Goal: Use online tool/utility: Utilize a website feature to perform a specific function

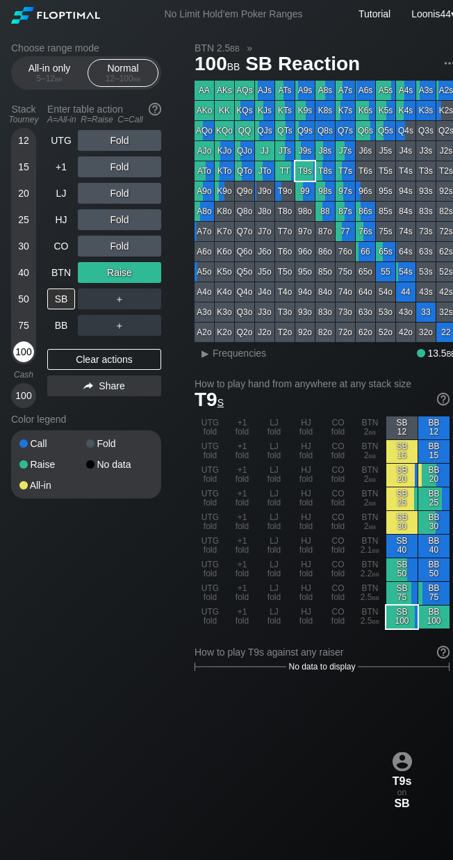
click at [18, 352] on div "100" at bounding box center [23, 351] width 21 height 21
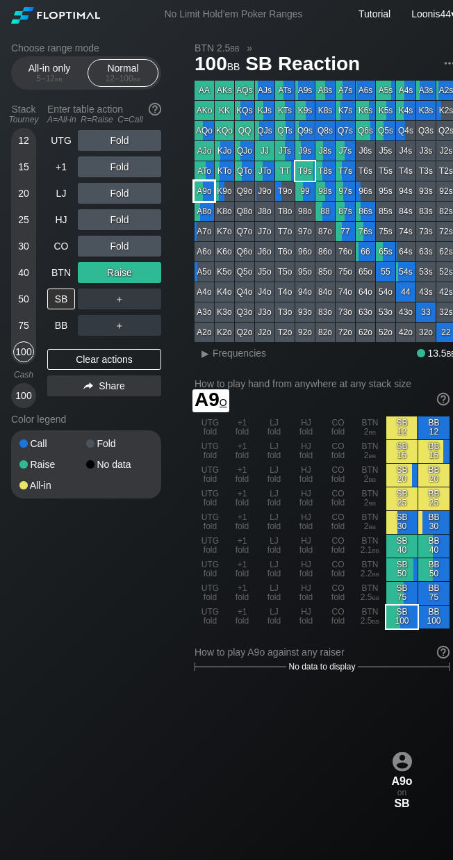
click at [209, 197] on div "A9o" at bounding box center [204, 190] width 19 height 19
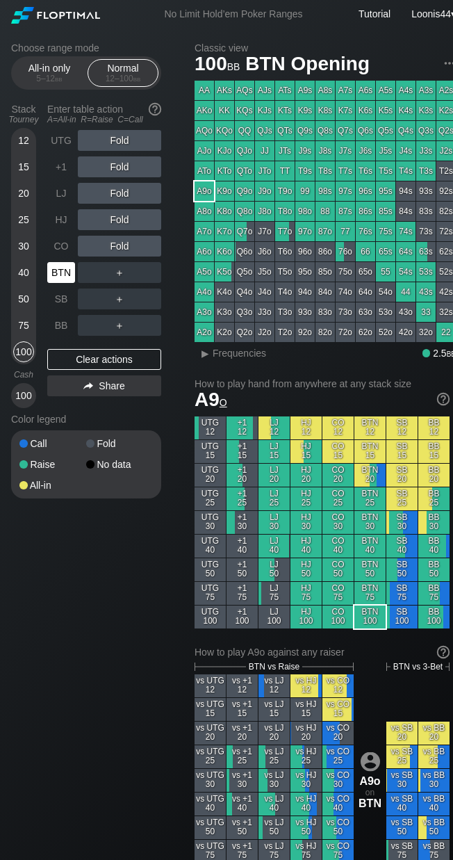
click at [66, 272] on div "BTN" at bounding box center [61, 272] width 28 height 21
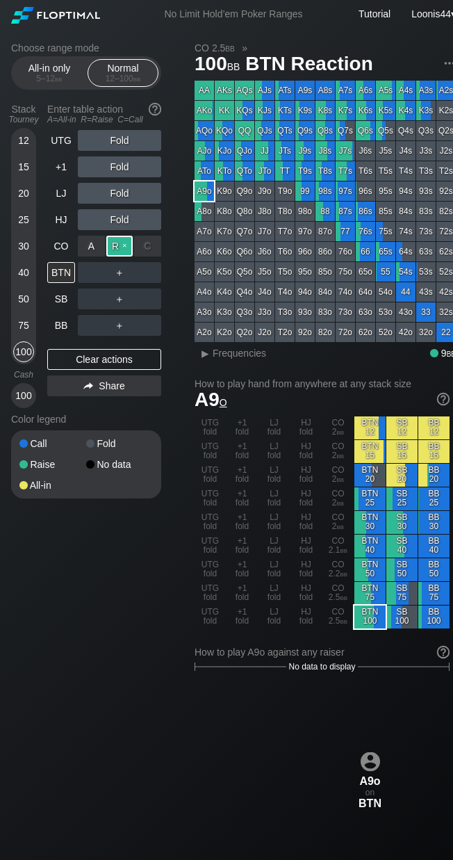
click at [125, 247] on div "R ✕" at bounding box center [119, 246] width 27 height 21
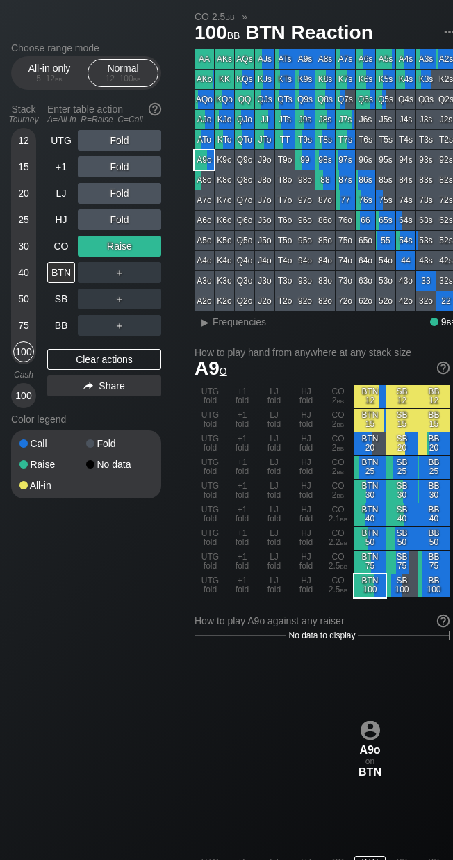
scroll to position [70, 0]
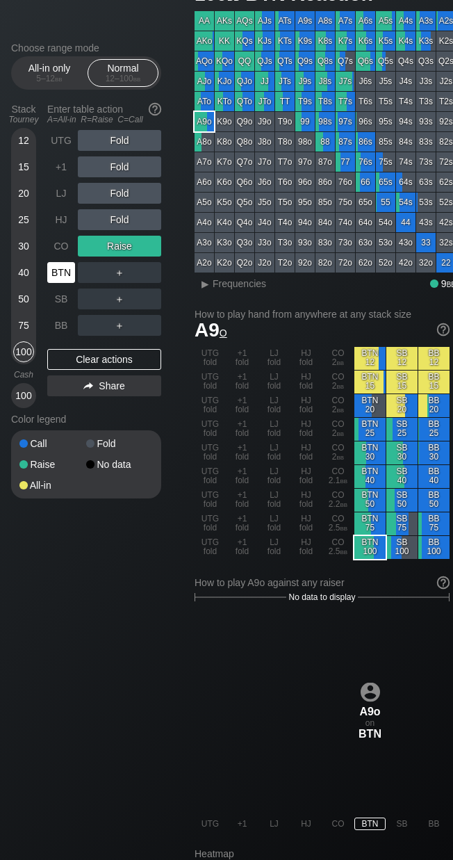
click at [63, 270] on div "BTN" at bounding box center [61, 272] width 28 height 21
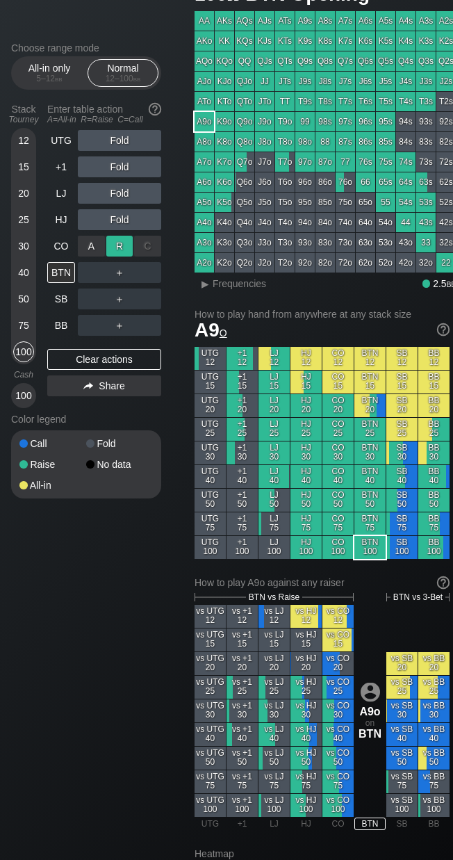
click at [117, 247] on div "R ✕" at bounding box center [119, 246] width 27 height 21
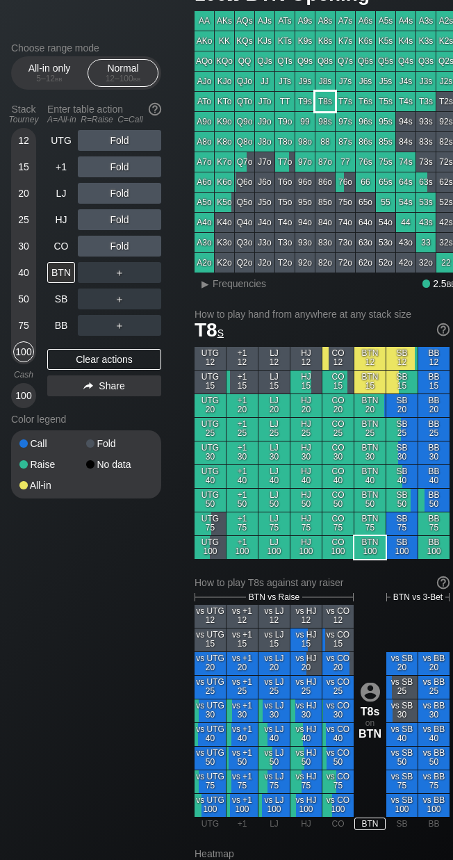
click at [330, 101] on div "T8s" at bounding box center [325, 101] width 19 height 19
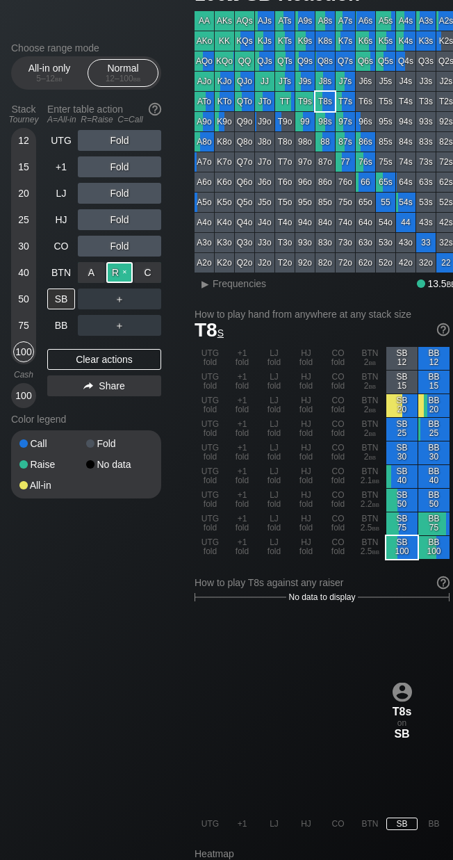
click at [120, 279] on div "R ✕" at bounding box center [119, 272] width 27 height 21
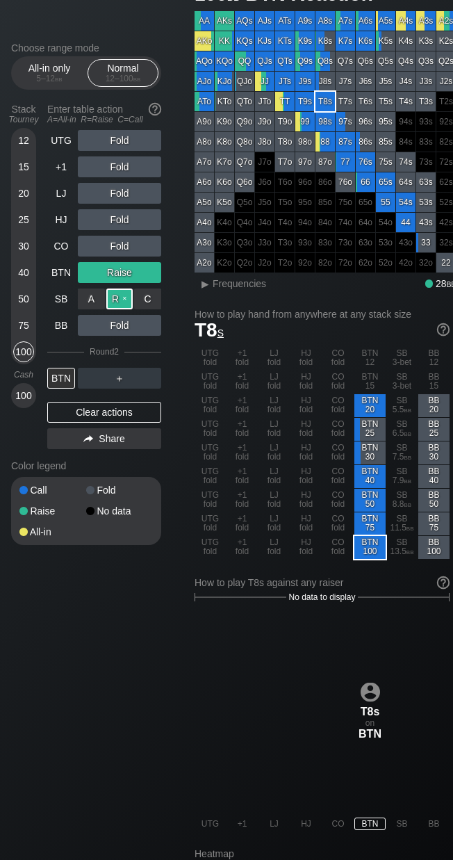
click at [124, 293] on div "R ✕" at bounding box center [119, 298] width 27 height 21
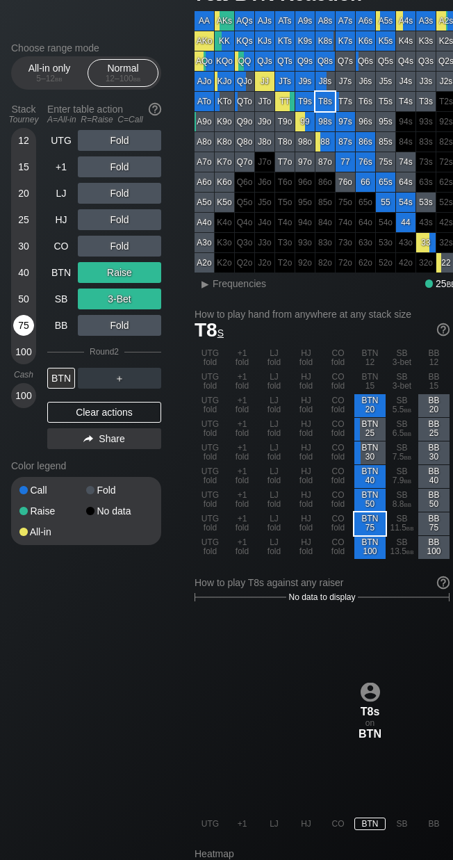
click at [25, 325] on div "75" at bounding box center [23, 325] width 21 height 21
click at [95, 409] on div "Clear actions" at bounding box center [104, 412] width 114 height 21
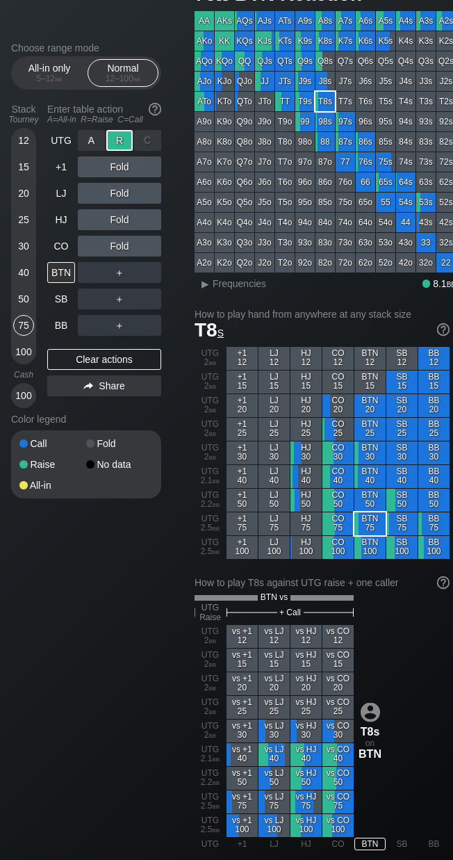
click at [118, 140] on div "R ✕" at bounding box center [119, 140] width 27 height 21
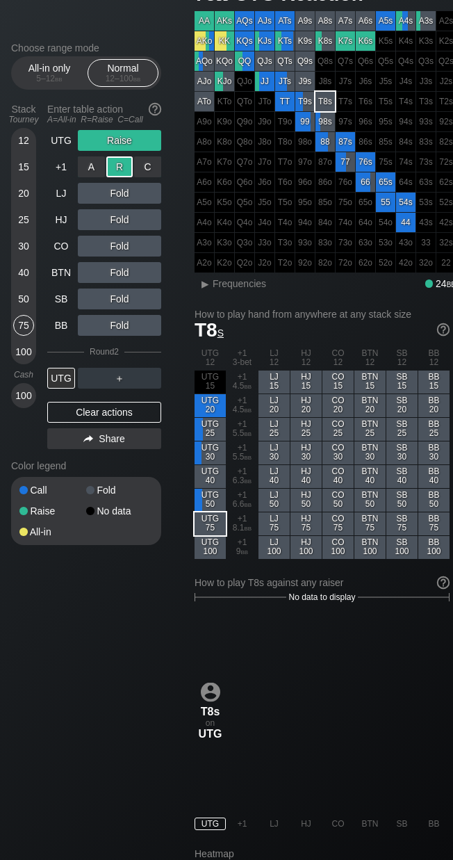
click at [113, 165] on div "R ✕" at bounding box center [119, 166] width 27 height 21
click at [178, 286] on div "Choose range mode All-in only 5 – 12 bb Normal 12 – 100 bb Stack Tourney Enter …" at bounding box center [97, 302] width 172 height 521
drag, startPoint x: 104, startPoint y: 417, endPoint x: 99, endPoint y: 407, distance: 11.5
click at [102, 417] on div "Clear actions" at bounding box center [104, 412] width 114 height 21
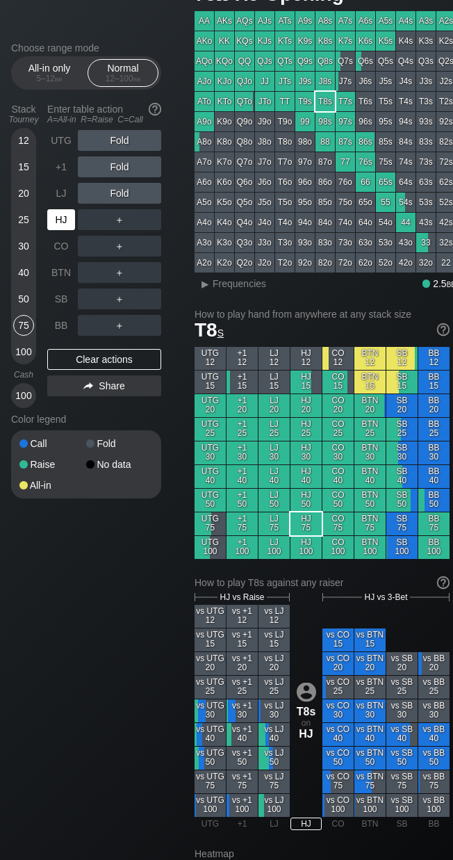
click at [60, 217] on div "HJ" at bounding box center [61, 219] width 28 height 21
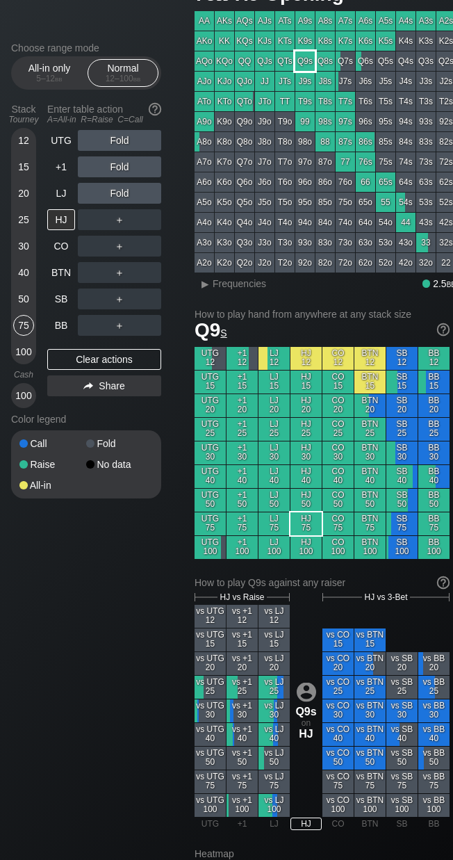
click at [310, 67] on div "Q9s" at bounding box center [304, 60] width 19 height 19
click at [28, 218] on div "25" at bounding box center [23, 219] width 21 height 21
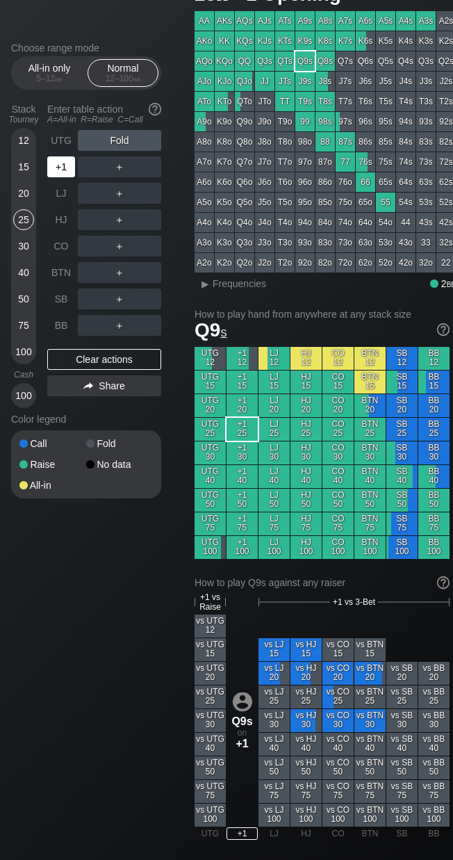
click at [62, 173] on div "+1" at bounding box center [61, 166] width 28 height 21
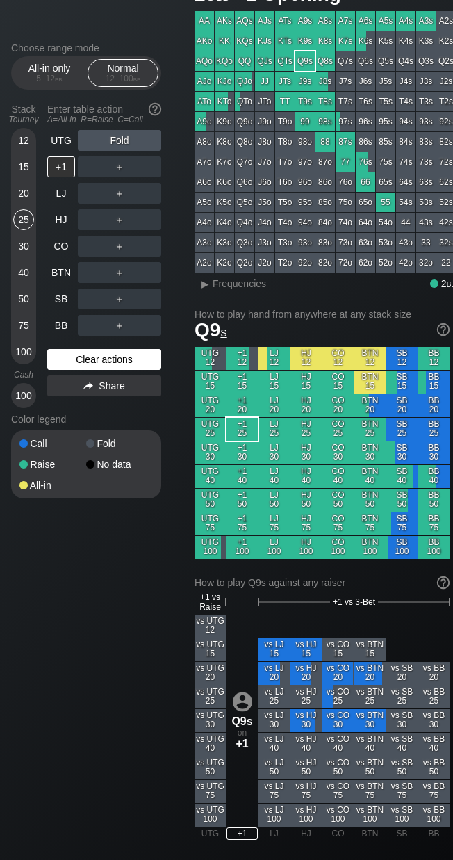
drag, startPoint x: 118, startPoint y: 374, endPoint x: 120, endPoint y: 361, distance: 13.3
click at [119, 366] on div "UTG Fold +1 ＋ LJ ＋ HJ ＋ CO ＋ BTN ＋ SB ＋ BB ＋ Clear actions Share" at bounding box center [104, 269] width 114 height 278
click at [120, 361] on div "Clear actions" at bounding box center [104, 359] width 114 height 21
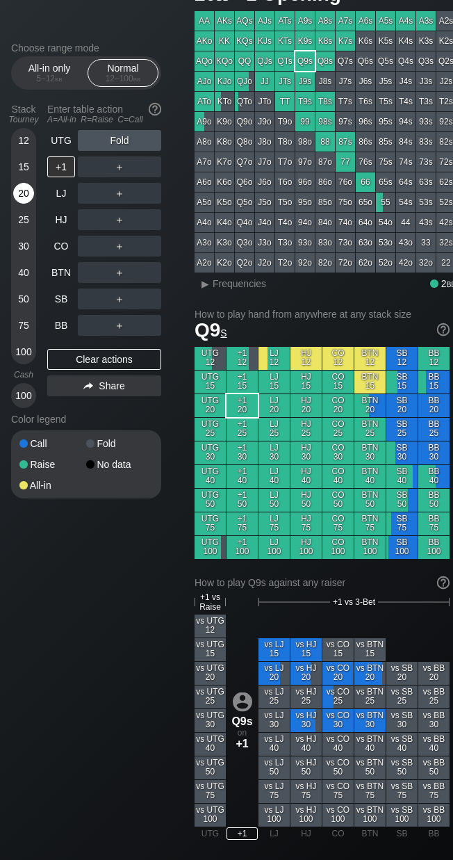
click at [25, 190] on div "20" at bounding box center [23, 193] width 21 height 21
click at [182, 236] on div "Choose range mode All-in only 5 – 12 bb Normal 12 – 100 bb Stack Tourney Enter …" at bounding box center [97, 279] width 172 height 474
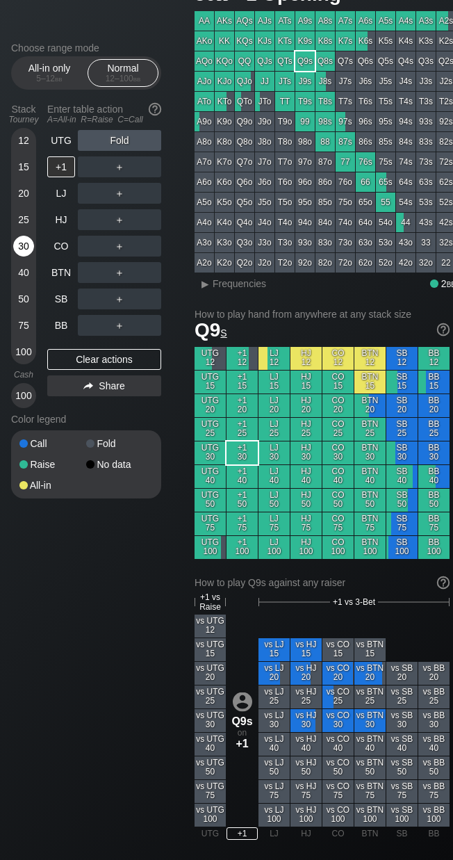
click at [27, 244] on div "30" at bounding box center [23, 246] width 21 height 21
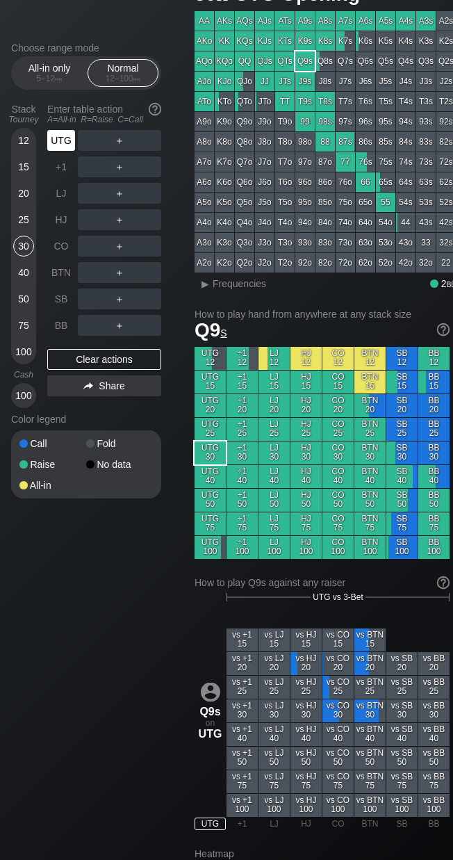
click at [65, 140] on div "UTG" at bounding box center [61, 140] width 28 height 21
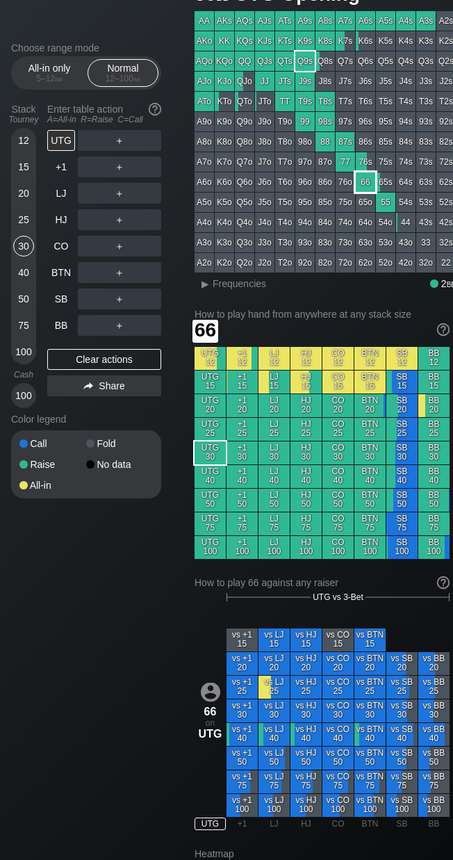
click at [361, 182] on div "66" at bounding box center [365, 181] width 19 height 19
click at [121, 137] on div "R ✕" at bounding box center [119, 140] width 27 height 21
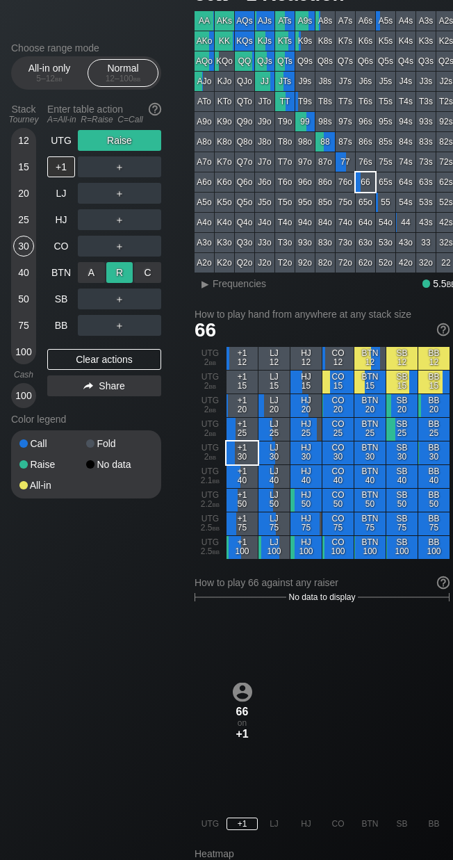
click at [115, 268] on div "R ✕" at bounding box center [119, 272] width 27 height 21
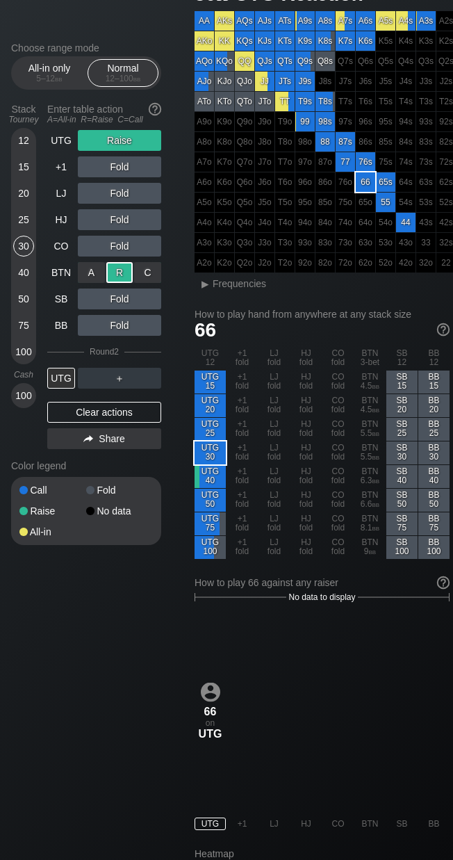
click at [120, 275] on div "A ✕ R ✕ C ✕ 3-Bet" at bounding box center [119, 272] width 83 height 21
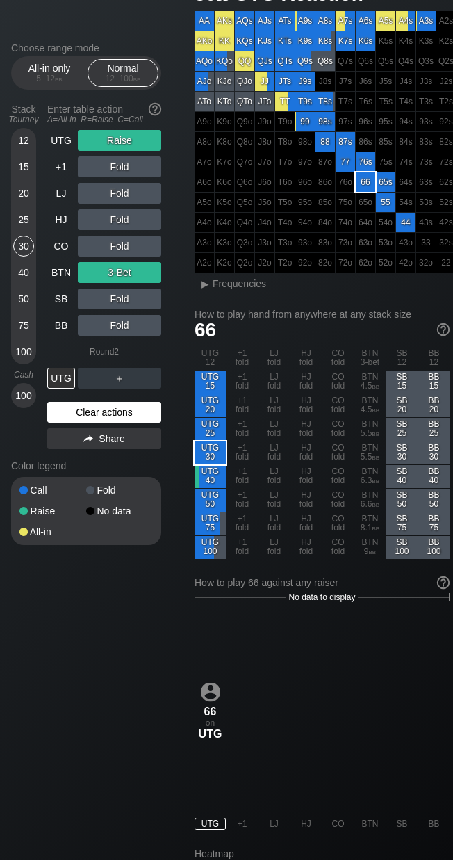
click at [94, 405] on div "Clear actions" at bounding box center [104, 412] width 114 height 21
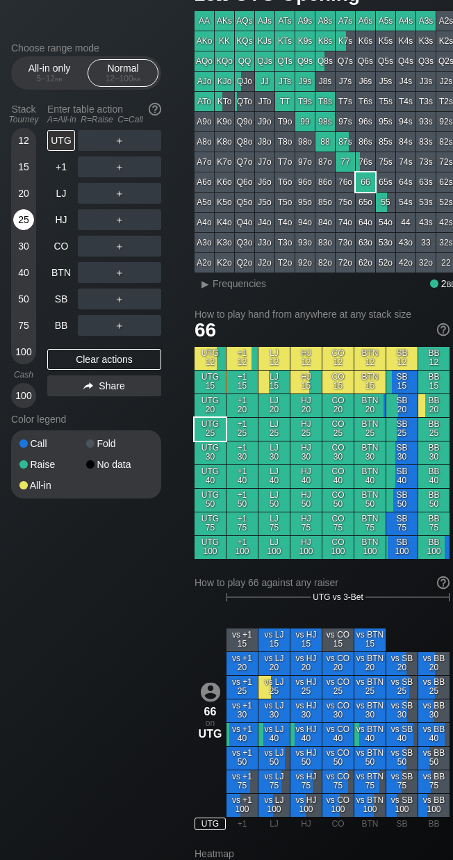
click at [31, 217] on div "25" at bounding box center [23, 219] width 21 height 21
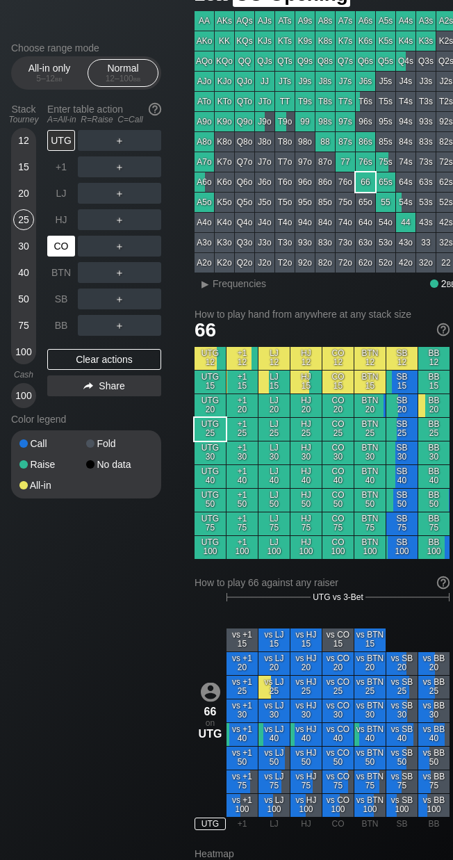
click at [72, 245] on div "CO" at bounding box center [61, 246] width 28 height 21
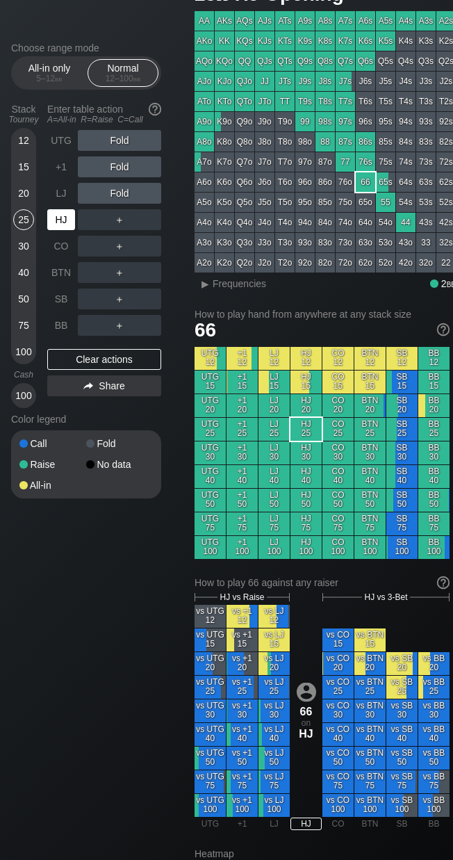
click at [65, 220] on div "HJ" at bounding box center [61, 219] width 28 height 21
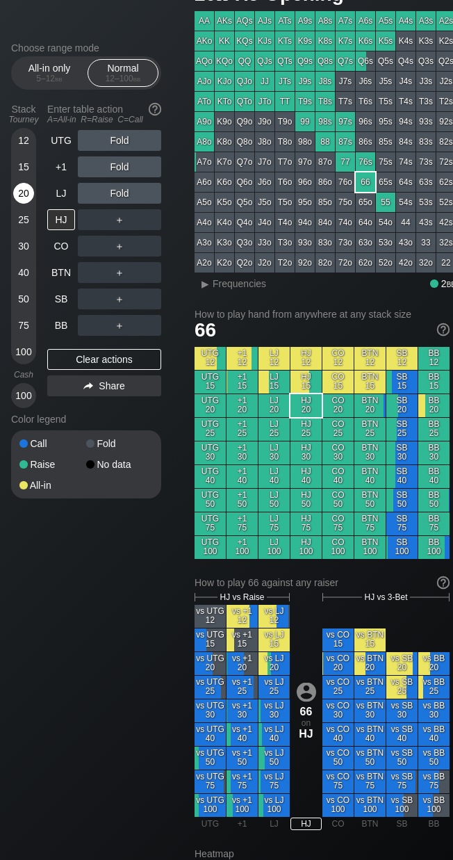
click at [26, 198] on div "20" at bounding box center [23, 193] width 21 height 21
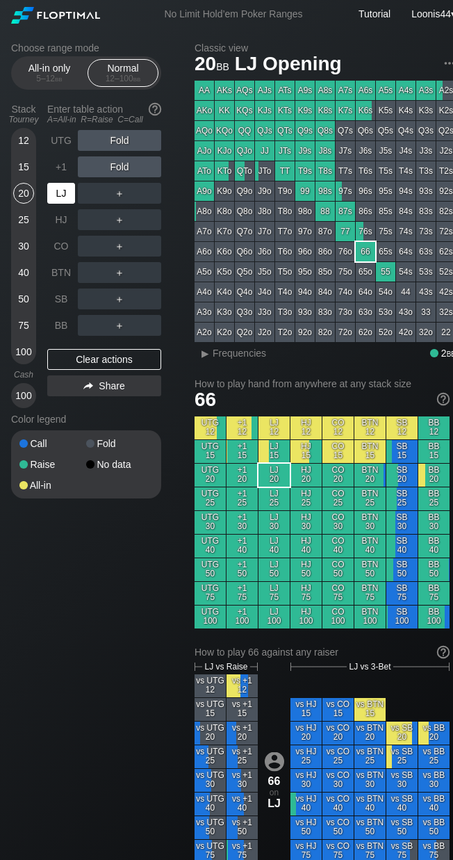
click at [59, 199] on div "LJ" at bounding box center [61, 193] width 28 height 21
click at [57, 163] on div "+1" at bounding box center [61, 166] width 28 height 21
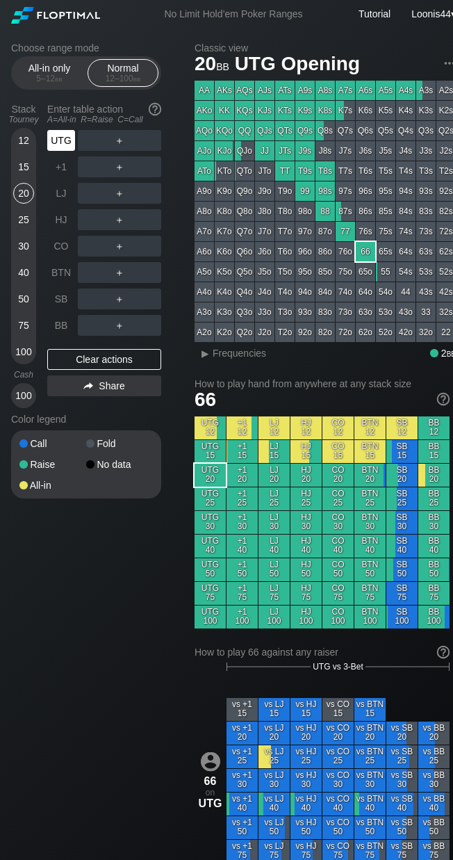
click at [66, 146] on div "UTG" at bounding box center [61, 140] width 28 height 21
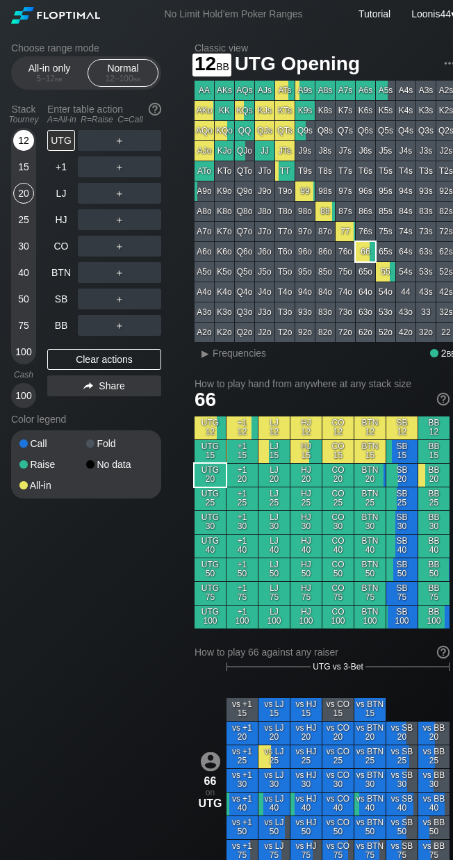
click at [29, 138] on div "12" at bounding box center [23, 140] width 21 height 21
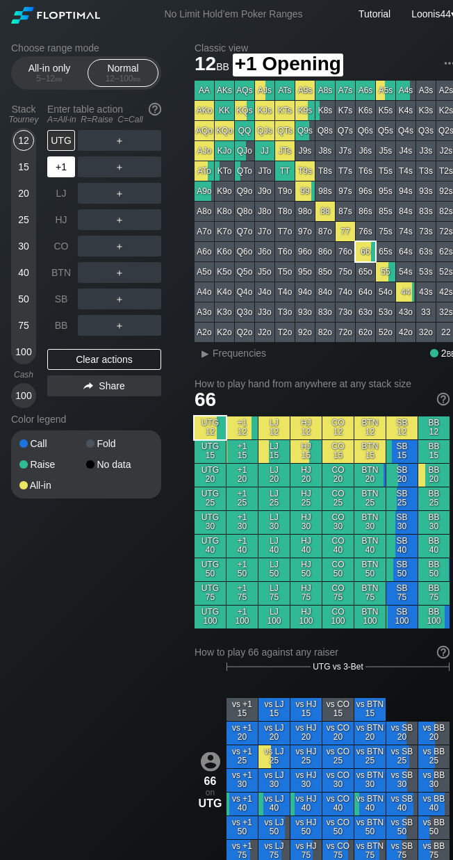
click at [61, 162] on div "+1" at bounding box center [61, 166] width 28 height 21
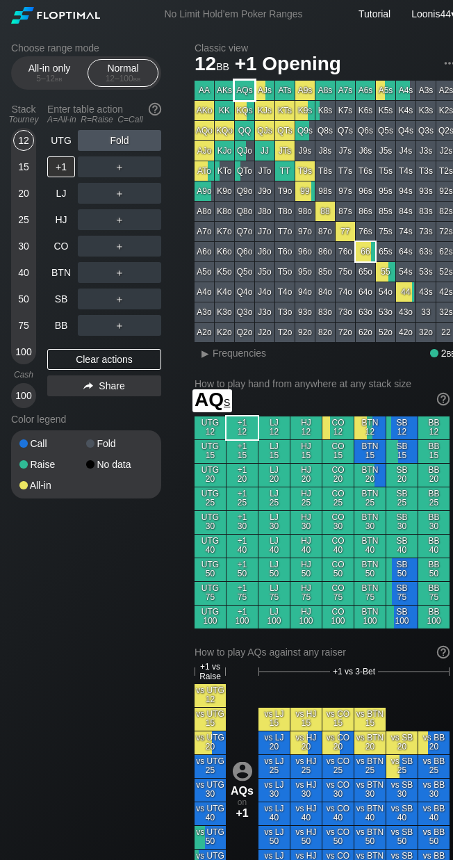
click at [246, 93] on div "AQs" at bounding box center [244, 90] width 19 height 19
click at [175, 171] on div "Choose range mode All-in only 5 – 12 bb Normal 12 – 100 bb Stack Tourney Enter …" at bounding box center [97, 279] width 172 height 474
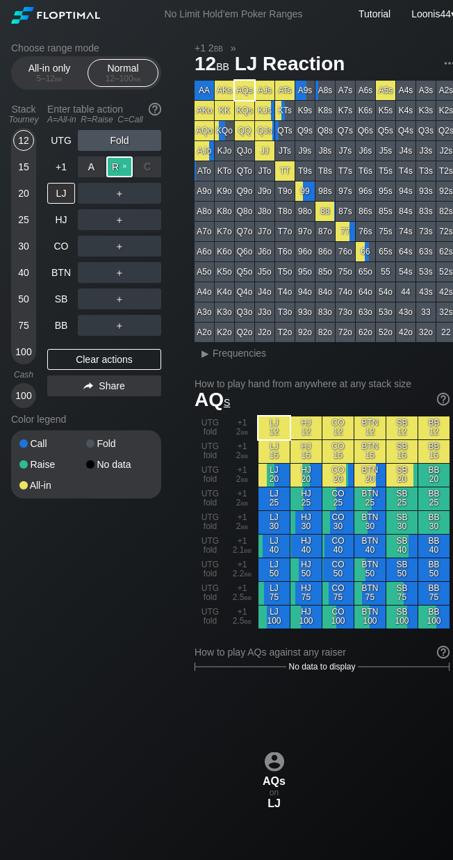
click at [127, 168] on div "R ✕" at bounding box center [119, 166] width 27 height 21
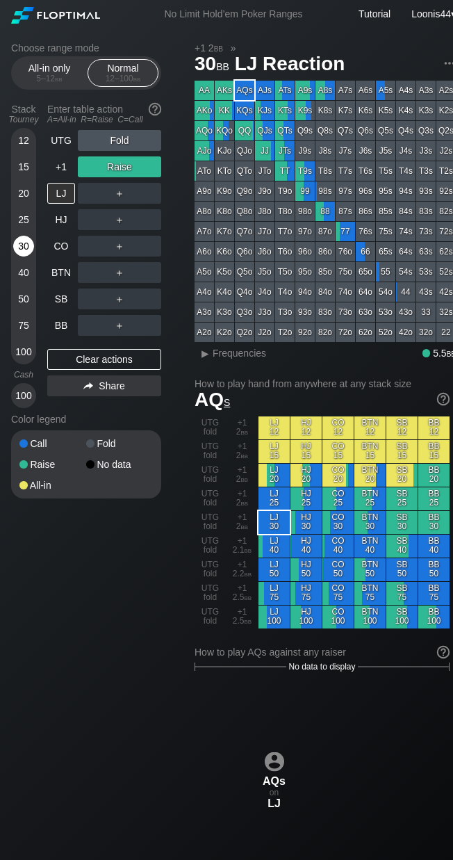
click at [24, 245] on div "30" at bounding box center [23, 246] width 21 height 21
click at [103, 357] on div "Clear actions" at bounding box center [104, 359] width 114 height 21
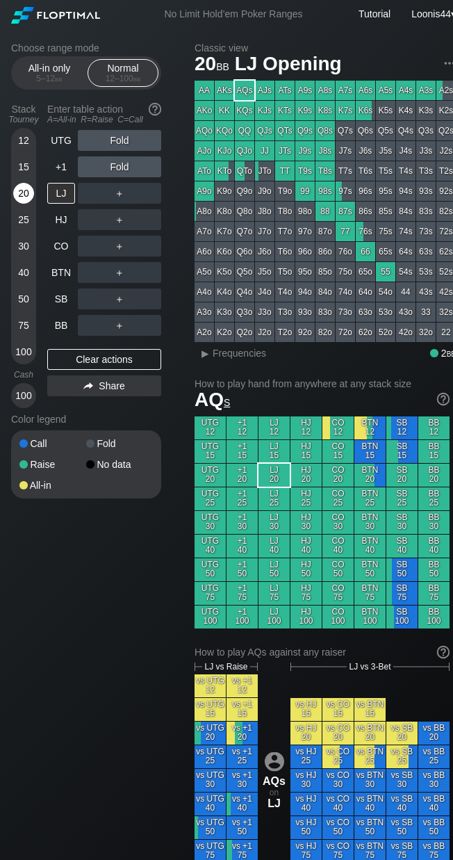
click at [22, 194] on div "20" at bounding box center [23, 193] width 21 height 21
click at [99, 366] on div "Clear actions" at bounding box center [104, 359] width 114 height 21
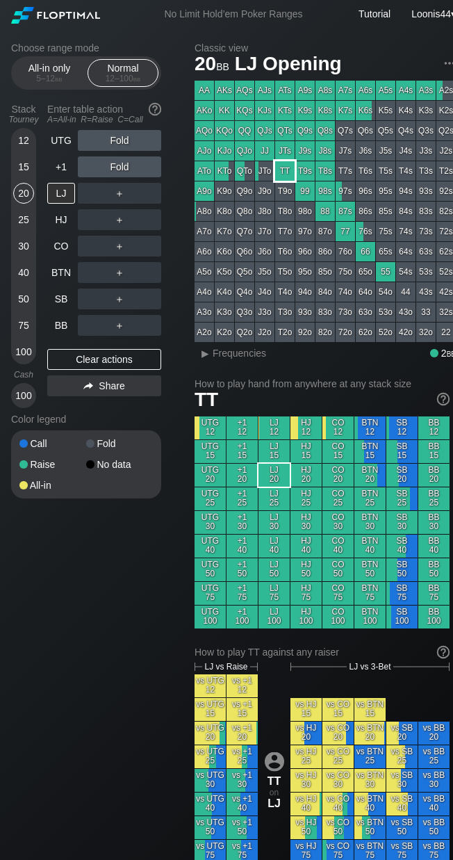
click at [289, 174] on div "TT" at bounding box center [284, 170] width 19 height 19
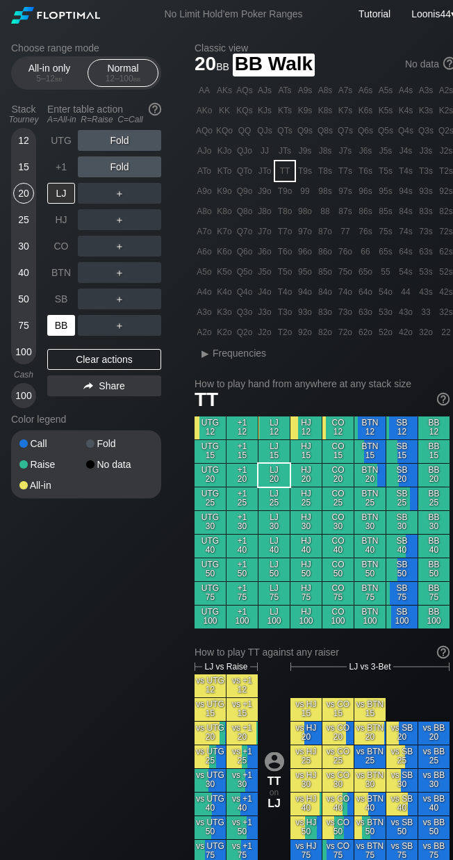
click at [60, 332] on div "BB" at bounding box center [61, 325] width 28 height 21
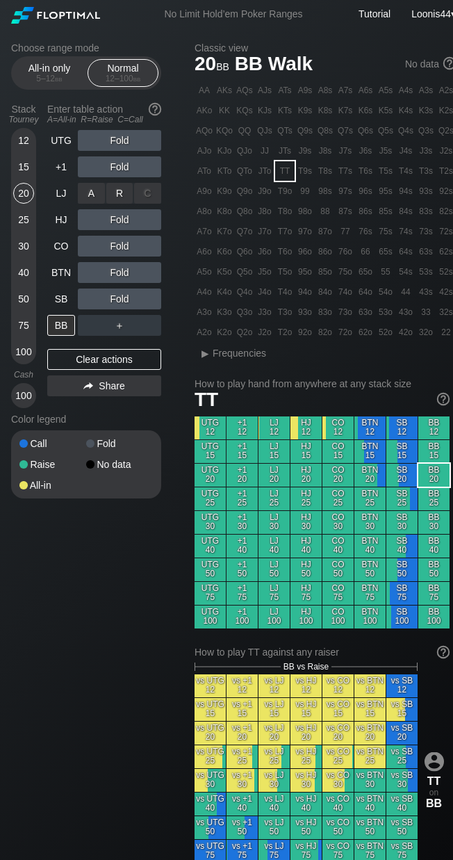
click at [113, 199] on div "R ✕" at bounding box center [119, 193] width 27 height 21
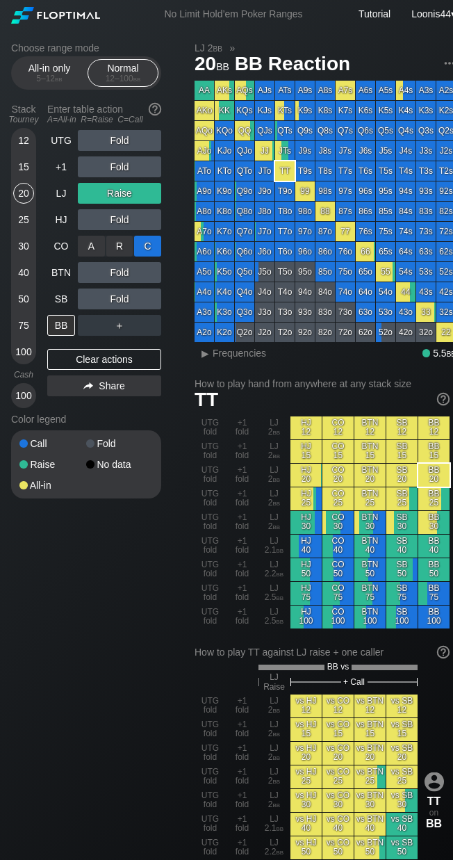
click at [141, 245] on div "C ✕" at bounding box center [147, 246] width 27 height 21
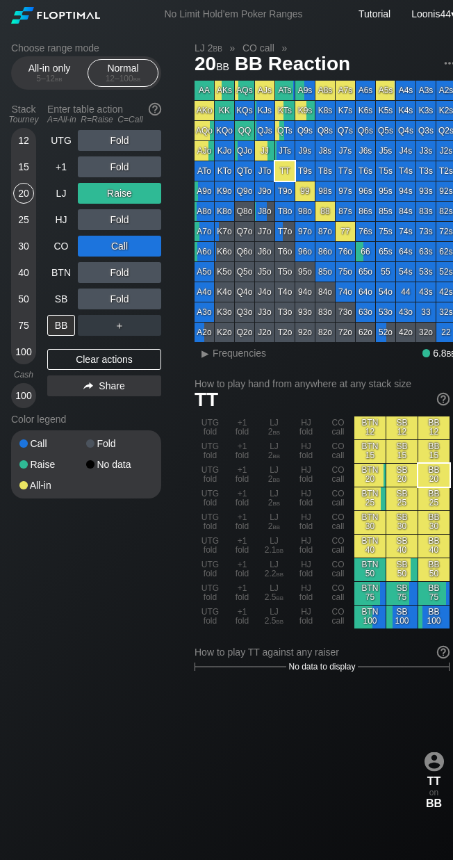
click at [22, 300] on div "50" at bounding box center [23, 298] width 21 height 21
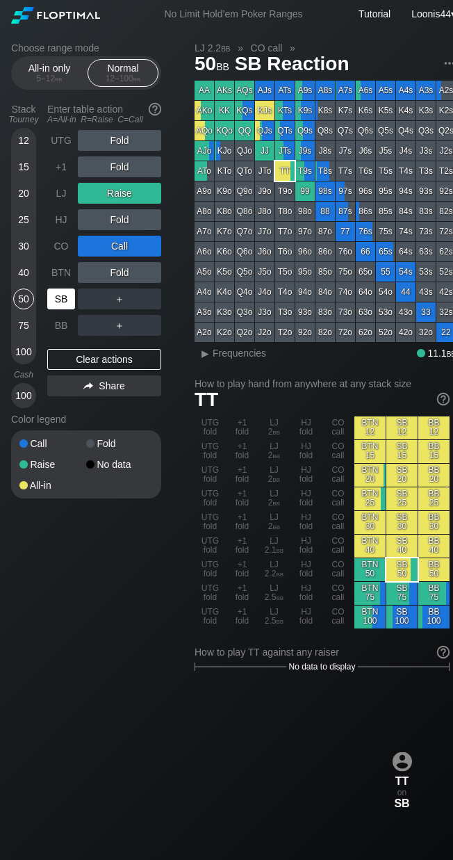
click at [64, 296] on div "SB" at bounding box center [61, 298] width 28 height 21
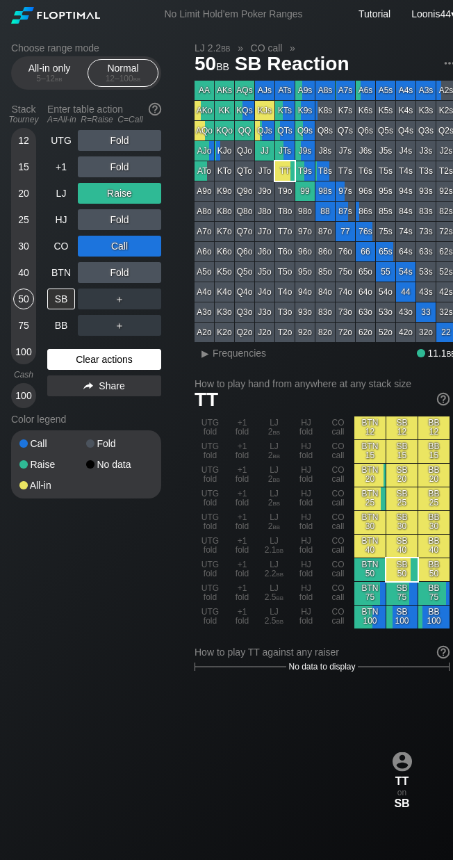
click at [123, 352] on div "Clear actions" at bounding box center [104, 359] width 114 height 21
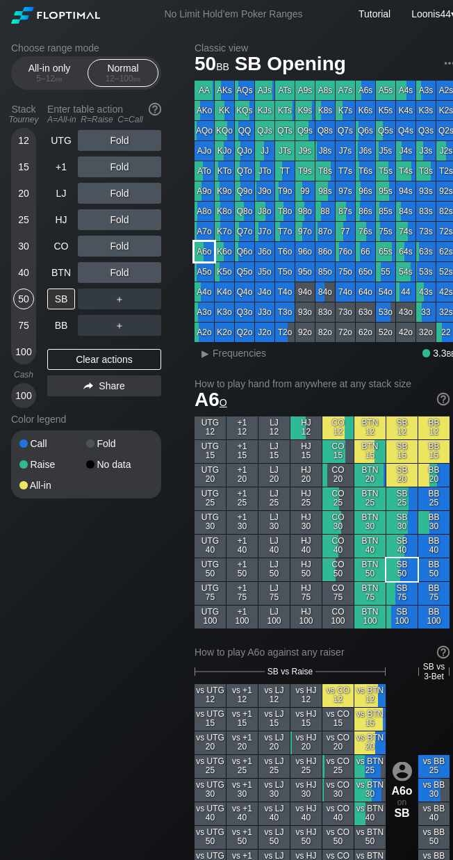
click at [211, 255] on div "A6o" at bounding box center [204, 251] width 19 height 19
click at [124, 273] on div "R ✕" at bounding box center [119, 272] width 27 height 21
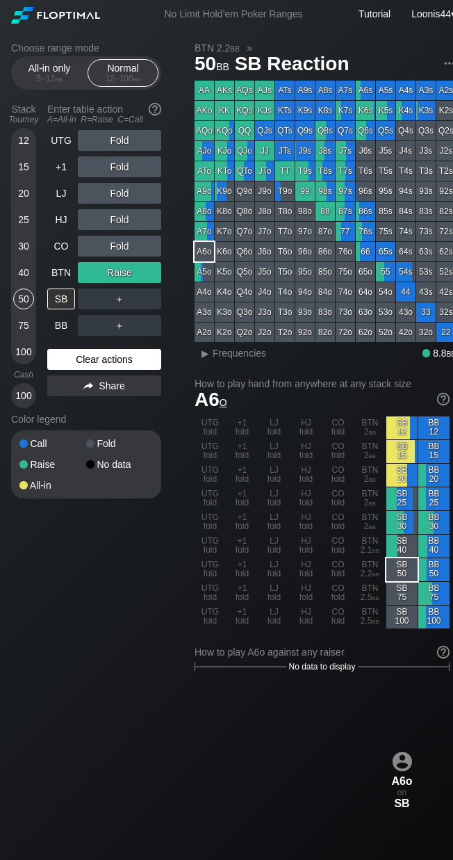
click at [82, 354] on div "Clear actions" at bounding box center [104, 359] width 114 height 21
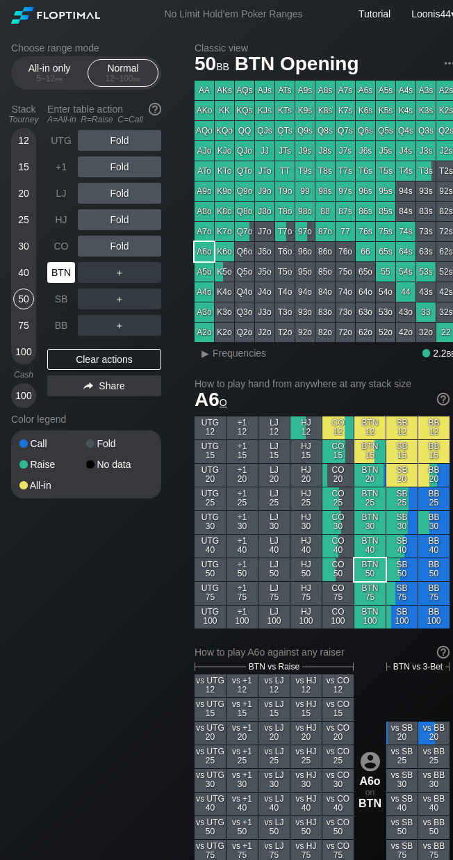
click at [54, 268] on div "BTN" at bounding box center [61, 272] width 28 height 21
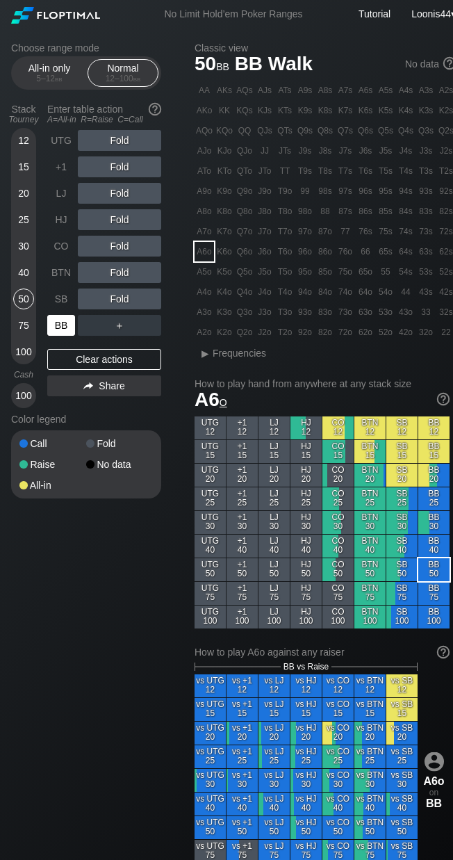
click at [56, 323] on div "BB" at bounding box center [61, 325] width 28 height 21
click at [17, 326] on div "75" at bounding box center [23, 325] width 21 height 21
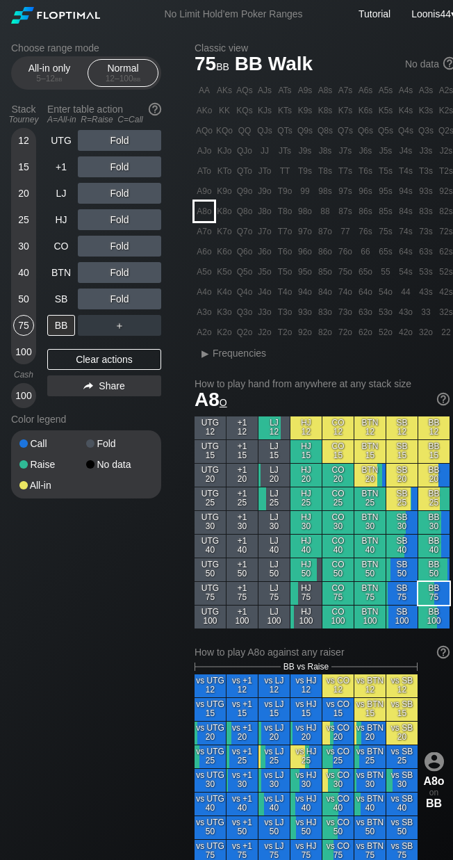
click at [209, 211] on div "A8o" at bounding box center [204, 211] width 19 height 19
click at [65, 250] on div "CO" at bounding box center [61, 246] width 28 height 21
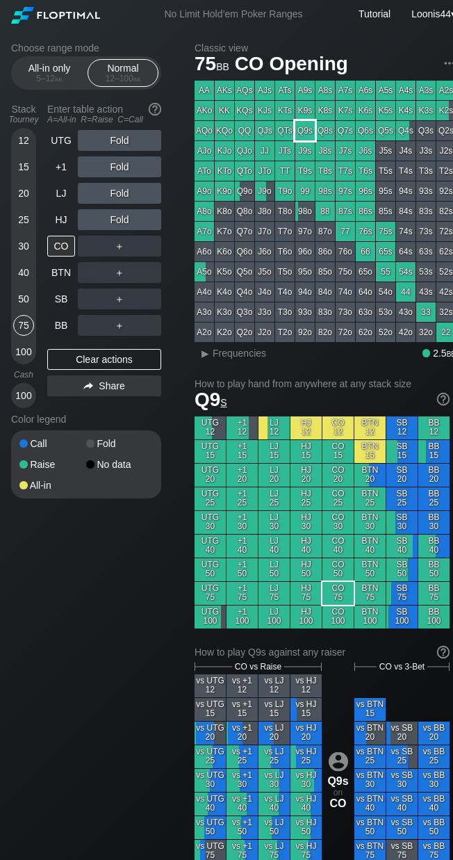
click at [309, 129] on div "Q9s" at bounding box center [304, 130] width 19 height 19
click at [58, 218] on div "HJ" at bounding box center [61, 219] width 28 height 21
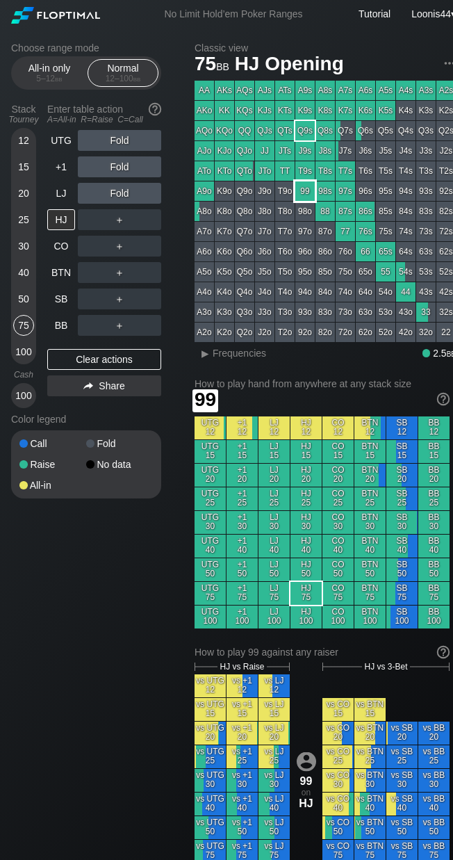
click at [304, 193] on div "99" at bounding box center [304, 190] width 19 height 19
click at [174, 228] on div "Choose range mode All-in only 5 – 12 bb Normal 12 – 100 bb Stack Tourney Enter …" at bounding box center [97, 279] width 172 height 474
click at [122, 215] on div "R ✕" at bounding box center [119, 219] width 27 height 21
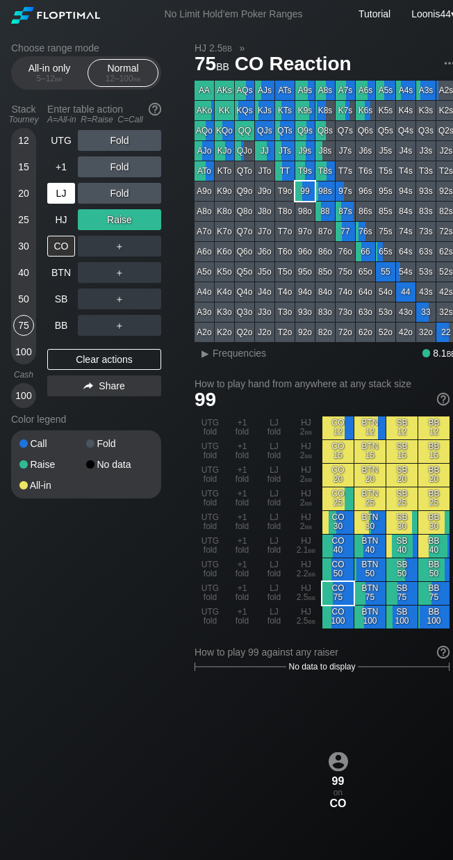
click at [59, 195] on div "LJ" at bounding box center [61, 193] width 28 height 21
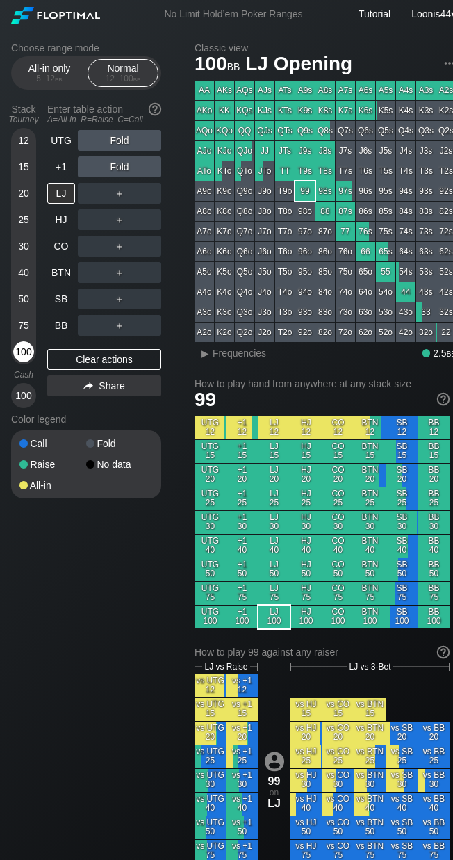
click at [25, 353] on div "100" at bounding box center [23, 351] width 21 height 21
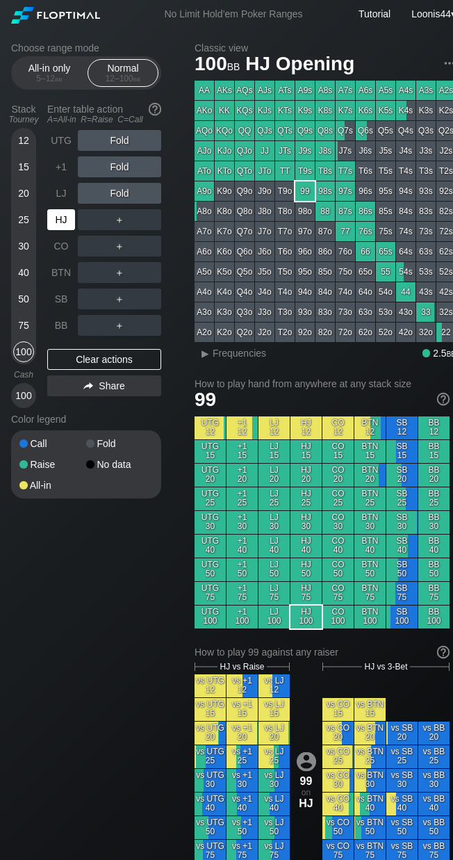
click at [59, 223] on div "HJ" at bounding box center [61, 219] width 28 height 21
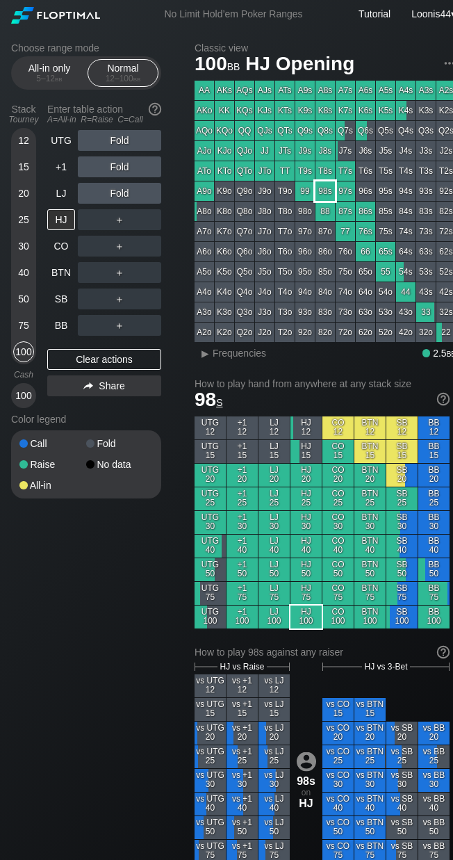
click at [331, 196] on div "98s" at bounding box center [325, 190] width 19 height 19
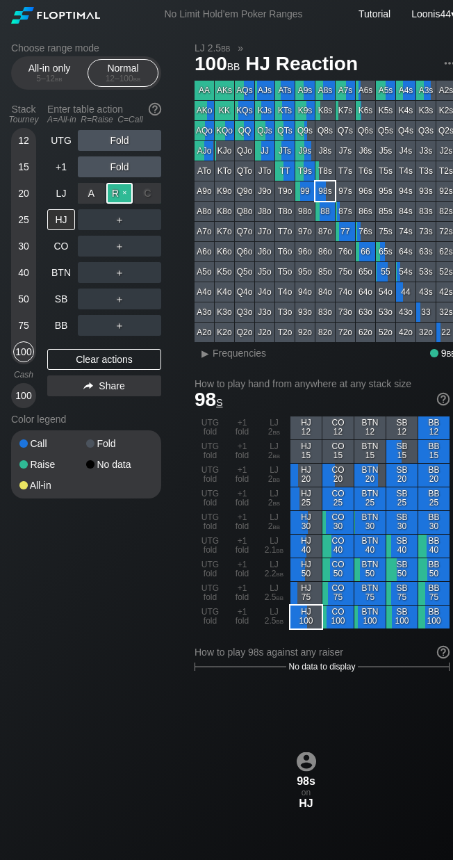
click at [122, 188] on div "R ✕" at bounding box center [119, 193] width 27 height 21
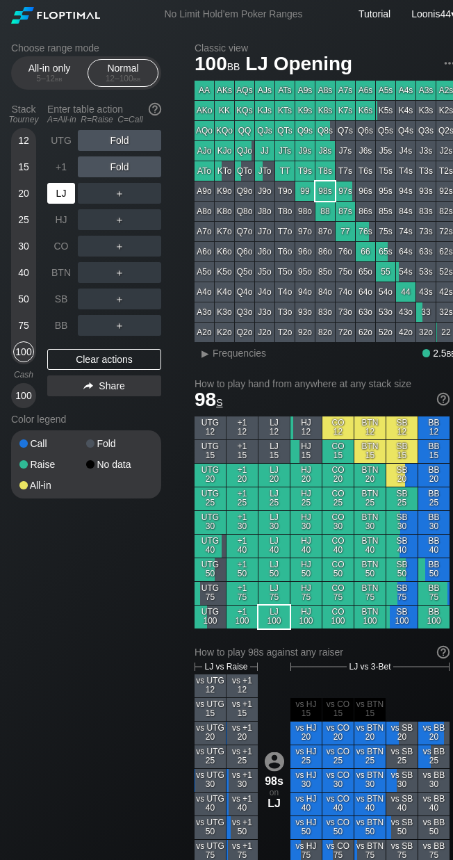
click at [56, 185] on div "LJ" at bounding box center [61, 193] width 28 height 21
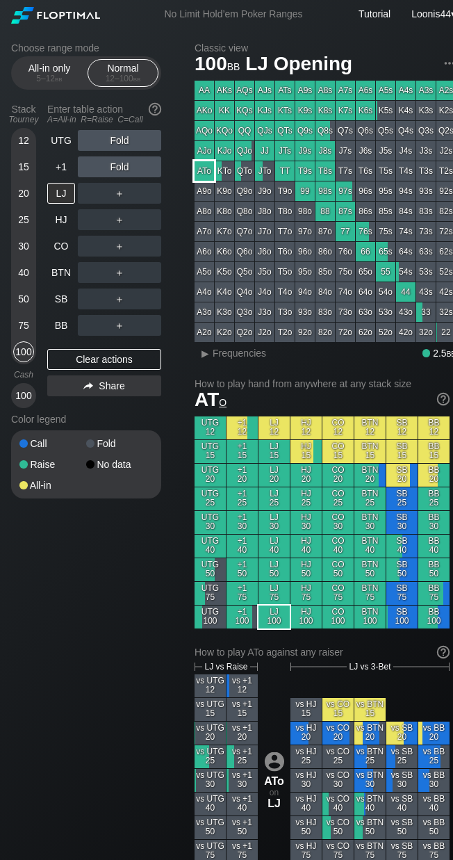
click at [211, 171] on div "ATo" at bounding box center [204, 170] width 19 height 19
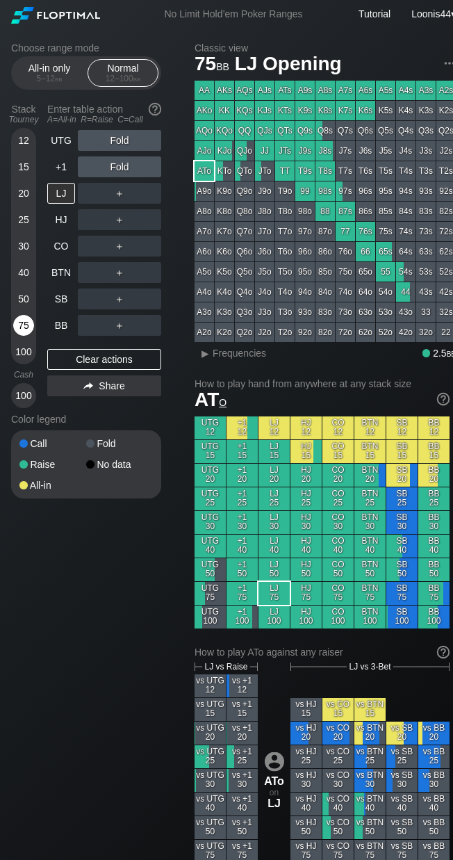
drag, startPoint x: 24, startPoint y: 319, endPoint x: 24, endPoint y: 336, distance: 16.7
click at [24, 322] on div "75" at bounding box center [23, 325] width 21 height 21
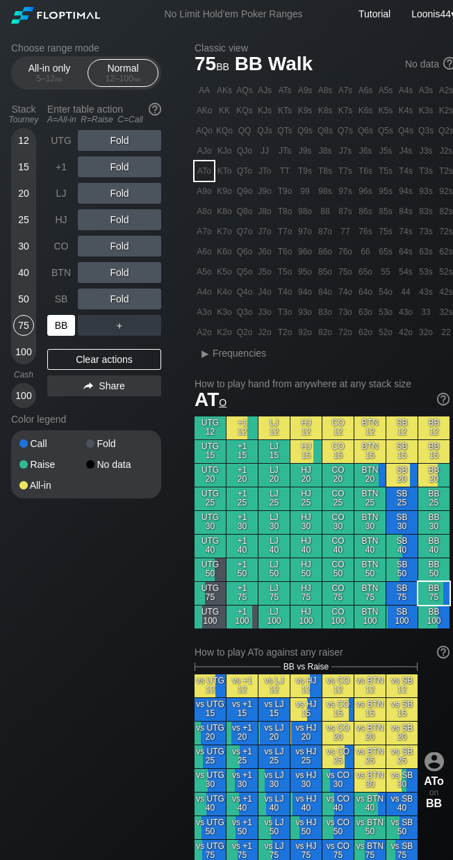
click at [67, 329] on div "BB" at bounding box center [61, 325] width 28 height 21
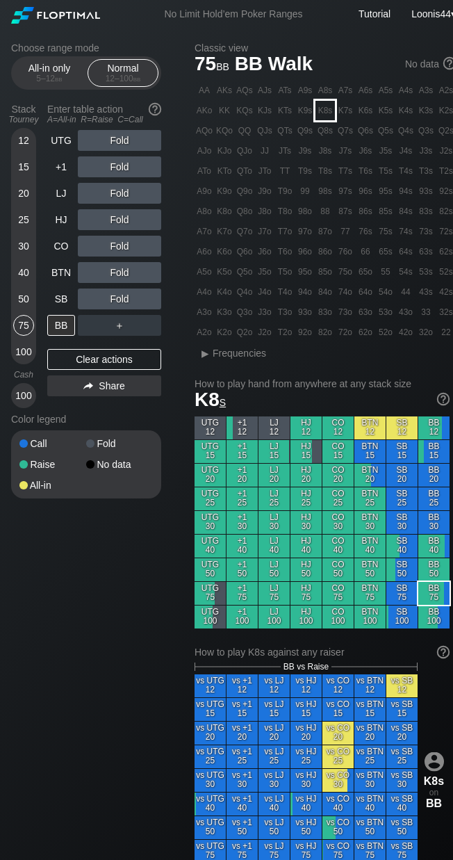
click at [326, 113] on div "K8s" at bounding box center [325, 110] width 19 height 19
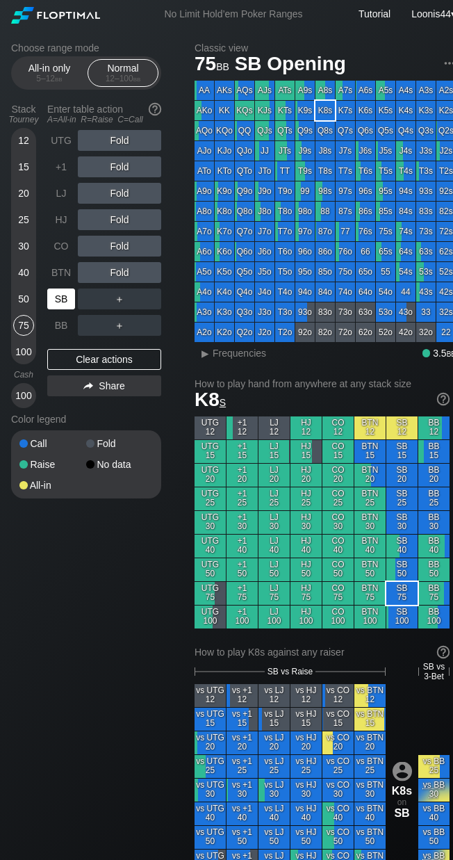
click at [67, 304] on div "SB" at bounding box center [61, 298] width 28 height 21
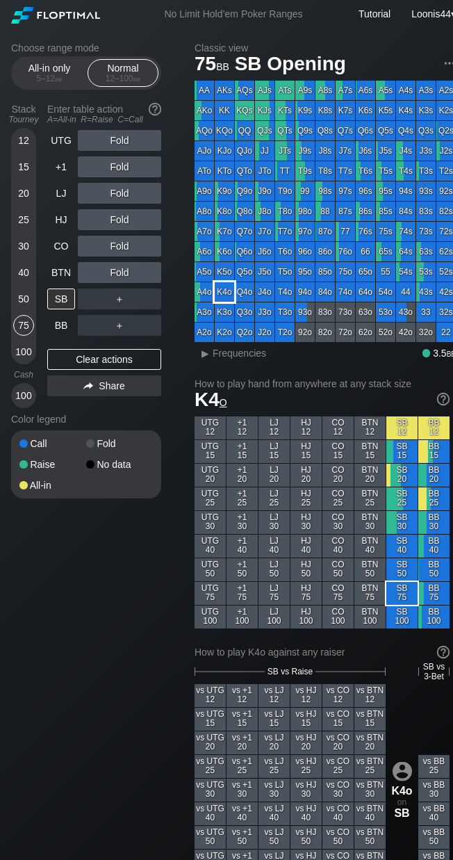
click at [226, 294] on div "K4o" at bounding box center [224, 291] width 19 height 19
click at [70, 276] on div "BTN" at bounding box center [61, 272] width 28 height 21
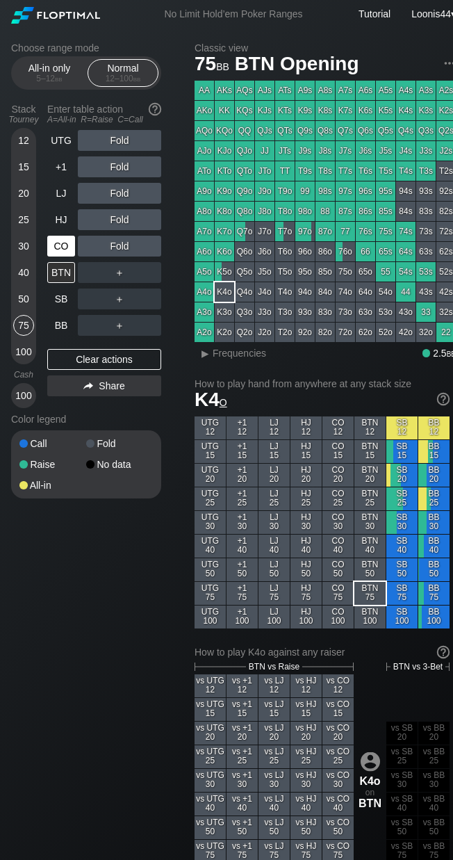
click at [58, 247] on div "CO" at bounding box center [61, 246] width 28 height 21
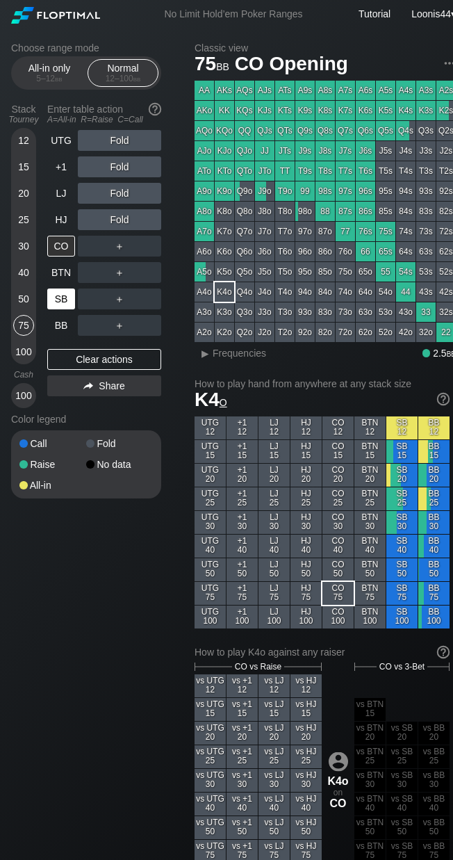
click at [58, 302] on div "SB" at bounding box center [61, 298] width 28 height 21
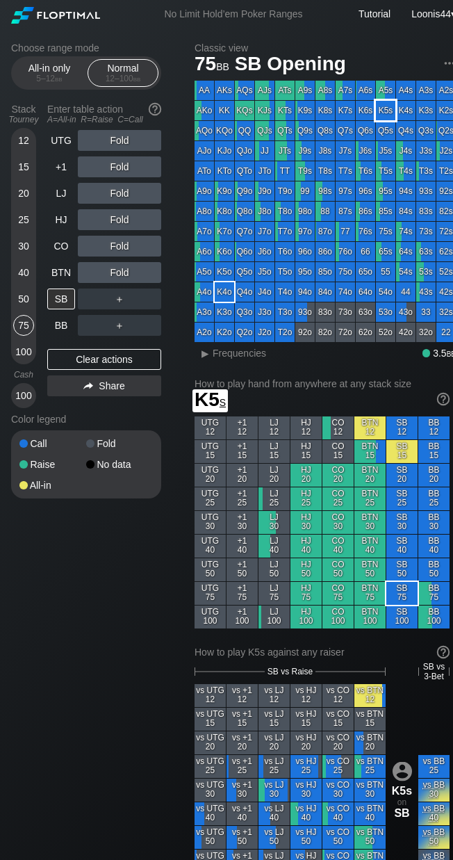
click at [389, 115] on div "K5s" at bounding box center [385, 110] width 19 height 19
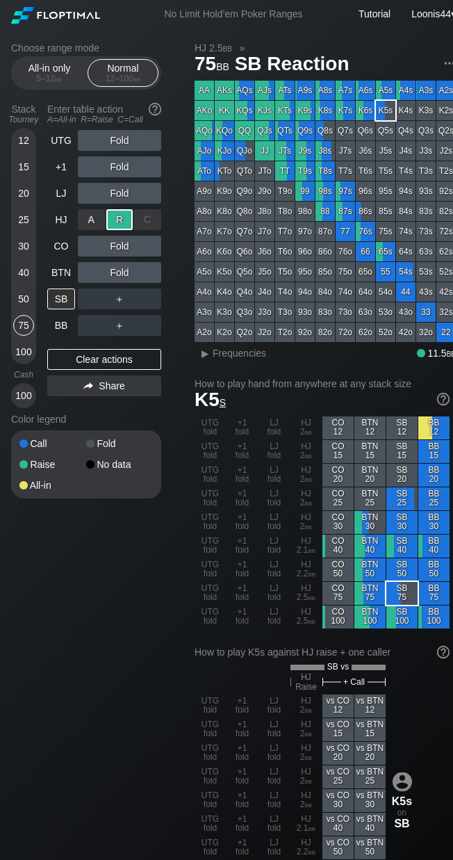
click at [120, 223] on div "R ✕" at bounding box center [119, 219] width 27 height 21
click at [26, 301] on div "50" at bounding box center [23, 298] width 21 height 21
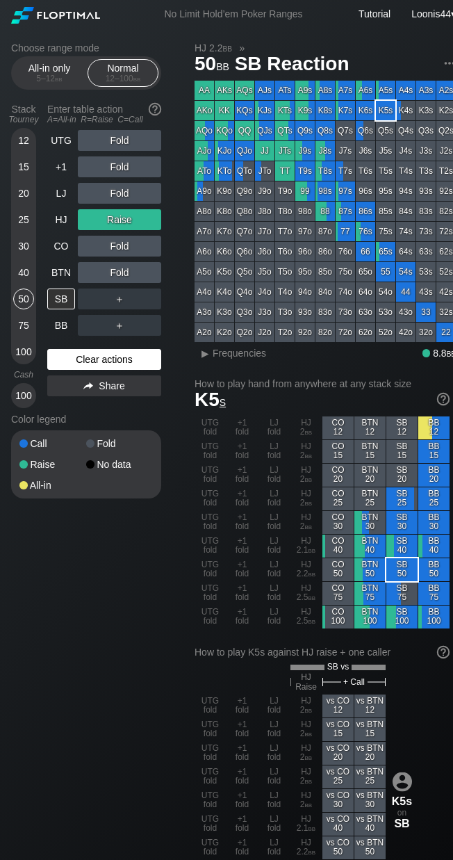
click at [96, 354] on div "Clear actions" at bounding box center [104, 359] width 114 height 21
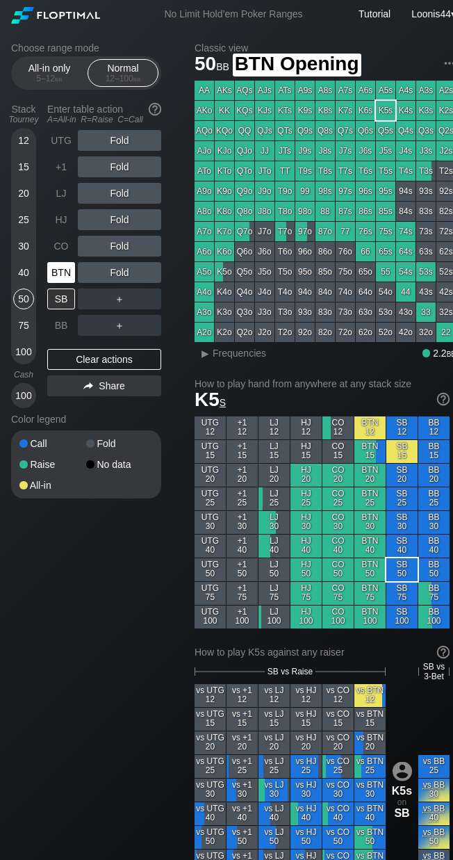
click at [67, 277] on div "BTN" at bounding box center [61, 272] width 28 height 21
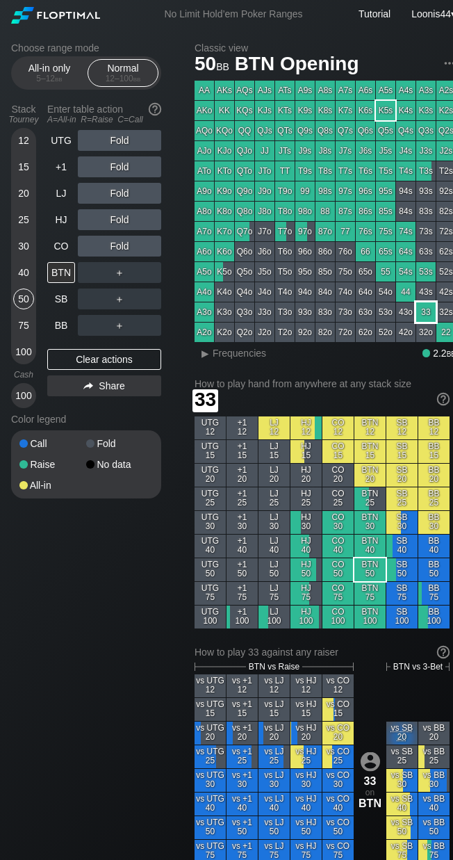
click at [421, 313] on div "33" at bounding box center [425, 311] width 19 height 19
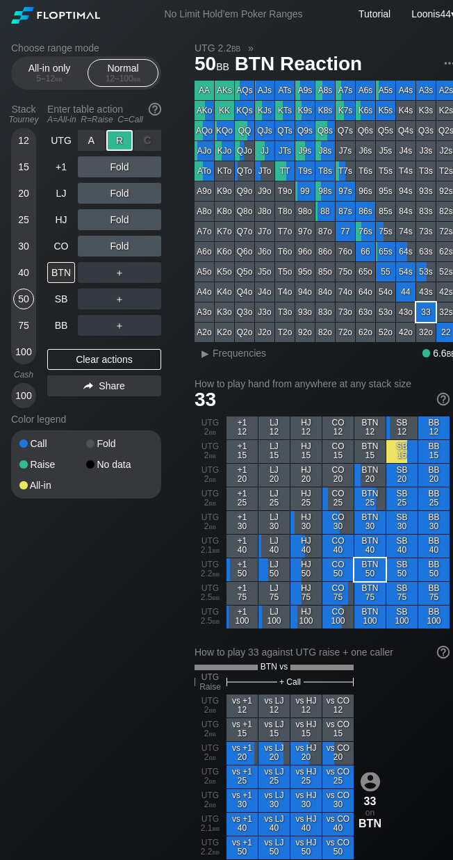
click at [122, 145] on div "R ✕" at bounding box center [119, 140] width 27 height 21
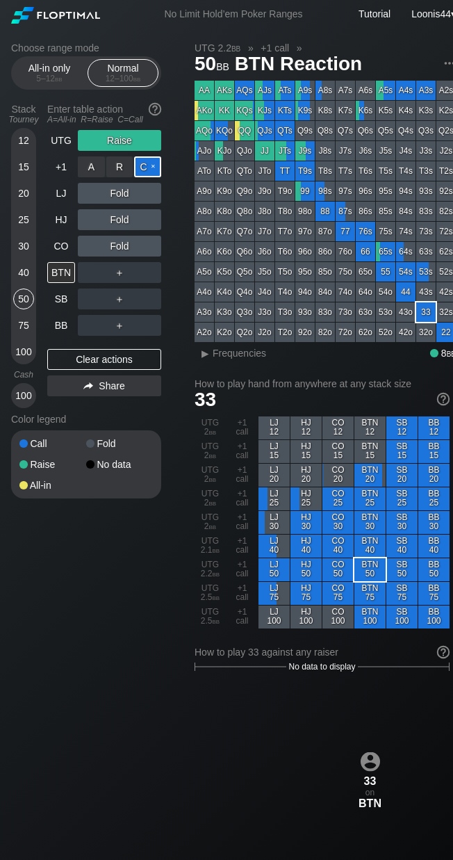
click at [148, 167] on div "C ✕" at bounding box center [147, 166] width 27 height 21
click at [186, 268] on div "Choose range mode All-in only 5 – 12 bb Normal 12 – 100 bb Stack Tourney Enter …" at bounding box center [233, 822] width 467 height 1589
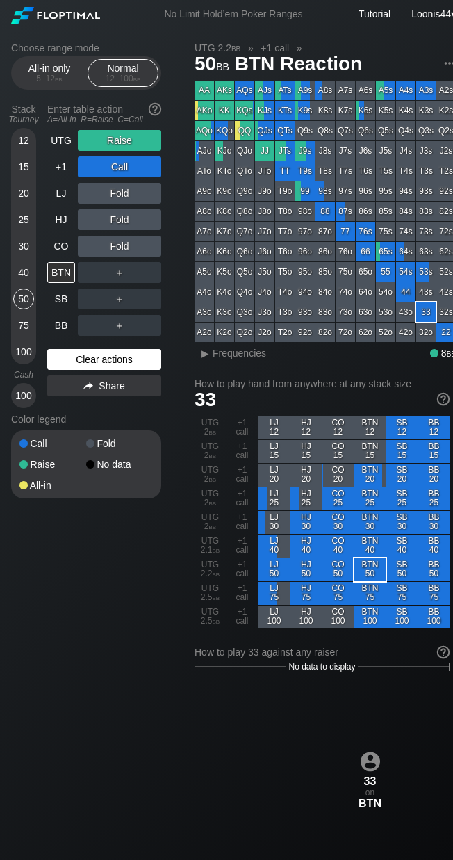
click at [108, 357] on div "Clear actions" at bounding box center [104, 359] width 114 height 21
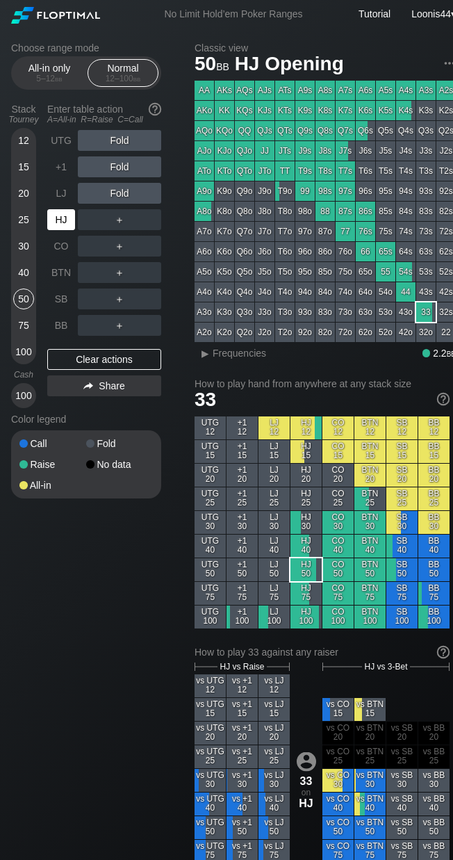
click at [62, 216] on div "HJ" at bounding box center [61, 219] width 28 height 21
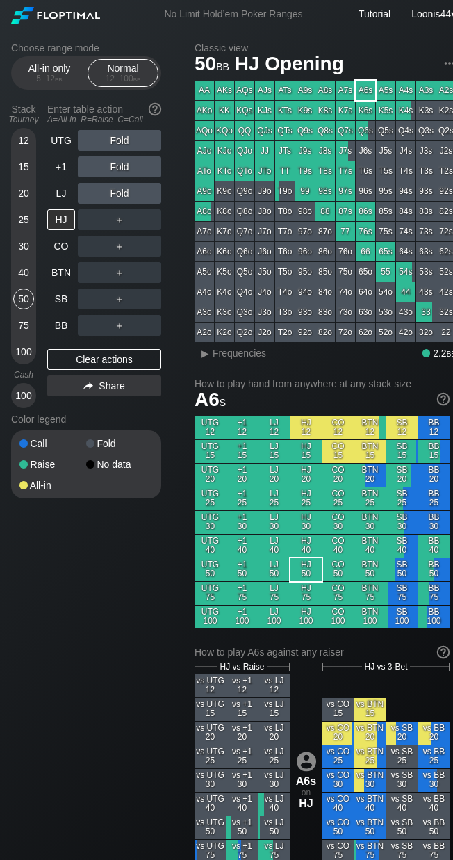
click at [368, 85] on div "A6s" at bounding box center [365, 90] width 19 height 19
click at [181, 244] on div "Choose range mode All-in only 5 – 12 bb Normal 12 – 100 bb Stack Tourney Enter …" at bounding box center [97, 279] width 172 height 474
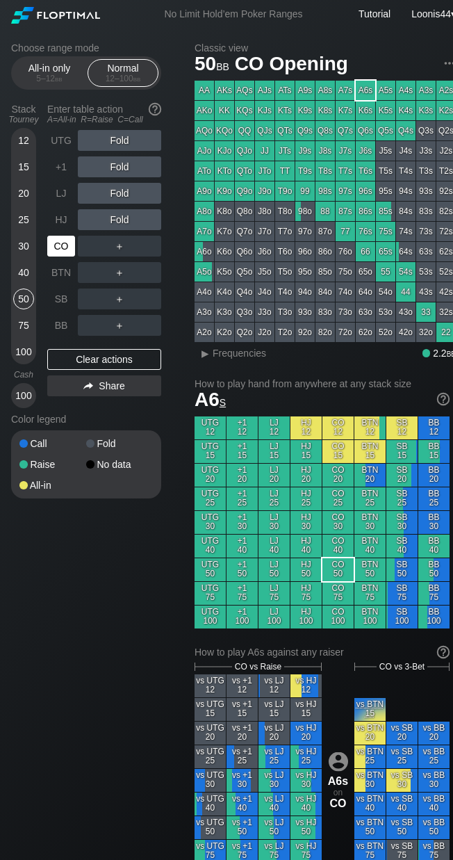
click at [59, 244] on div "CO" at bounding box center [61, 246] width 28 height 21
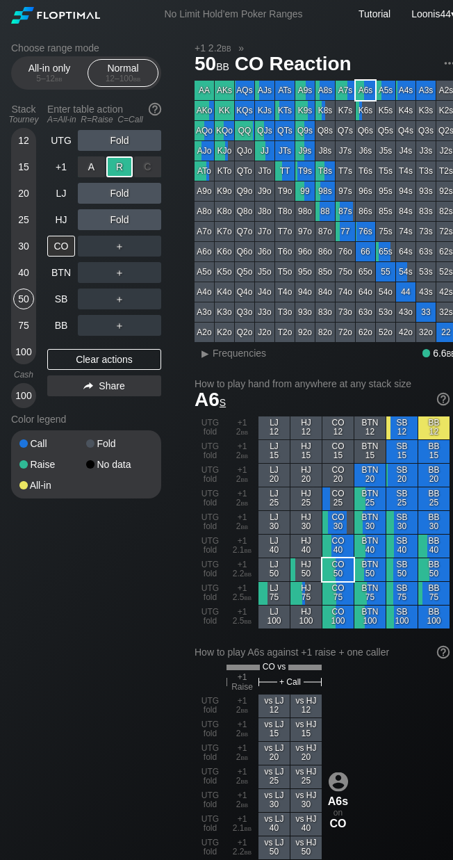
click at [119, 164] on div "R ✕" at bounding box center [119, 166] width 27 height 21
click at [170, 239] on div "Choose range mode All-in only 5 – 12 bb Normal 12 – 100 bb Stack Tourney Enter …" at bounding box center [97, 279] width 172 height 474
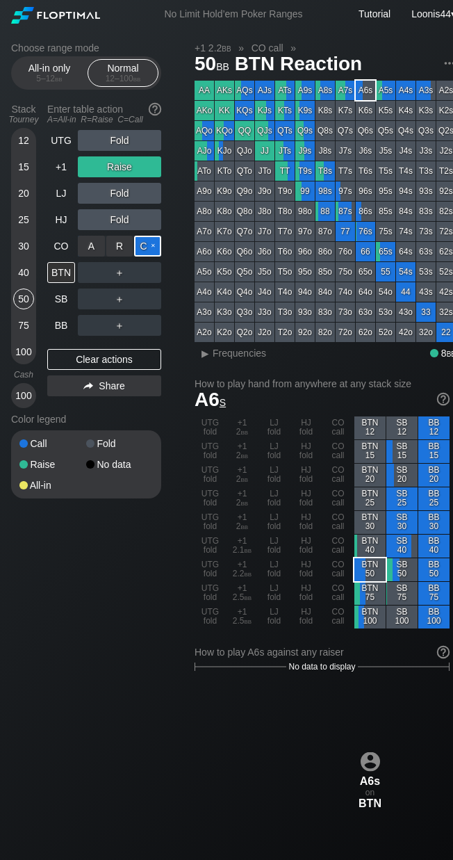
click at [142, 248] on div "C ✕" at bounding box center [147, 246] width 27 height 21
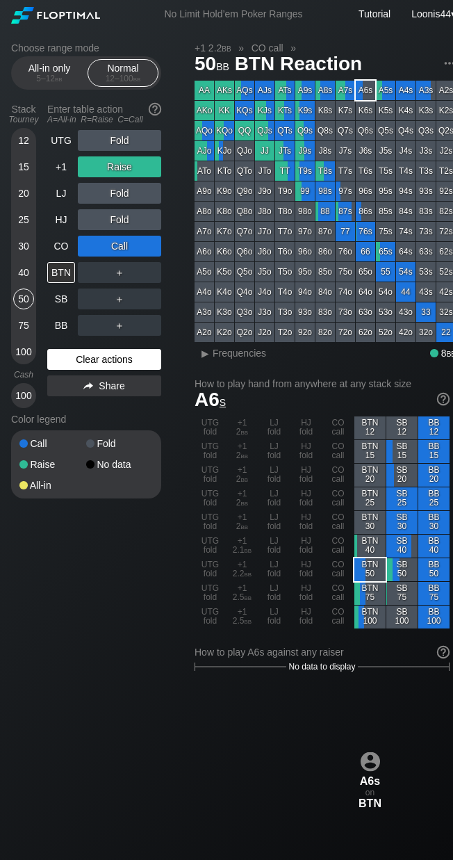
click at [88, 362] on div "Clear actions" at bounding box center [104, 359] width 114 height 21
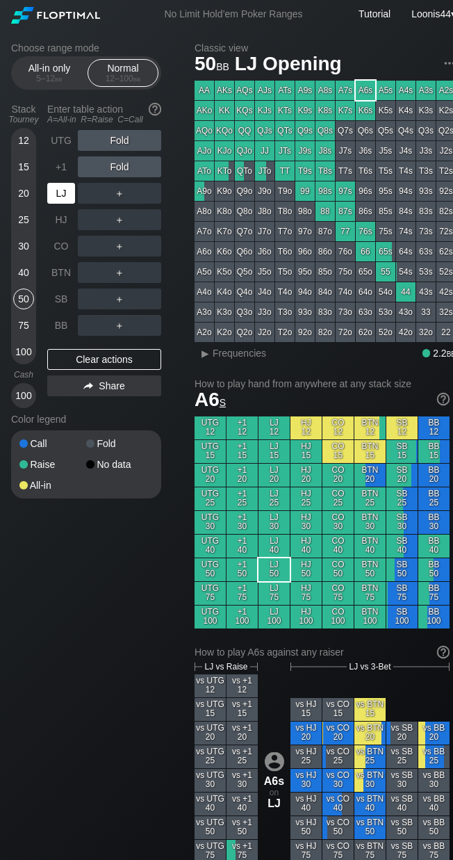
click at [70, 202] on div "LJ" at bounding box center [61, 193] width 28 height 21
click at [60, 143] on div "UTG" at bounding box center [61, 140] width 28 height 21
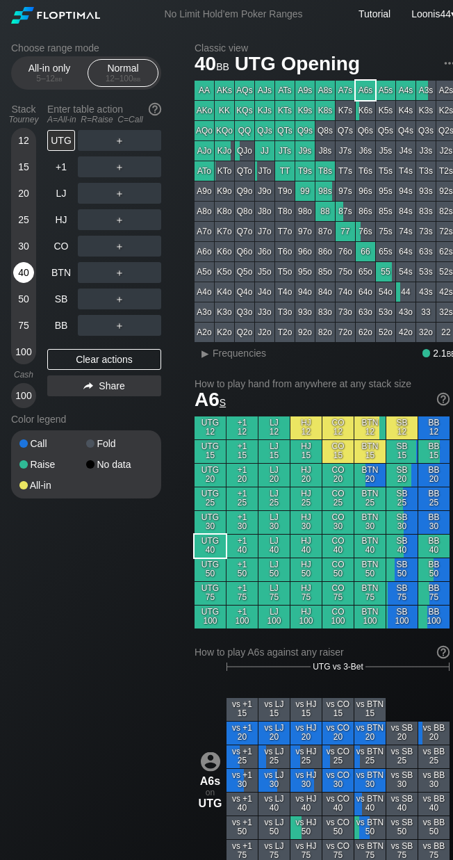
click at [28, 272] on div "40" at bounding box center [23, 272] width 21 height 21
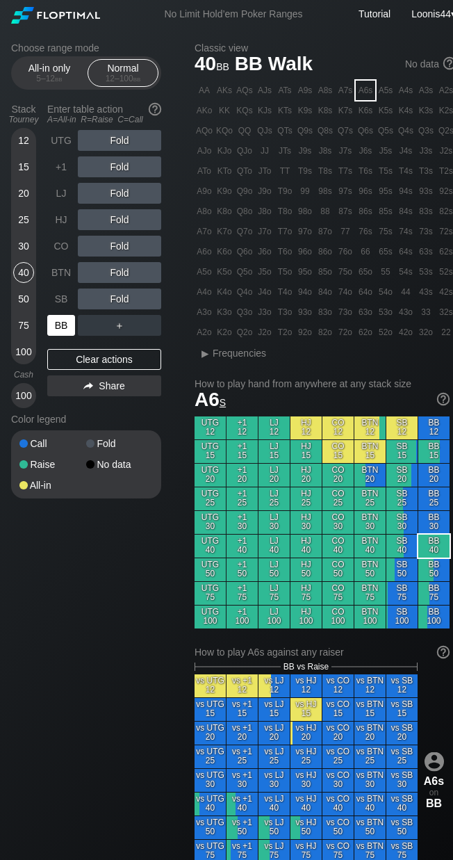
click at [65, 327] on div "BB" at bounding box center [61, 325] width 28 height 21
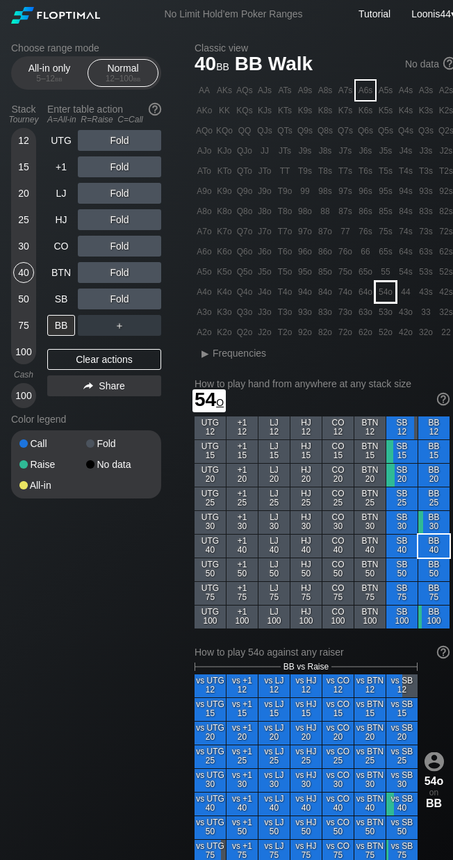
click at [389, 295] on div "54o" at bounding box center [385, 291] width 19 height 19
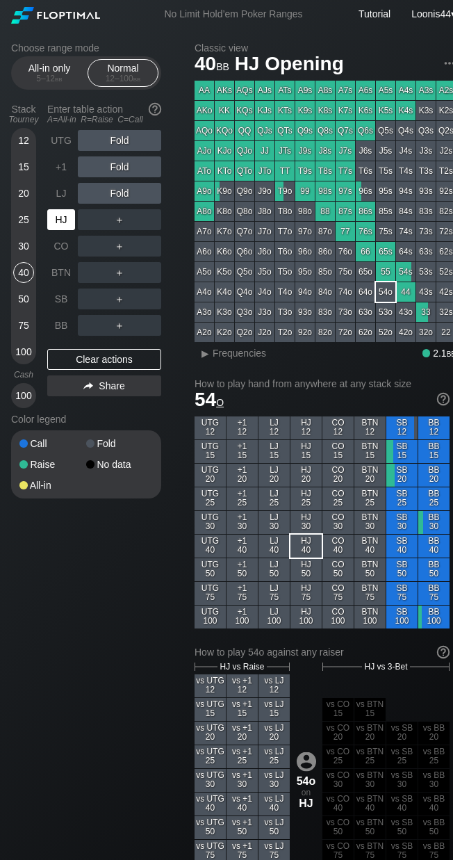
click at [65, 226] on div "HJ" at bounding box center [61, 219] width 28 height 21
click at [65, 323] on div "BB" at bounding box center [61, 325] width 28 height 21
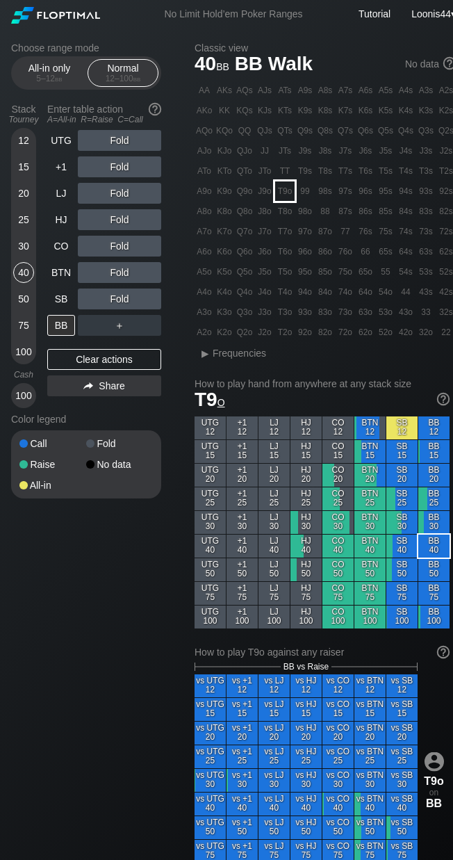
click at [291, 195] on div "T9o" at bounding box center [284, 190] width 19 height 19
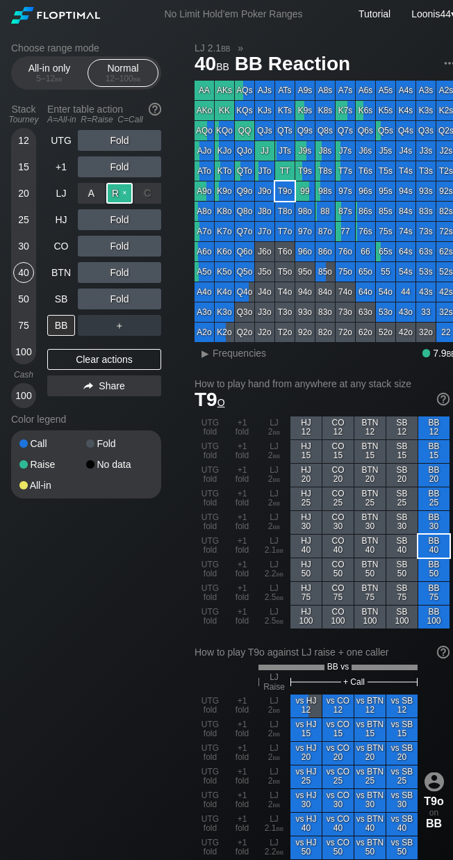
click at [114, 192] on div "R ✕" at bounding box center [119, 193] width 27 height 21
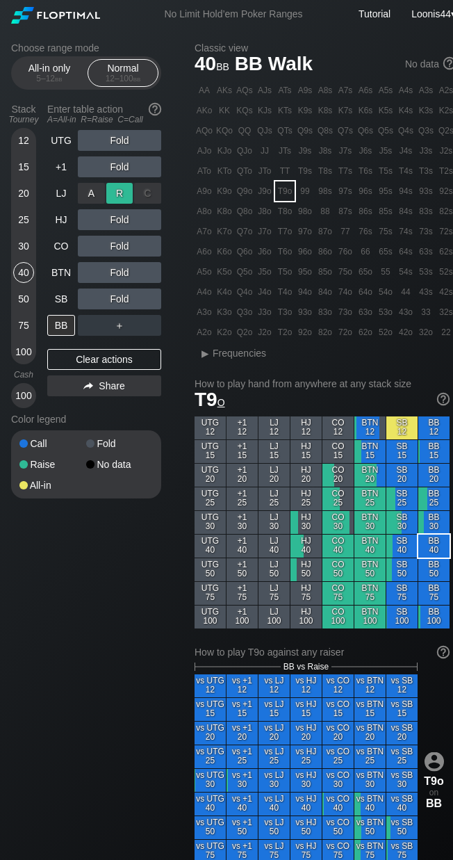
click at [115, 192] on div "R ✕" at bounding box center [119, 193] width 27 height 21
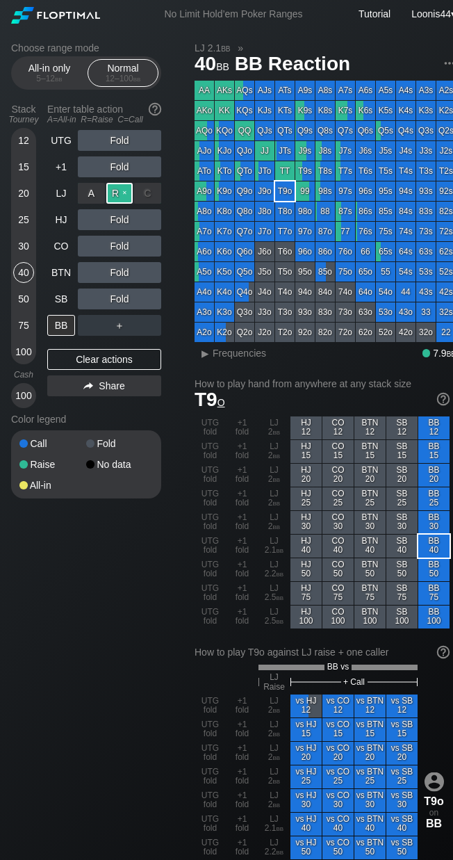
click at [124, 197] on div "R ✕" at bounding box center [119, 193] width 27 height 21
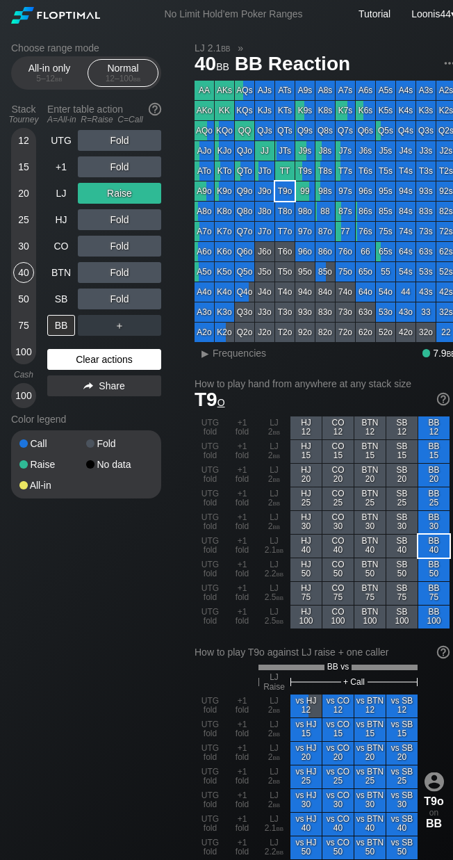
click at [93, 359] on div "Clear actions" at bounding box center [104, 359] width 114 height 21
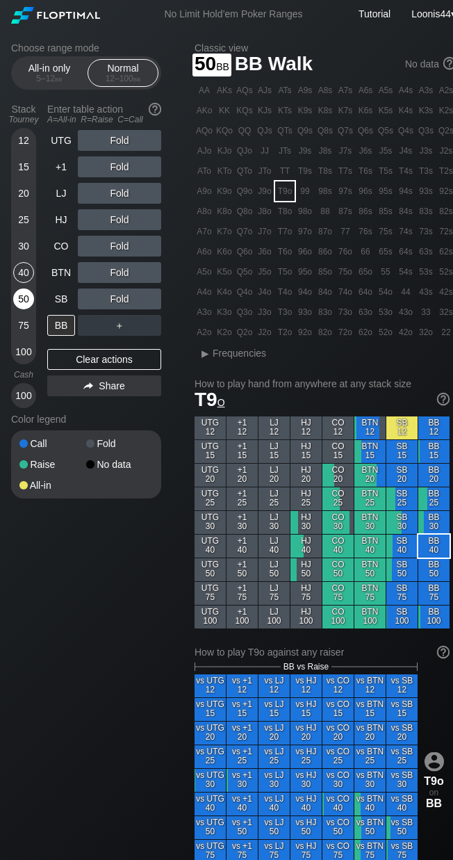
click at [21, 299] on div "50" at bounding box center [23, 298] width 21 height 21
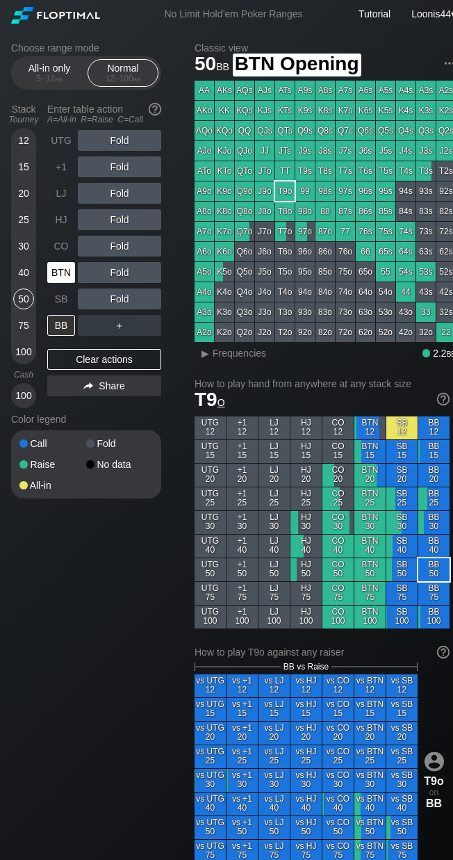
click at [67, 274] on div "BTN" at bounding box center [61, 272] width 28 height 21
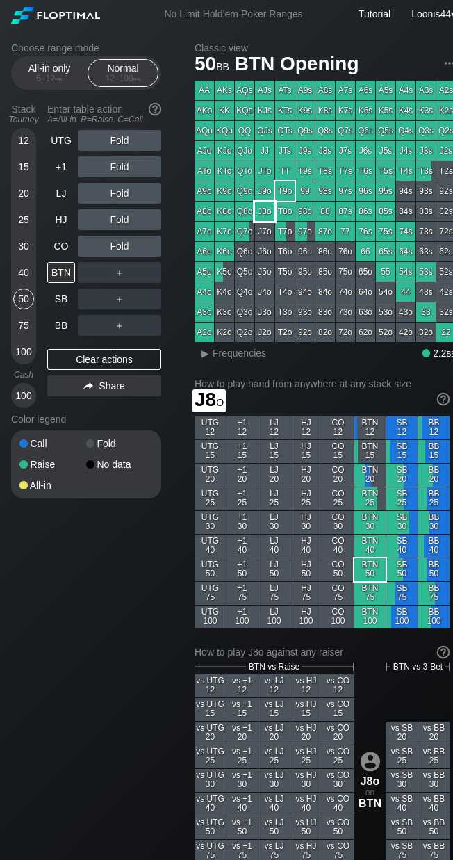
click at [269, 213] on div "J8o" at bounding box center [264, 211] width 19 height 19
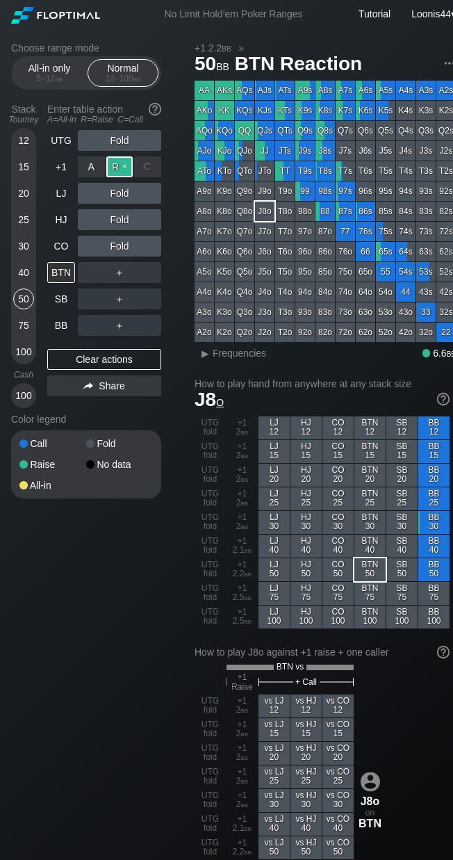
click at [119, 168] on div "R ✕" at bounding box center [119, 166] width 27 height 21
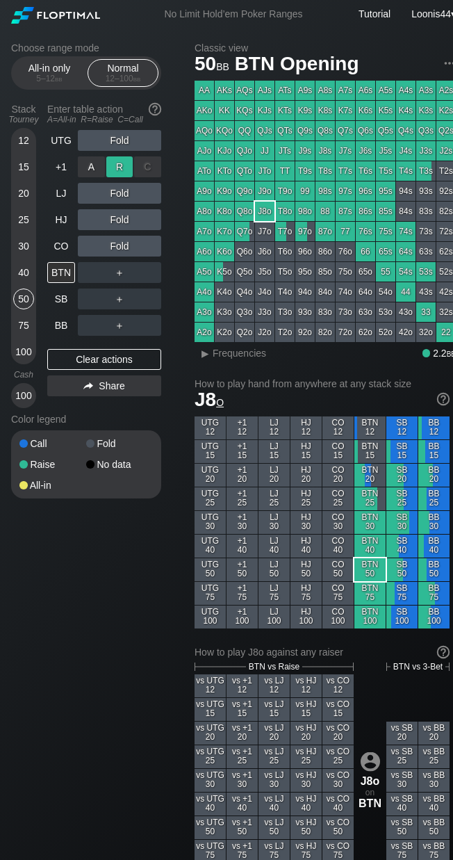
click at [122, 172] on div "R ✕" at bounding box center [119, 166] width 27 height 21
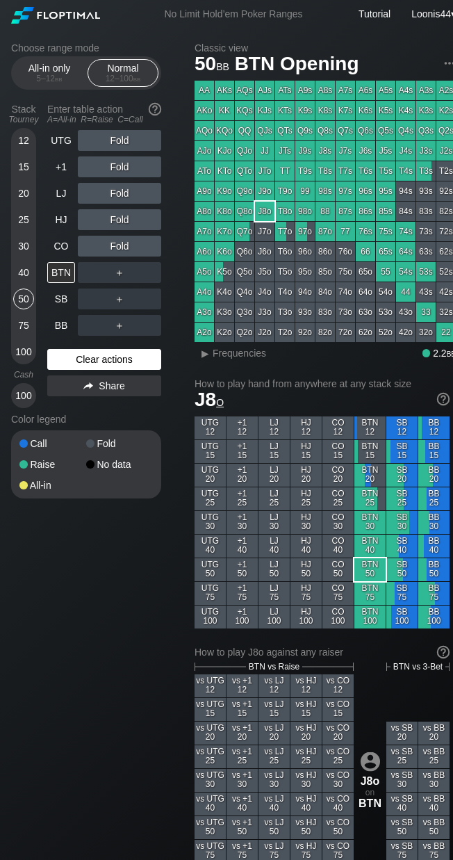
click at [97, 366] on div "Clear actions" at bounding box center [104, 359] width 114 height 21
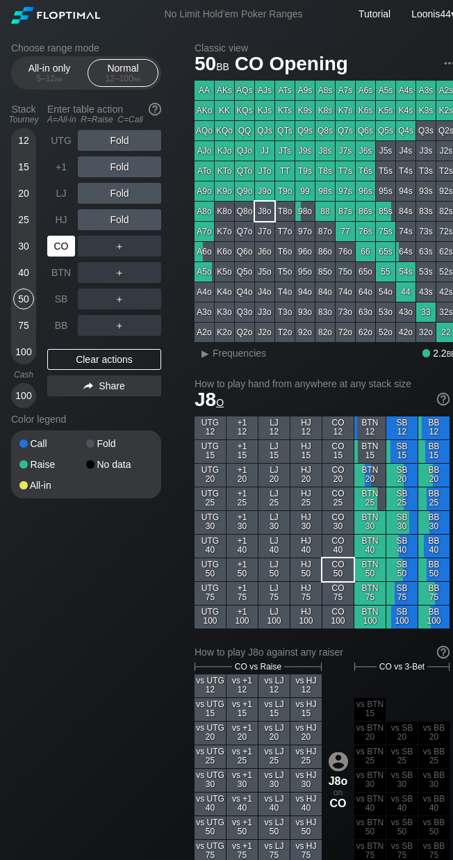
click at [65, 238] on div "CO" at bounding box center [61, 246] width 28 height 21
click at [27, 272] on div "40" at bounding box center [23, 272] width 21 height 21
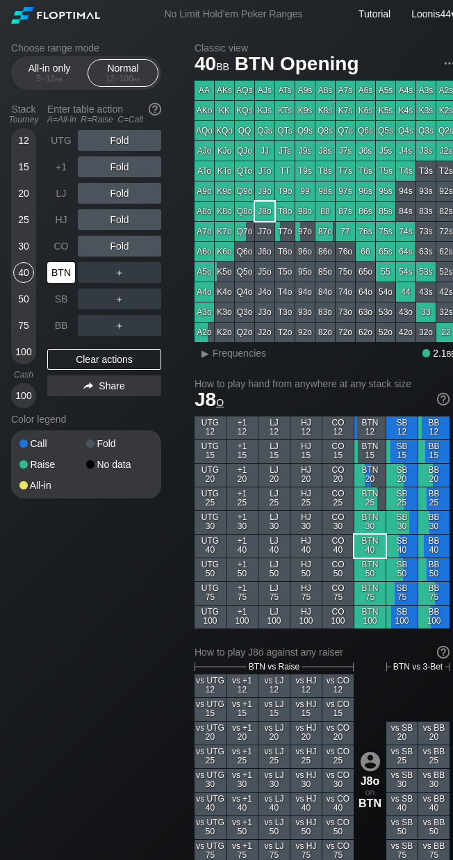
click at [68, 277] on div "BTN" at bounding box center [61, 272] width 28 height 21
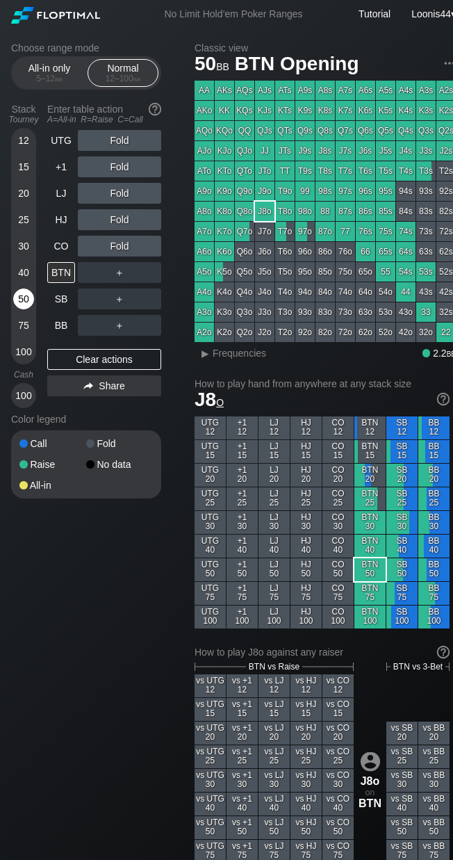
click at [30, 300] on div "50" at bounding box center [23, 298] width 21 height 21
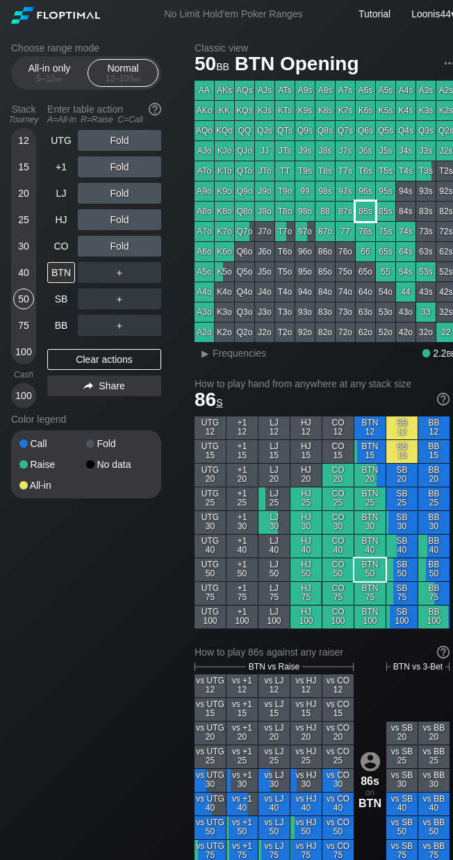
click at [361, 218] on div "86s" at bounding box center [365, 211] width 19 height 19
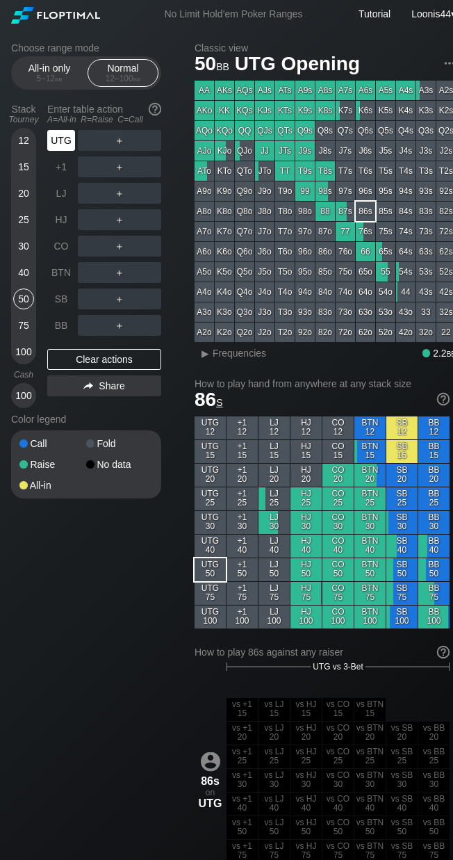
click at [67, 142] on div "UTG" at bounding box center [61, 140] width 28 height 21
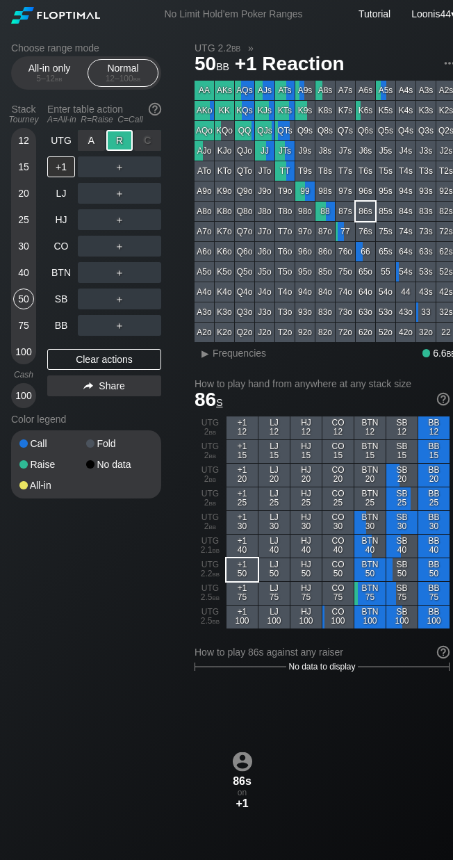
click at [115, 142] on div "R ✕" at bounding box center [119, 140] width 27 height 21
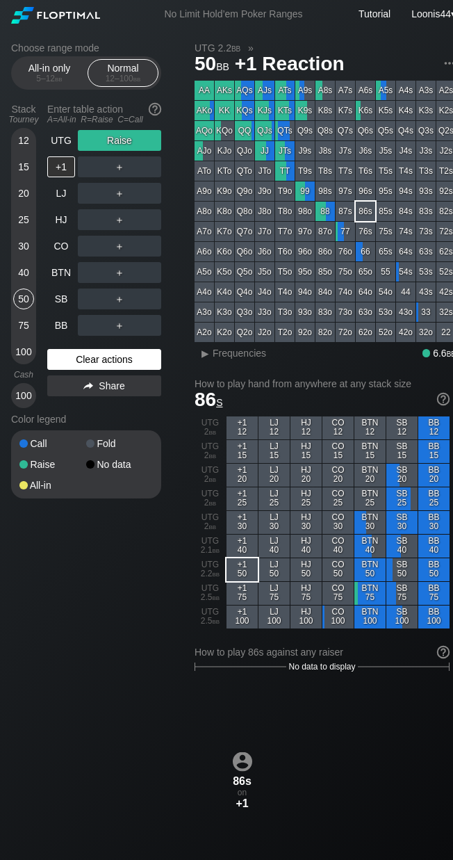
click at [82, 357] on div "Clear actions" at bounding box center [104, 359] width 114 height 21
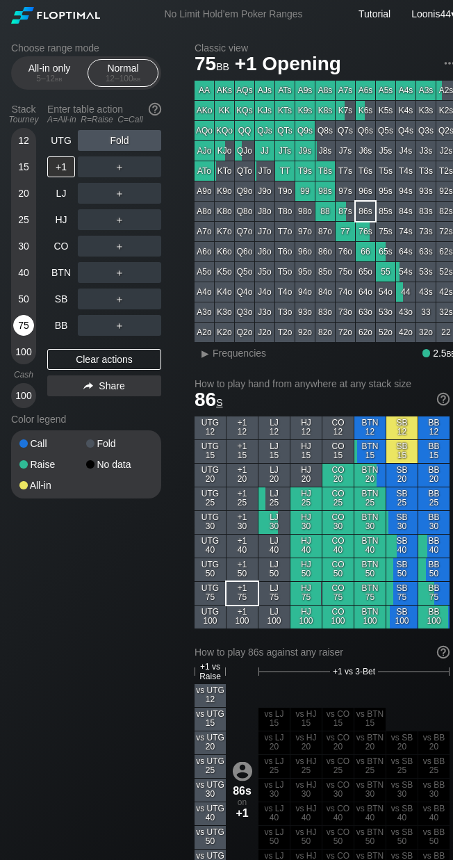
click at [21, 319] on div "75" at bounding box center [23, 325] width 21 height 21
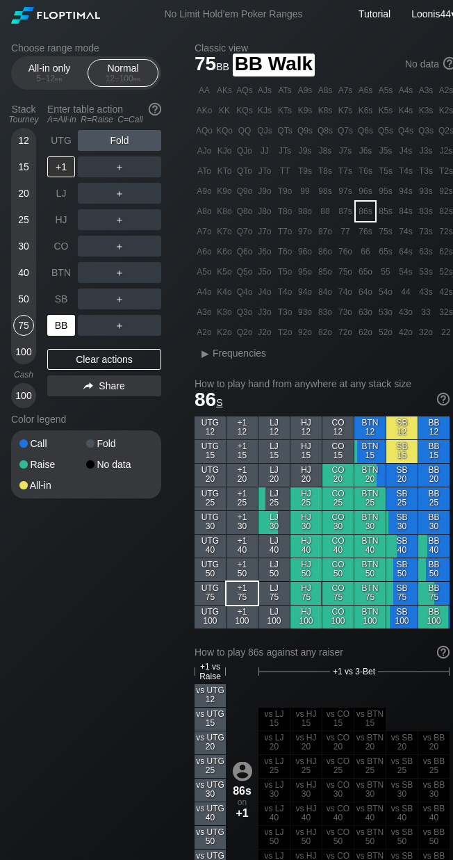
click at [56, 329] on div "BB" at bounding box center [61, 325] width 28 height 21
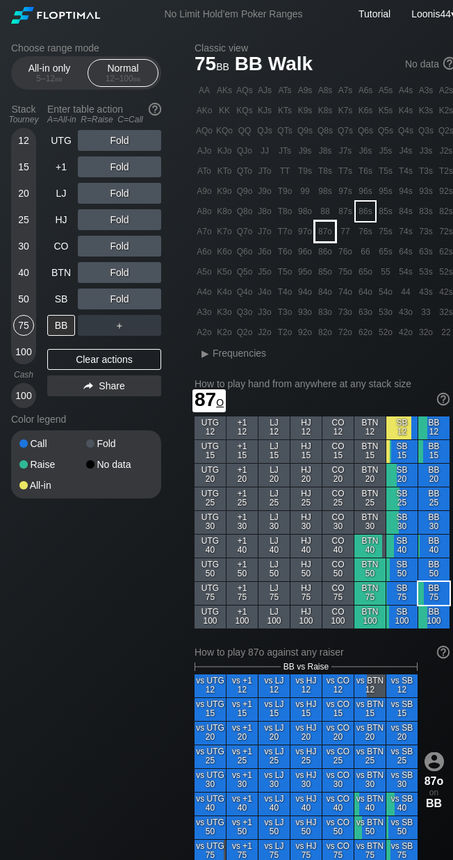
click at [323, 230] on div "87o" at bounding box center [325, 231] width 19 height 19
click at [178, 259] on div "Choose range mode All-in only 5 – 12 bb Normal 12 – 100 bb Stack Tourney Enter …" at bounding box center [97, 279] width 172 height 474
click at [127, 246] on div "R ✕" at bounding box center [119, 246] width 27 height 21
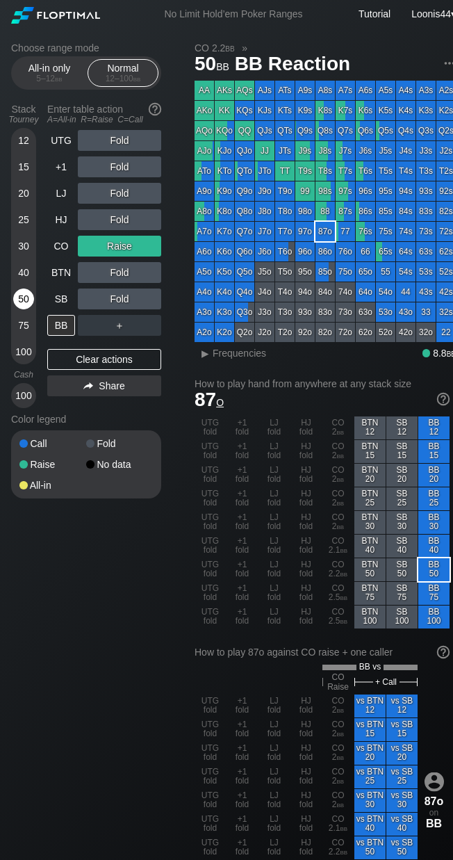
click at [25, 293] on div "50" at bounding box center [23, 298] width 21 height 21
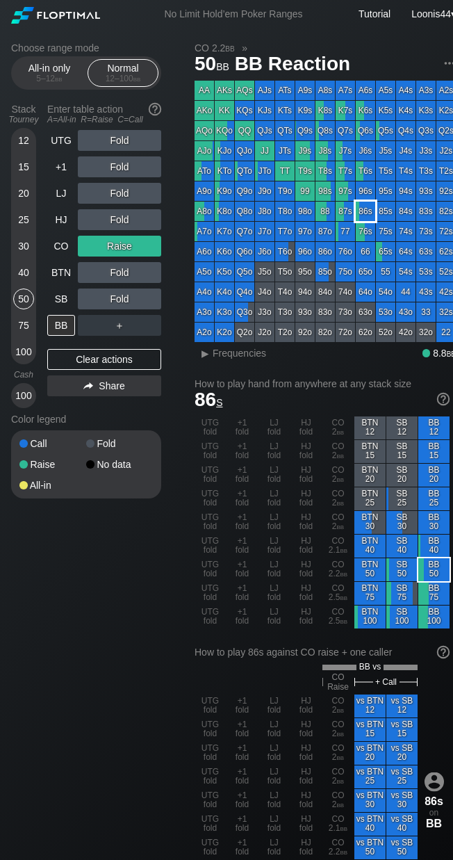
click at [361, 213] on div "86s" at bounding box center [365, 211] width 19 height 19
click at [122, 247] on div "R ✕" at bounding box center [119, 246] width 27 height 21
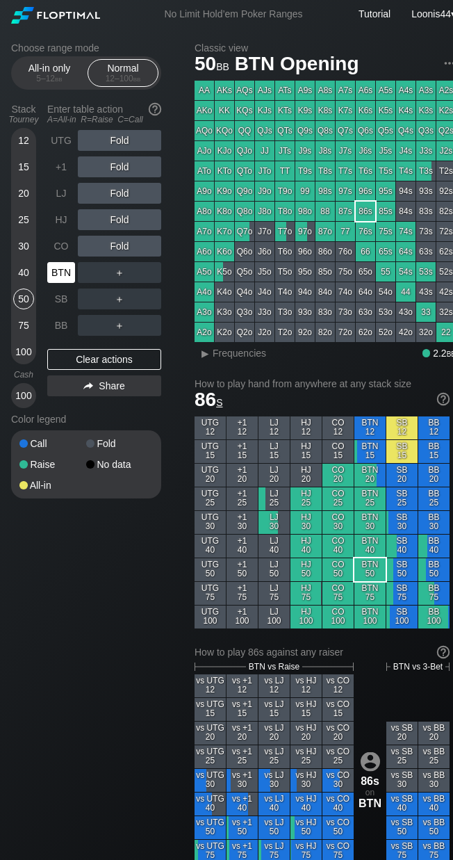
click at [62, 272] on div "BTN" at bounding box center [61, 272] width 28 height 21
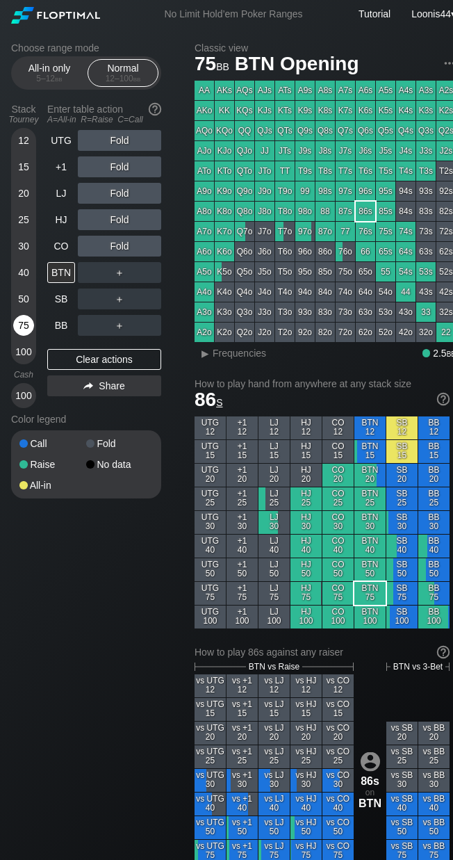
click at [24, 327] on div "75" at bounding box center [23, 325] width 21 height 21
click at [25, 300] on div "50" at bounding box center [23, 298] width 21 height 21
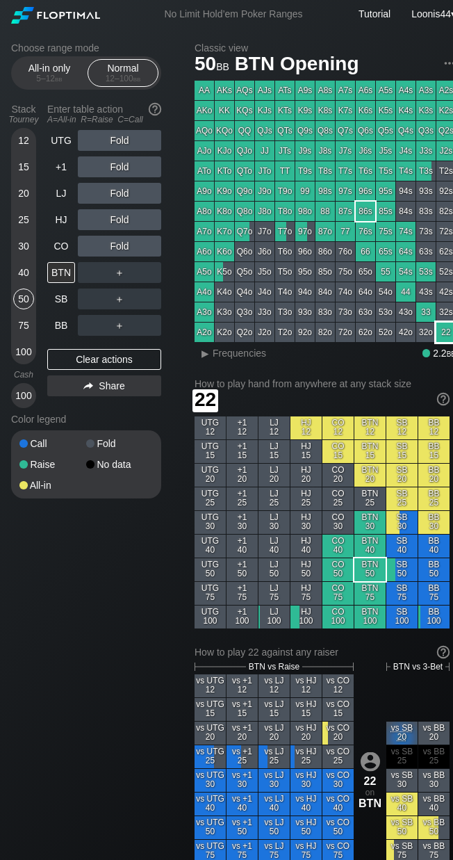
click at [443, 329] on div "22" at bounding box center [446, 332] width 19 height 19
click at [187, 198] on div "Choose range mode All-in only 5 – 12 bb Normal 12 – 100 bb Stack Tourney Enter …" at bounding box center [233, 808] width 467 height 1561
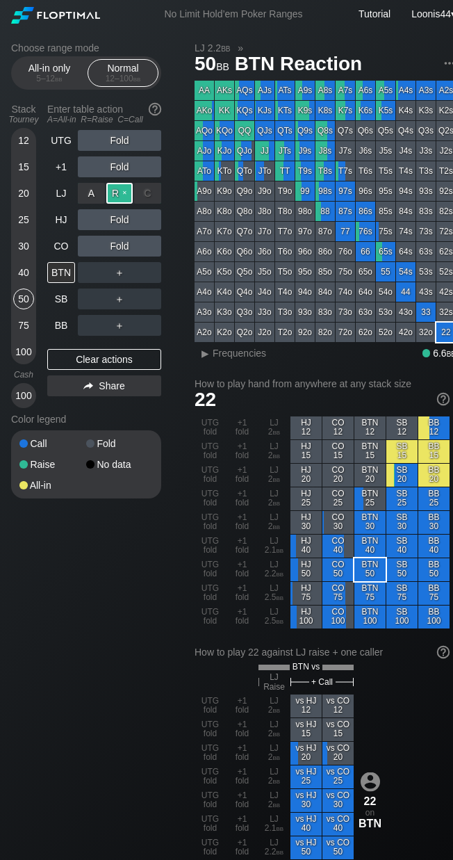
click at [127, 188] on div "R ✕" at bounding box center [119, 193] width 27 height 21
click at [284, 231] on div "T7o" at bounding box center [284, 231] width 19 height 19
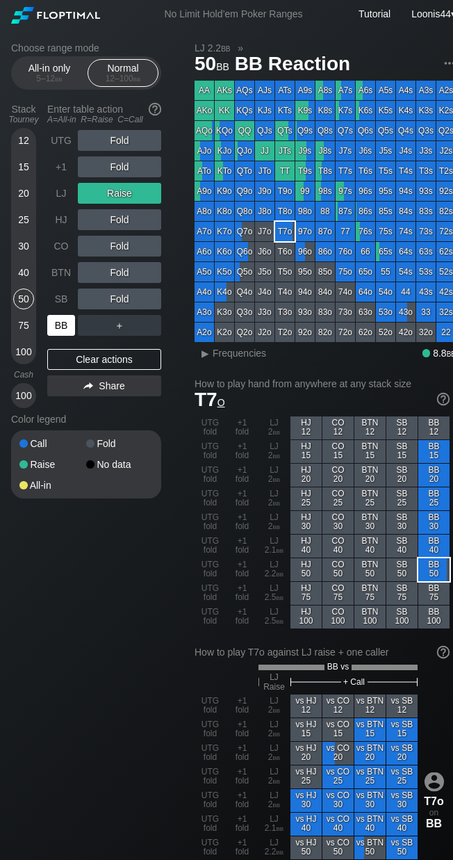
click at [57, 323] on div "BB" at bounding box center [61, 325] width 28 height 21
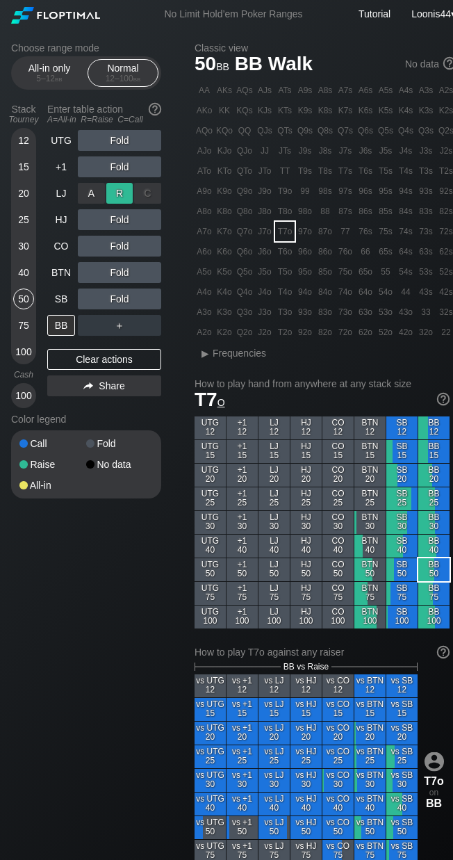
click at [117, 190] on div "R ✕" at bounding box center [119, 193] width 27 height 21
click at [179, 272] on div "Choose range mode All-in only 5 – 12 bb Normal 12 – 100 bb Stack Tourney Enter …" at bounding box center [97, 279] width 172 height 474
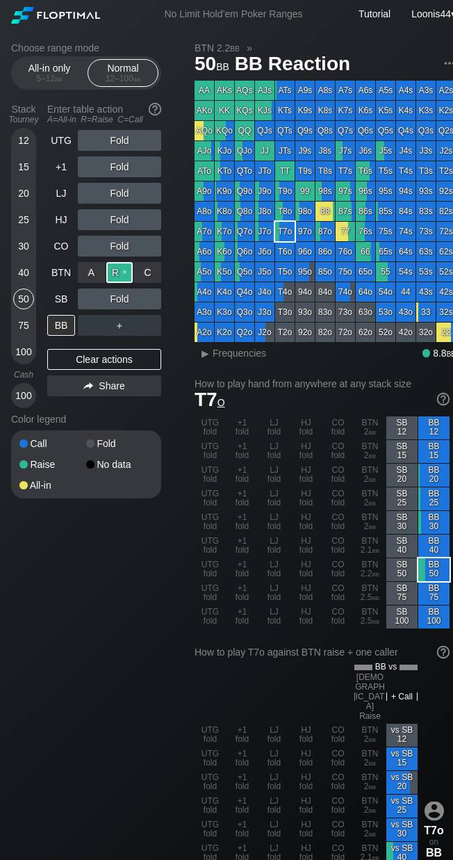
click at [121, 274] on div "R ✕" at bounding box center [119, 272] width 27 height 21
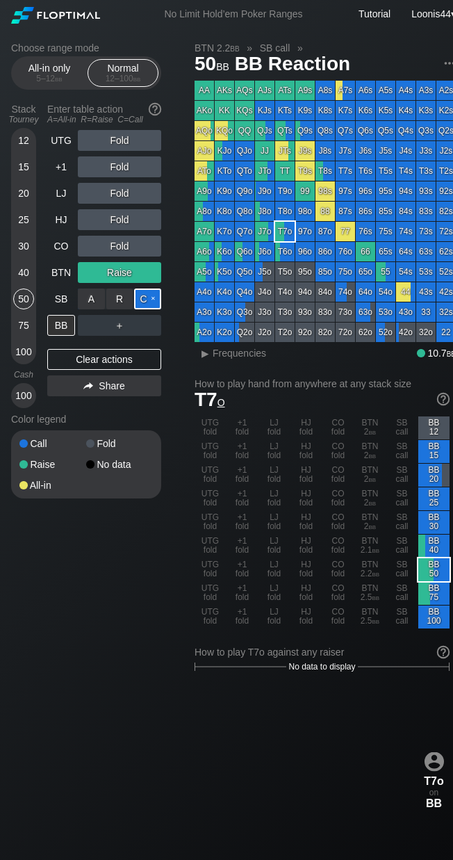
click at [145, 295] on div "C ✕" at bounding box center [147, 298] width 27 height 21
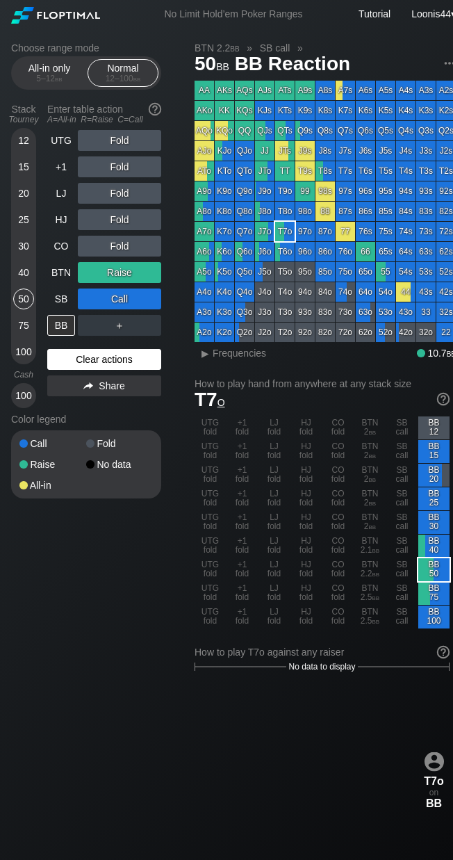
click at [85, 359] on div "Clear actions" at bounding box center [104, 359] width 114 height 21
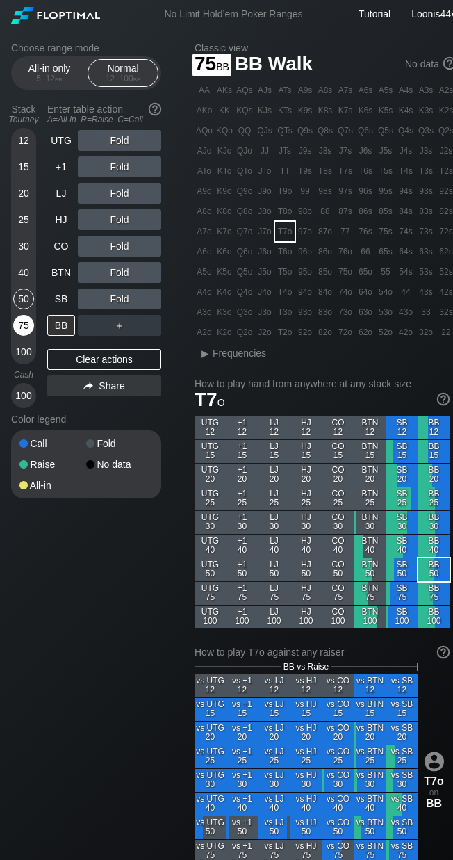
click at [28, 317] on div "75" at bounding box center [23, 325] width 21 height 21
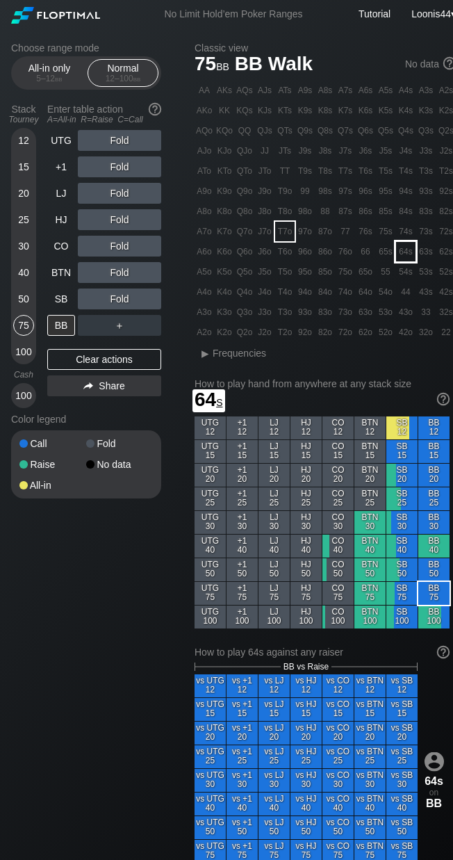
click at [405, 252] on div "64s" at bounding box center [405, 251] width 19 height 19
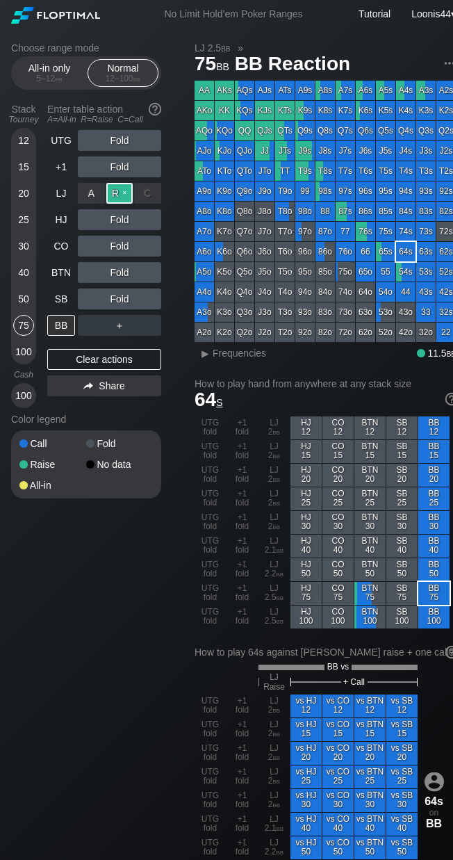
click at [111, 196] on div "R ✕" at bounding box center [119, 193] width 27 height 21
click at [174, 241] on div "Choose range mode All-in only 5 – 12 bb Normal 12 – 100 bb Stack Tourney Enter …" at bounding box center [97, 279] width 172 height 474
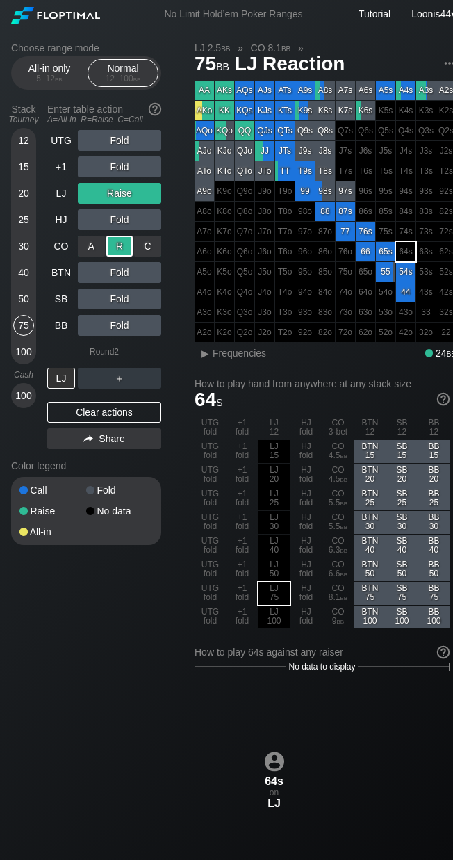
click at [121, 245] on div "R ✕" at bounding box center [119, 246] width 27 height 21
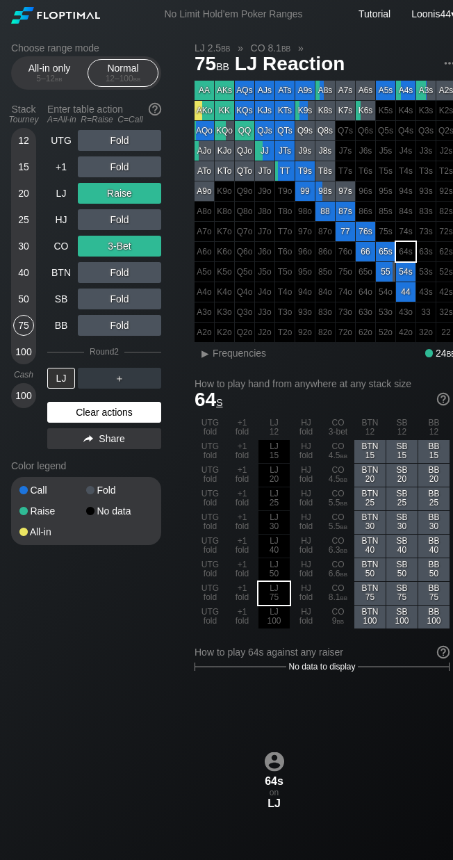
click at [99, 406] on div "Clear actions" at bounding box center [104, 412] width 114 height 21
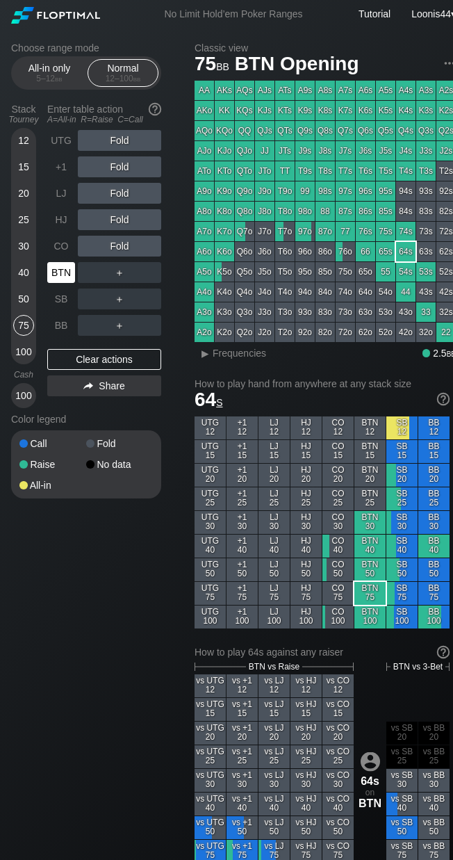
click at [63, 273] on div "BTN" at bounding box center [61, 272] width 28 height 21
click at [67, 195] on div "LJ" at bounding box center [61, 193] width 28 height 21
click at [65, 270] on div "BTN" at bounding box center [61, 272] width 28 height 21
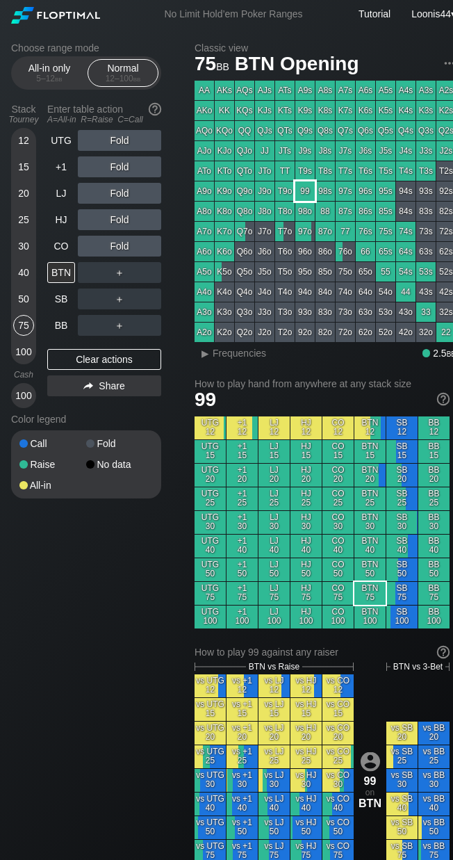
click at [309, 189] on div "99" at bounding box center [304, 190] width 19 height 19
click at [180, 275] on div "Choose range mode All-in only 5 – 12 bb Normal 12 – 100 bb Stack Tourney Enter …" at bounding box center [97, 279] width 172 height 474
click at [120, 271] on div "R ✕" at bounding box center [119, 272] width 27 height 21
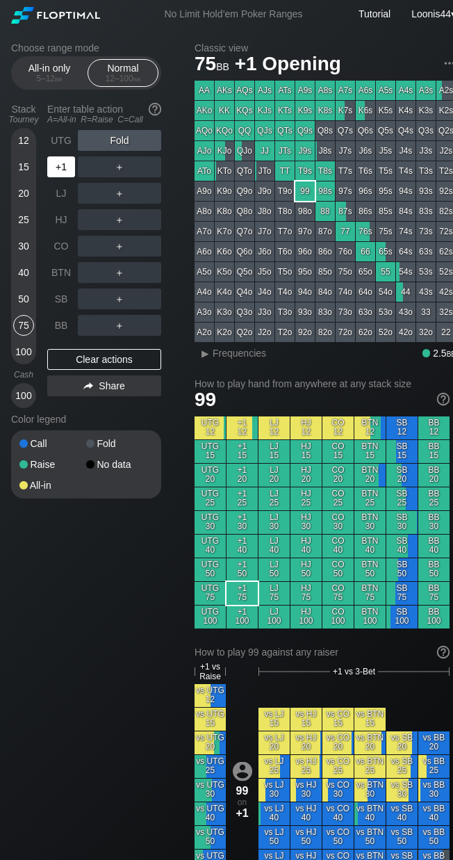
click at [68, 165] on div "+1" at bounding box center [61, 166] width 28 height 21
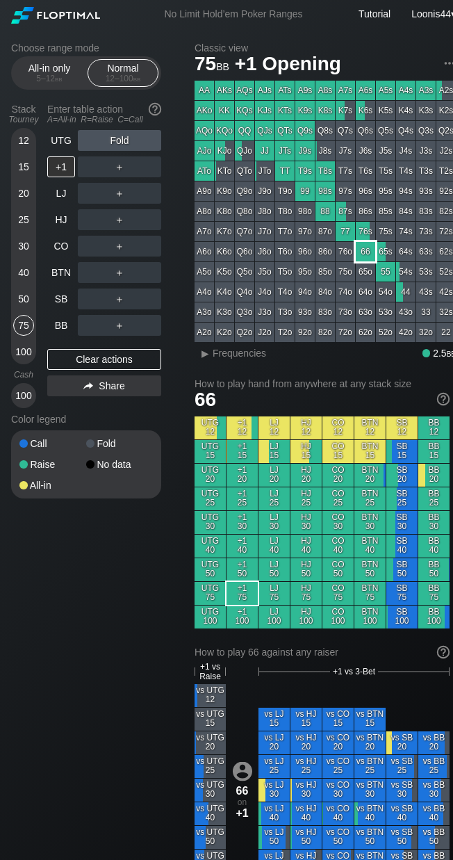
click at [365, 252] on div "66" at bounding box center [365, 251] width 19 height 19
click at [65, 329] on div "BB" at bounding box center [61, 325] width 28 height 21
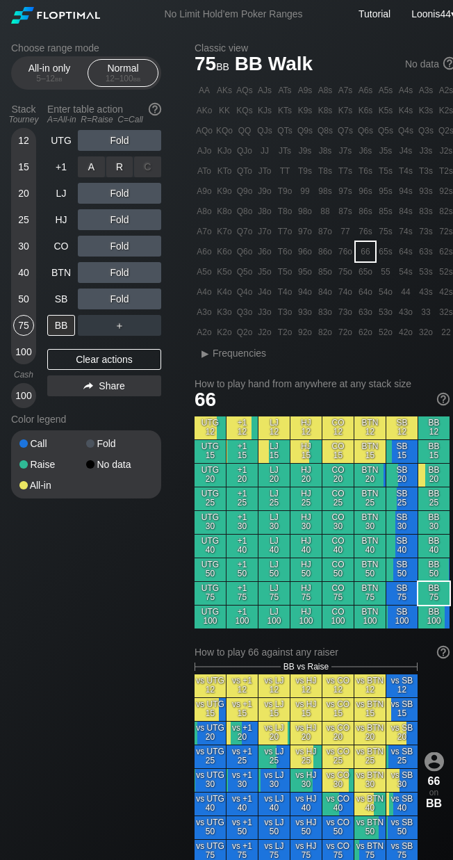
click at [125, 173] on div "R ✕" at bounding box center [119, 166] width 27 height 21
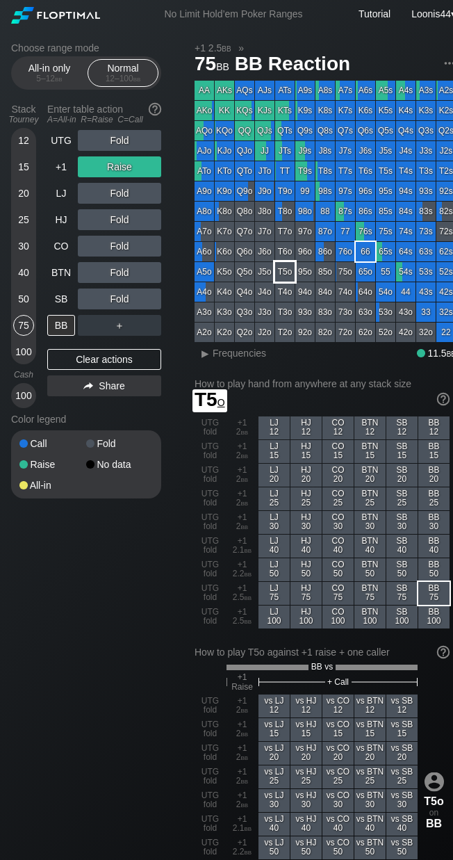
click at [280, 270] on div "T5o" at bounding box center [284, 271] width 19 height 19
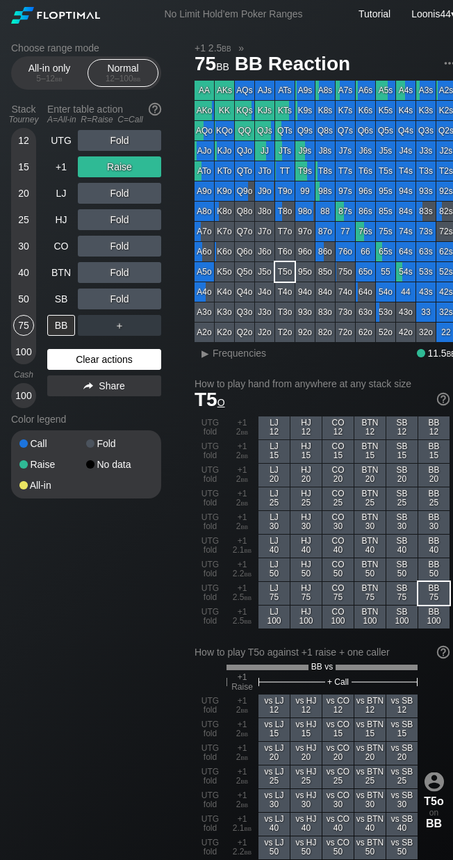
click at [116, 359] on div "Clear actions" at bounding box center [104, 359] width 114 height 21
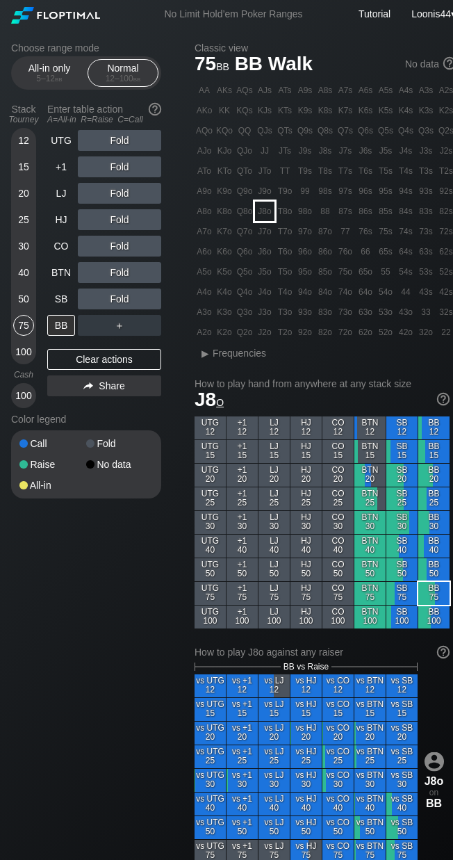
click at [270, 211] on div "J8o" at bounding box center [264, 211] width 19 height 19
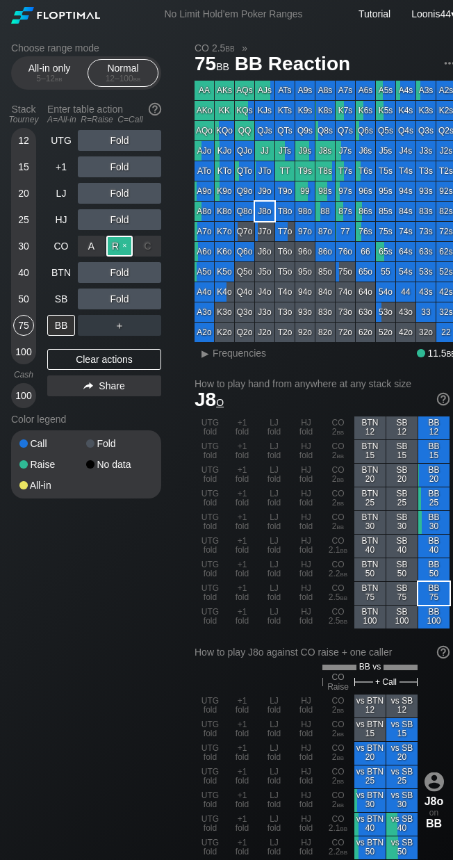
click at [126, 251] on div "R ✕" at bounding box center [119, 246] width 27 height 21
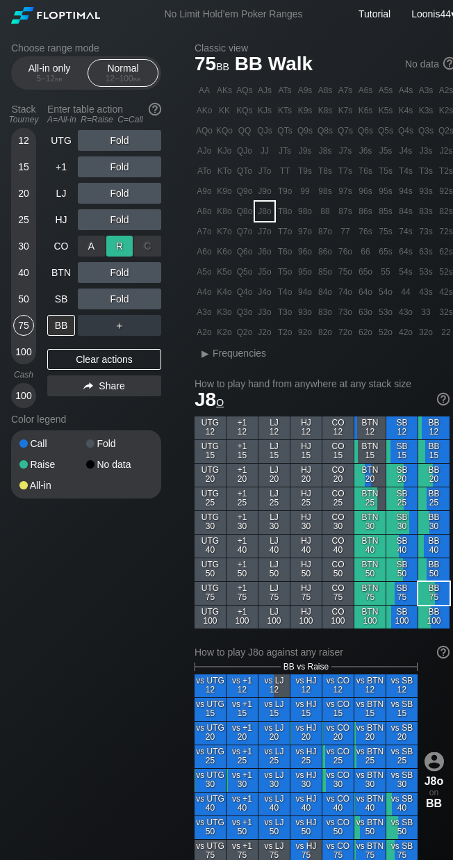
click at [126, 251] on div "R ✕" at bounding box center [119, 246] width 27 height 21
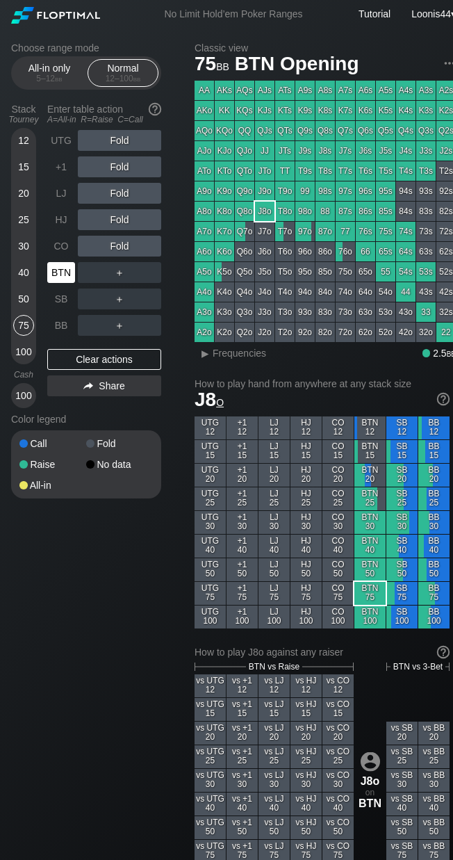
click at [63, 268] on div "BTN" at bounding box center [61, 272] width 28 height 21
click at [68, 243] on div "CO" at bounding box center [61, 246] width 28 height 21
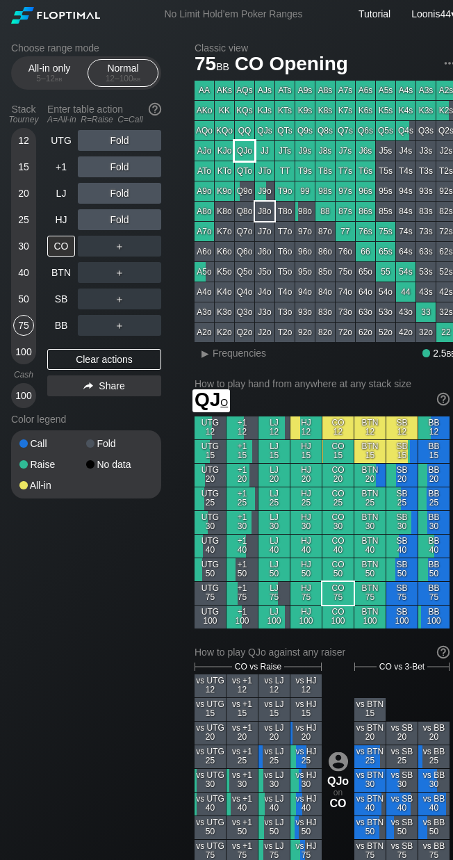
click at [248, 145] on div "QJo" at bounding box center [244, 150] width 19 height 19
drag, startPoint x: 175, startPoint y: 166, endPoint x: 160, endPoint y: 173, distance: 16.8
click at [174, 168] on div "Choose range mode All-in only 5 – 12 bb Normal 12 – 100 bb Stack Tourney Enter …" at bounding box center [97, 279] width 172 height 474
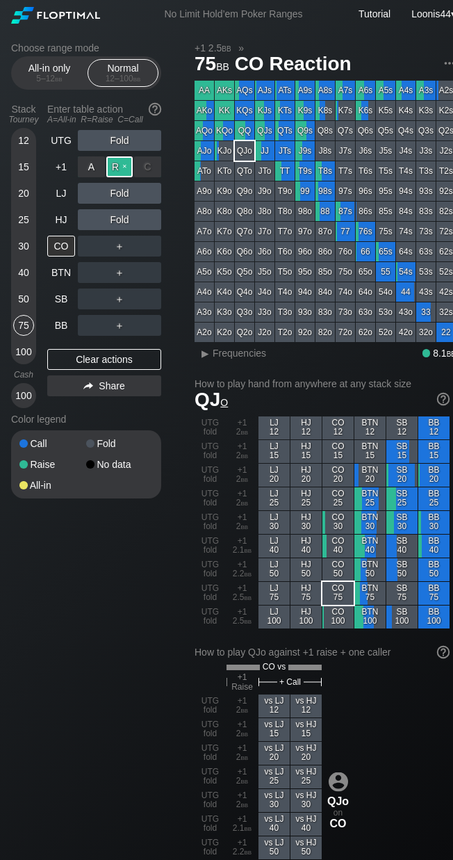
click at [128, 168] on div "R ✕" at bounding box center [119, 166] width 27 height 21
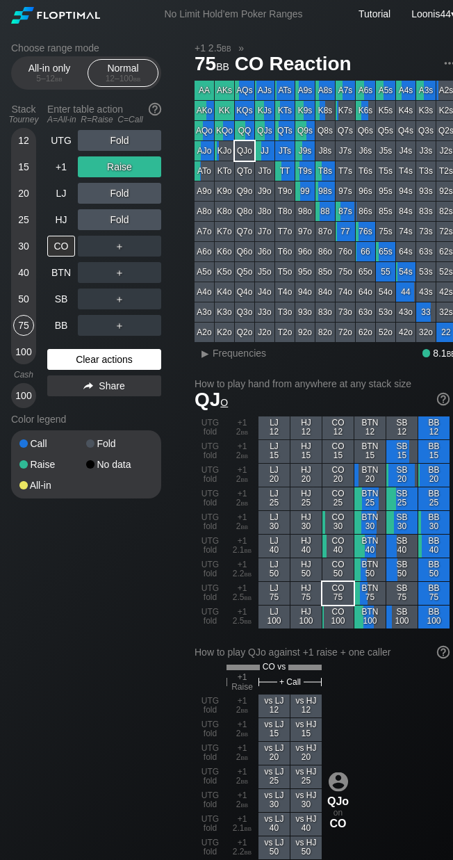
click at [108, 358] on div "Clear actions" at bounding box center [104, 359] width 114 height 21
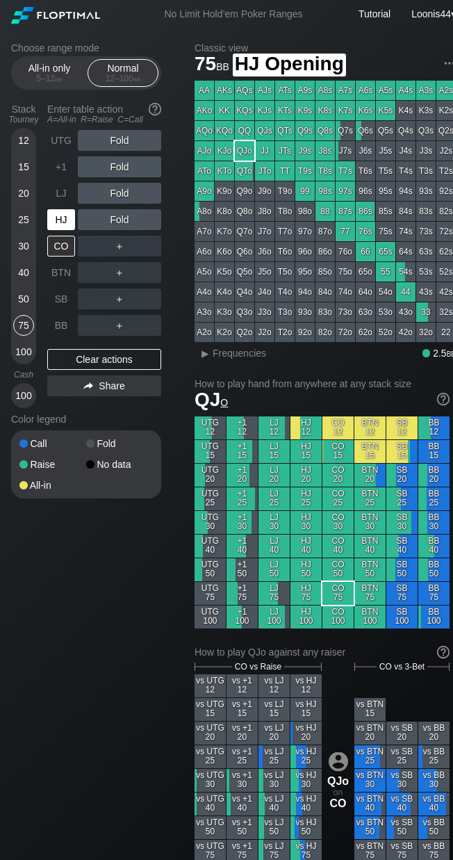
click at [74, 222] on div "HJ" at bounding box center [61, 219] width 28 height 21
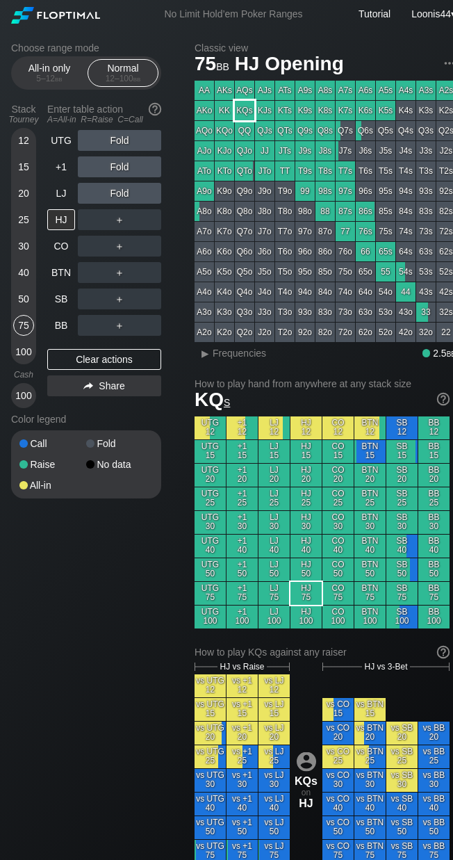
click at [243, 113] on div "KQs" at bounding box center [244, 110] width 19 height 19
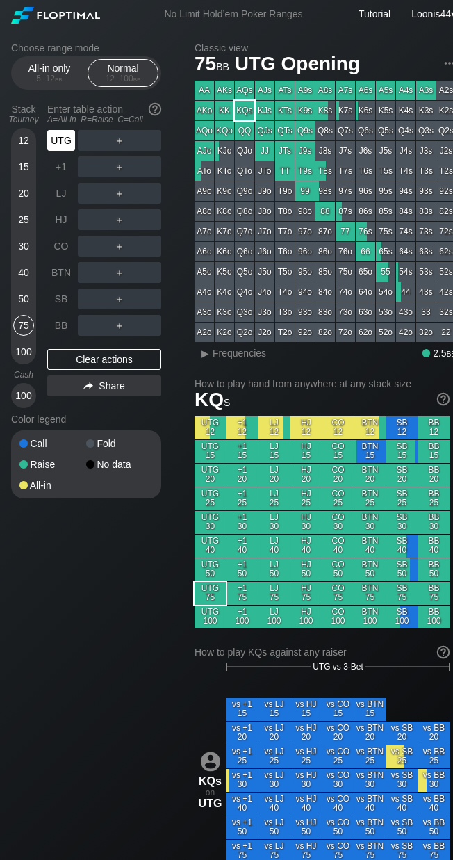
click at [54, 141] on div "UTG" at bounding box center [61, 140] width 28 height 21
click at [22, 299] on div "50" at bounding box center [23, 298] width 21 height 21
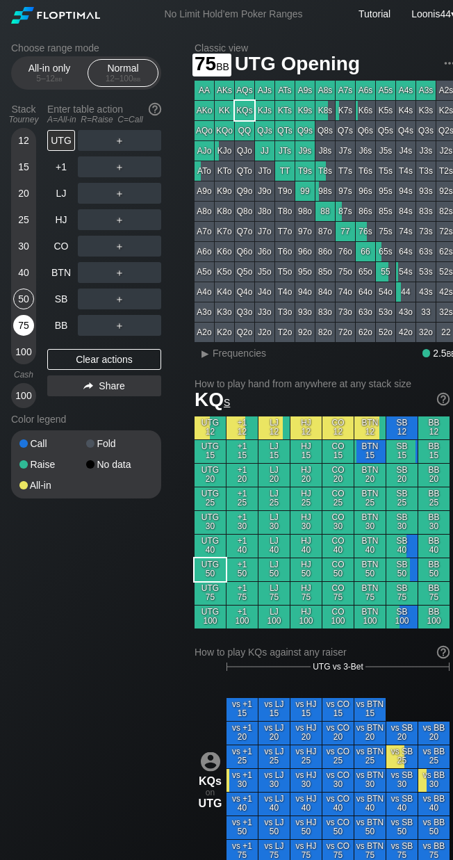
click at [28, 326] on div "75" at bounding box center [23, 325] width 21 height 21
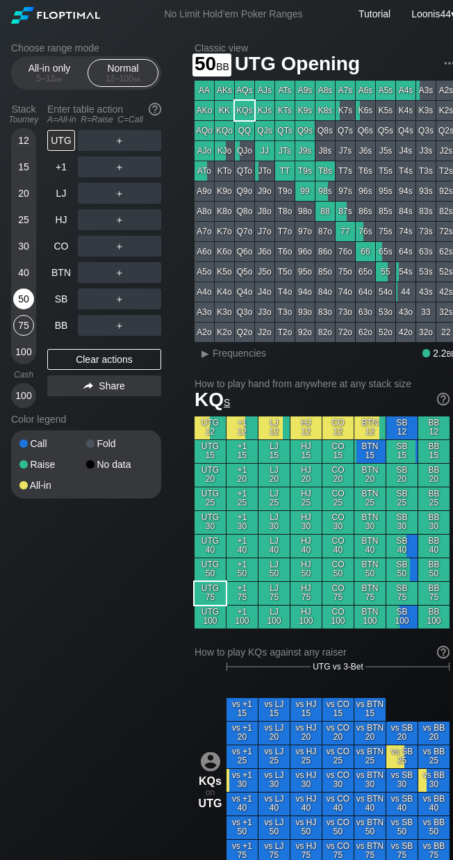
click at [21, 302] on div "50" at bounding box center [23, 298] width 21 height 21
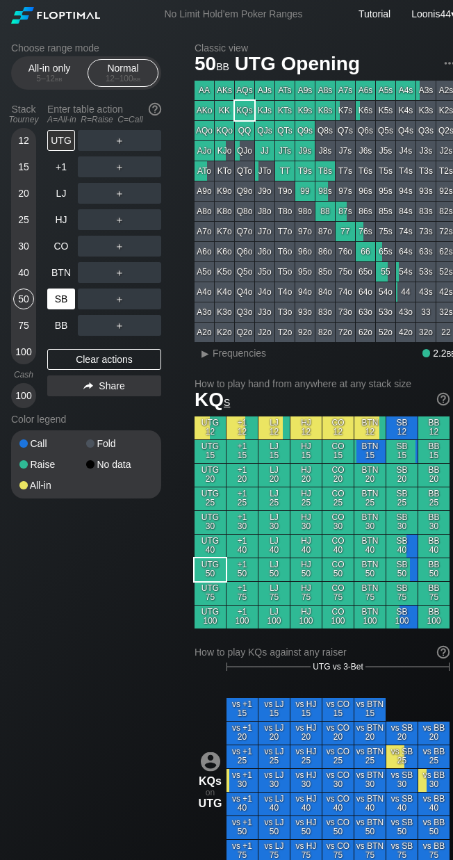
click at [54, 299] on div "SB" at bounding box center [61, 298] width 28 height 21
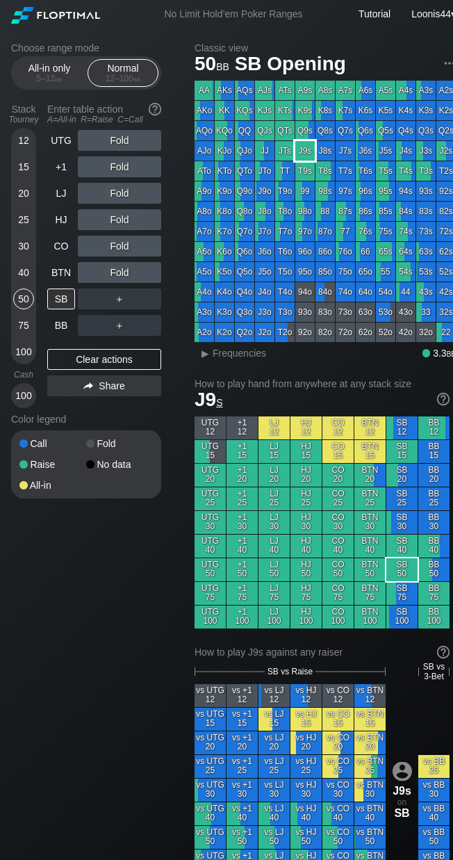
click at [309, 151] on div "J9s" at bounding box center [304, 150] width 19 height 19
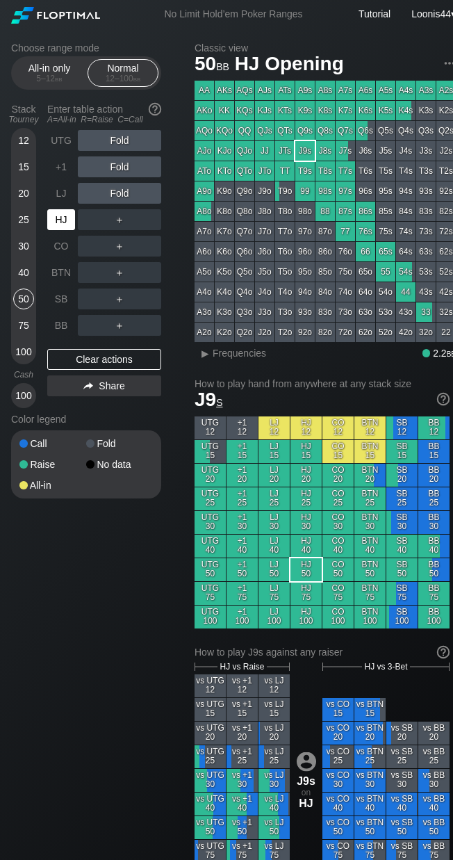
click at [67, 223] on div "HJ" at bounding box center [61, 219] width 28 height 21
click at [118, 219] on div "R ✕" at bounding box center [119, 219] width 27 height 21
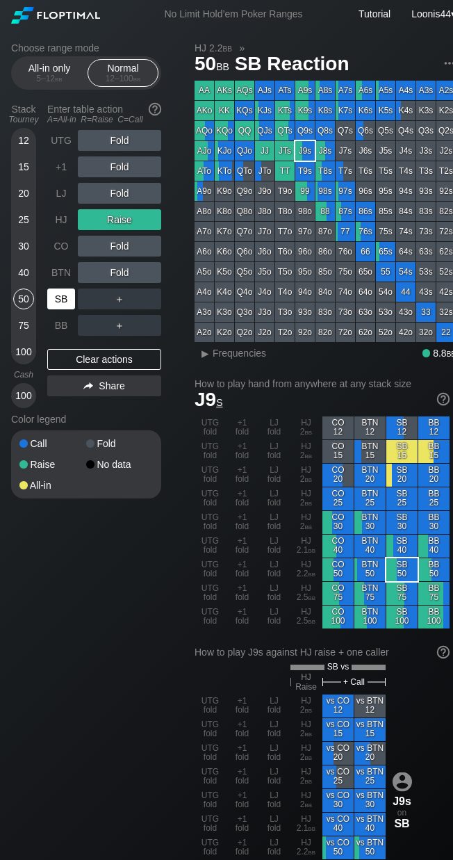
click at [53, 291] on div "SB" at bounding box center [61, 298] width 28 height 21
click at [179, 295] on div "Choose range mode All-in only 5 – 12 bb Normal 12 – 100 bb Stack Tourney Enter …" at bounding box center [97, 279] width 172 height 474
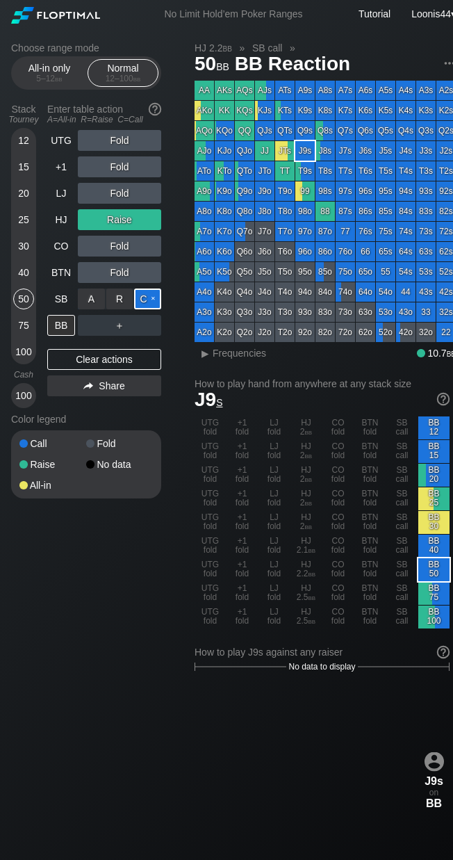
click at [152, 299] on div "C ✕" at bounding box center [147, 298] width 27 height 21
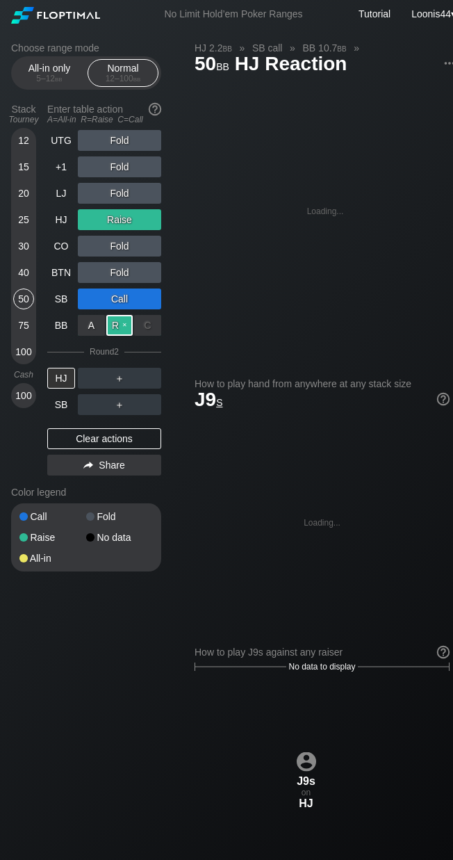
click at [123, 323] on div "R ✕" at bounding box center [119, 325] width 27 height 21
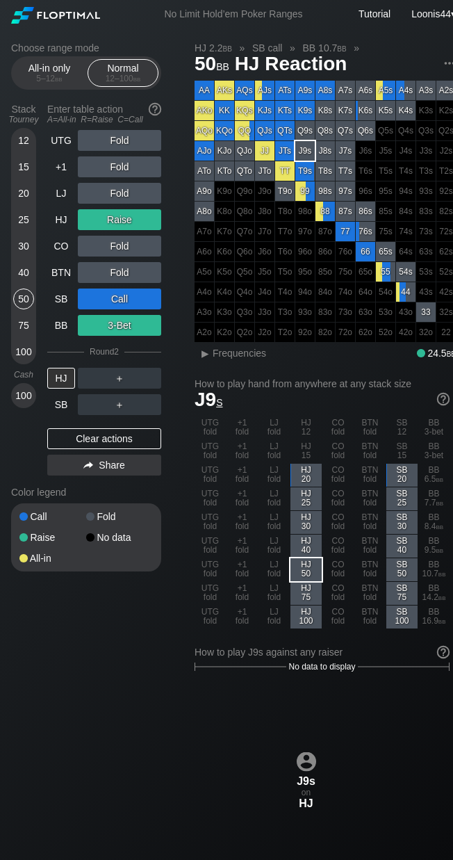
click at [105, 430] on div "Clear actions" at bounding box center [104, 438] width 114 height 21
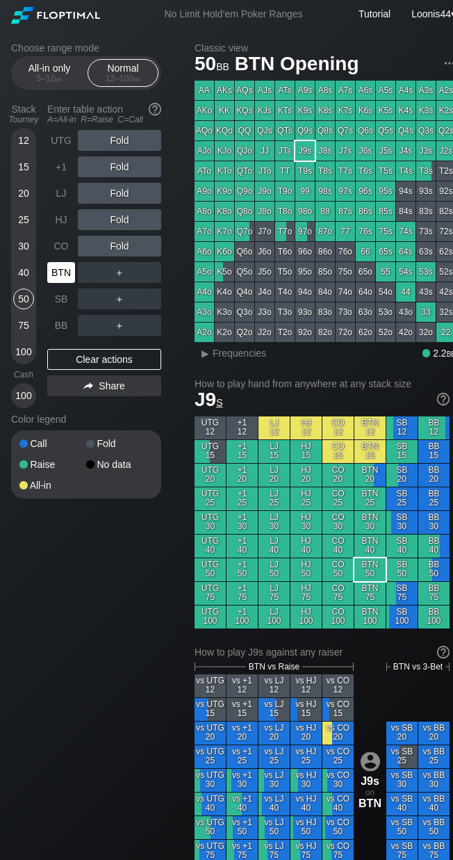
click at [65, 277] on div "BTN" at bounding box center [61, 272] width 28 height 21
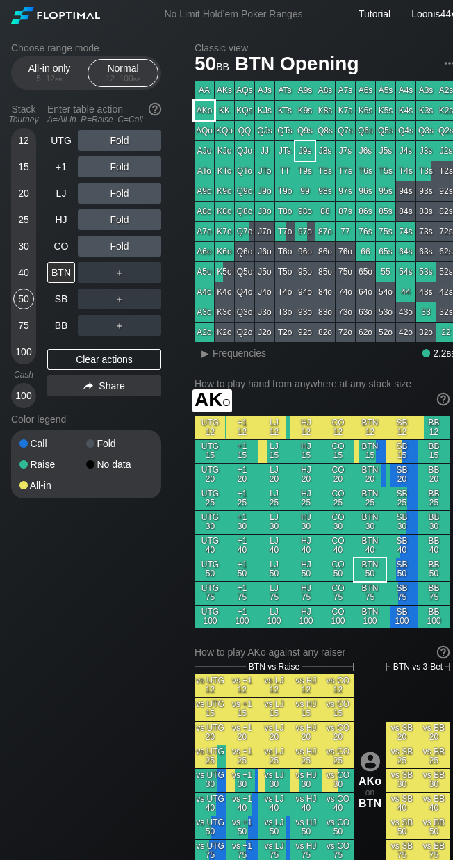
click at [210, 115] on div "AKo" at bounding box center [204, 110] width 19 height 19
click at [181, 277] on div "Choose range mode All-in only 5 – 12 bb Normal 12 – 100 bb Stack Tourney Enter …" at bounding box center [233, 808] width 467 height 1561
click at [117, 275] on div "R ✕" at bounding box center [119, 272] width 27 height 21
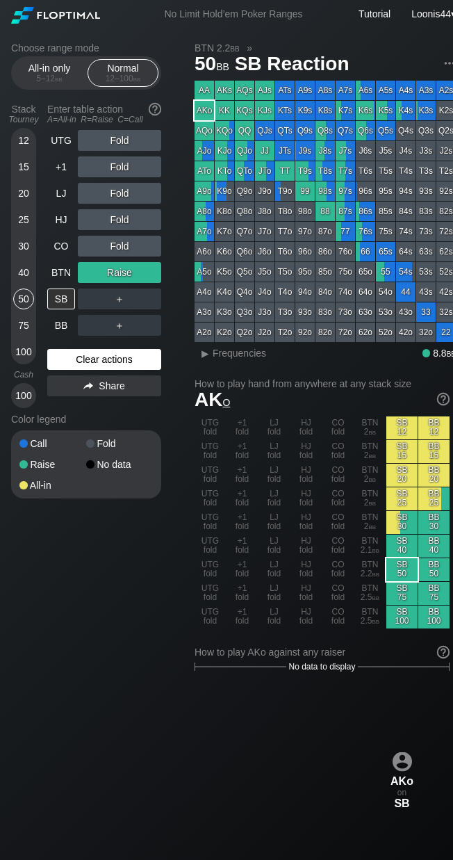
click at [105, 361] on div "Clear actions" at bounding box center [104, 359] width 114 height 21
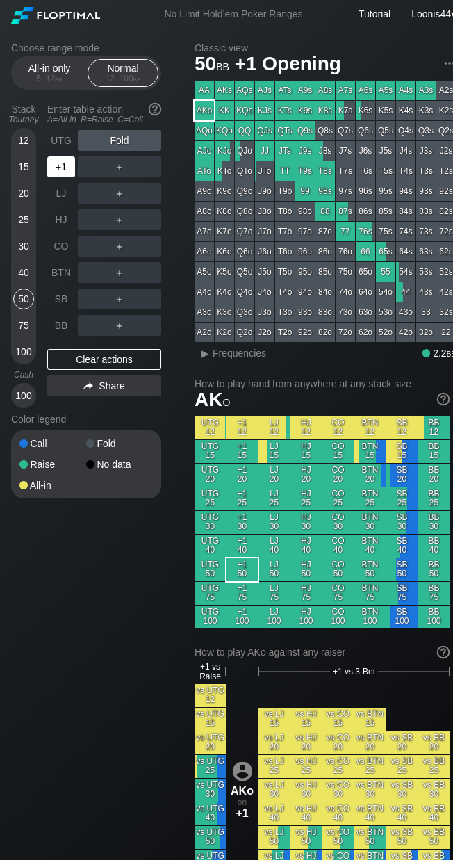
click at [72, 168] on div "+1" at bounding box center [61, 166] width 28 height 21
click at [59, 313] on div "UTG Fold +1 ＋ LJ ＋ HJ ＋ CO ＋ BTN ＋ SB ＋ BB ＋" at bounding box center [104, 233] width 114 height 206
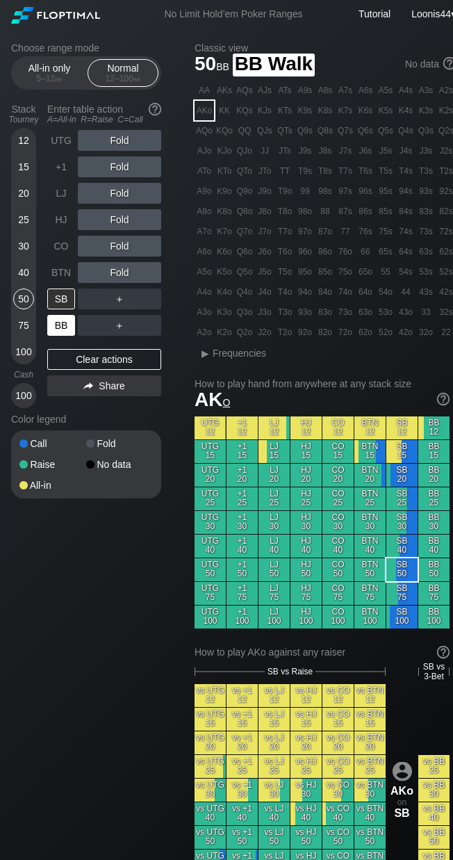
click at [57, 323] on div "BB" at bounding box center [61, 325] width 28 height 21
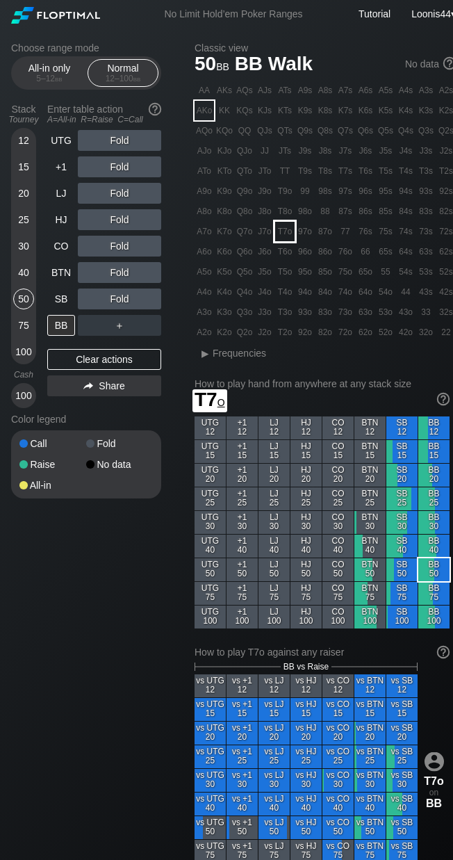
click at [284, 235] on div "T7o" at bounding box center [284, 231] width 19 height 19
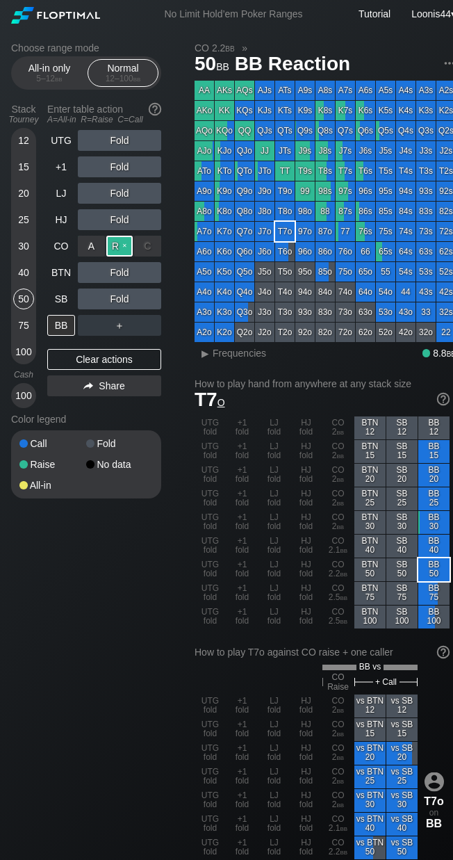
click at [124, 251] on div "R ✕" at bounding box center [119, 246] width 27 height 21
click at [60, 300] on div "SB" at bounding box center [61, 298] width 28 height 21
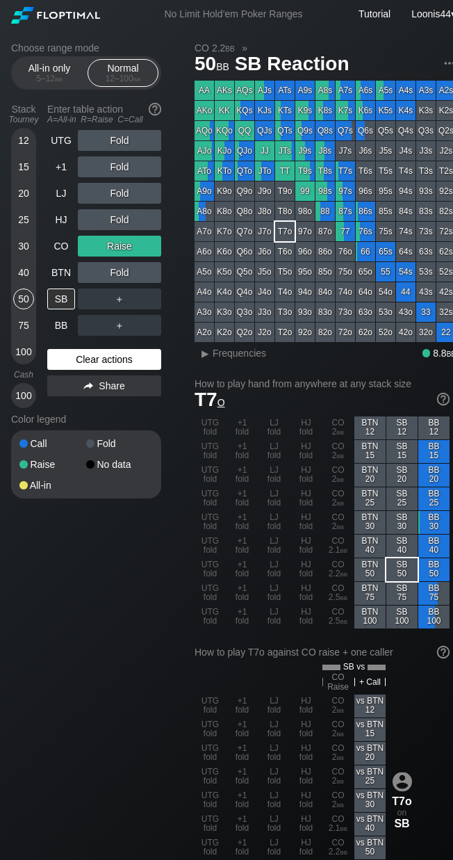
click at [113, 357] on div "Clear actions" at bounding box center [104, 359] width 114 height 21
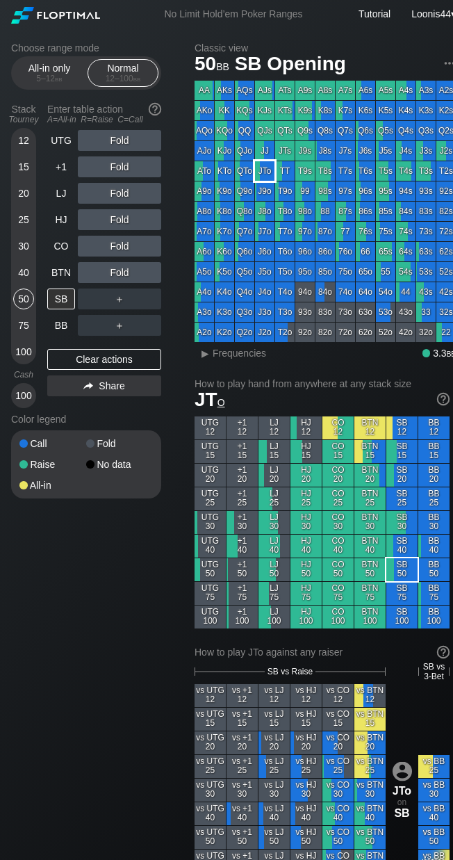
click at [269, 174] on div "JTo" at bounding box center [264, 170] width 19 height 19
click at [172, 309] on div "Choose range mode All-in only 5 – 12 bb Normal 12 – 100 bb Stack Tourney Enter …" at bounding box center [97, 279] width 172 height 474
click at [114, 302] on div "R ✕" at bounding box center [119, 298] width 27 height 21
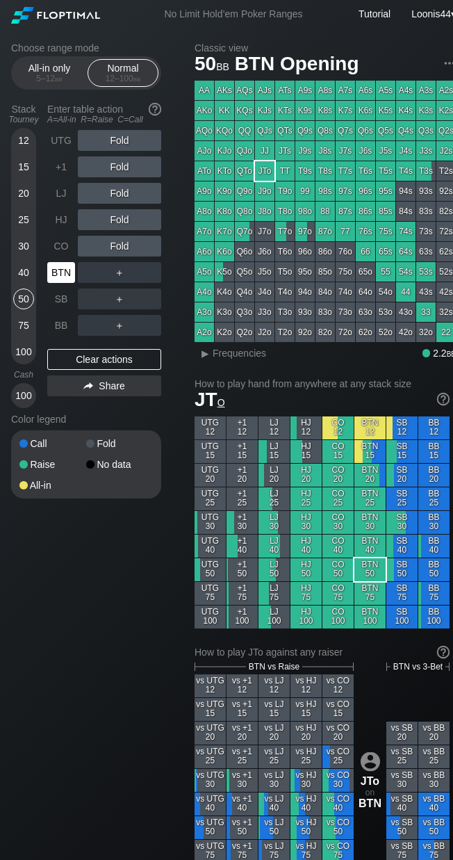
click at [53, 277] on div "BTN" at bounding box center [61, 272] width 28 height 21
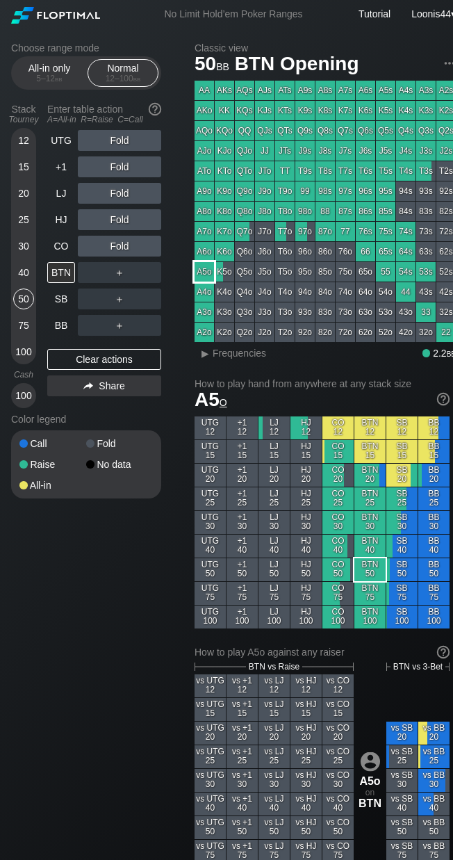
click at [209, 270] on div "A5o" at bounding box center [204, 271] width 19 height 19
drag, startPoint x: 167, startPoint y: 310, endPoint x: 121, endPoint y: 278, distance: 55.9
click at [166, 310] on div "Choose range mode All-in only 5 – 12 bb Normal 12 – 100 bb Stack Tourney Enter …" at bounding box center [97, 279] width 172 height 474
click at [108, 268] on div "R ✕" at bounding box center [119, 272] width 27 height 21
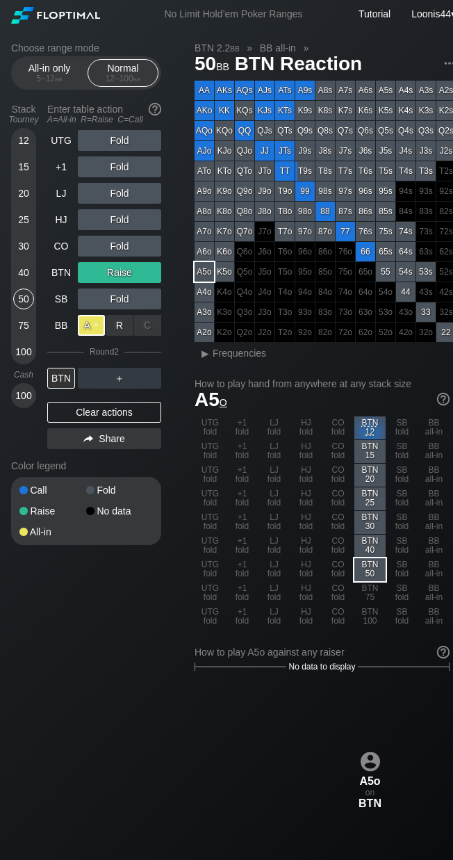
click at [90, 332] on div "A ✕" at bounding box center [91, 325] width 27 height 21
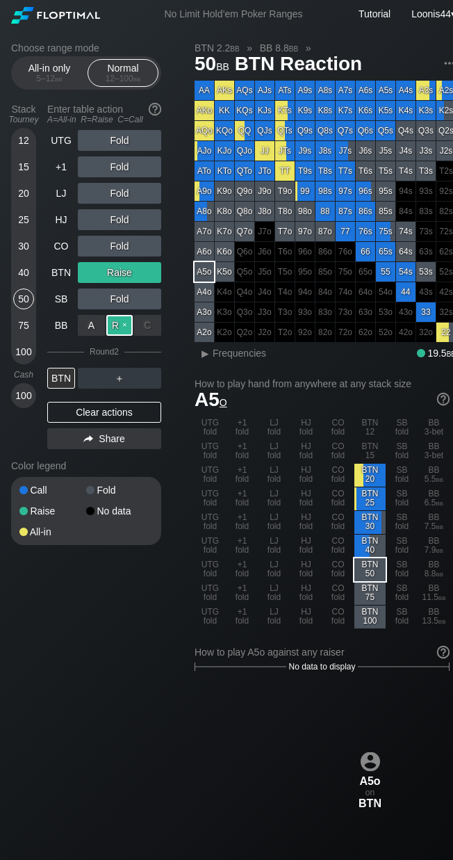
click at [119, 324] on div "R ✕" at bounding box center [119, 325] width 27 height 21
click at [168, 335] on div "Choose range mode All-in only 5 – 12 bb Normal 12 – 100 bb Stack Tourney Enter …" at bounding box center [97, 302] width 172 height 521
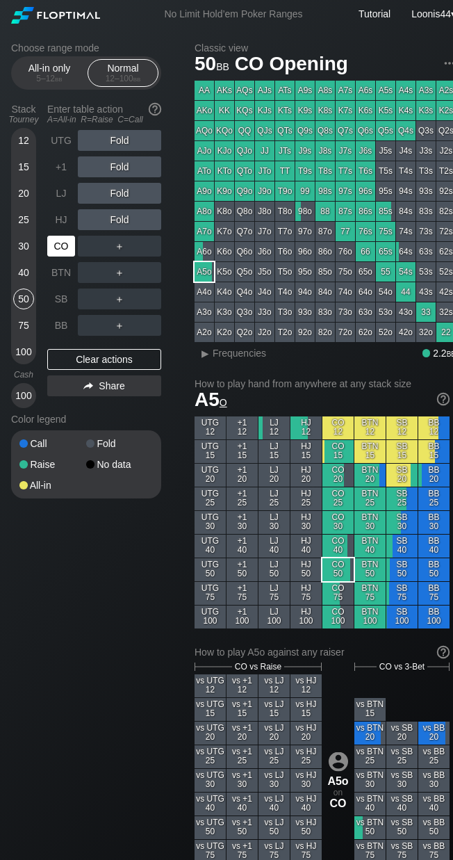
click at [70, 243] on div "CO" at bounding box center [61, 246] width 28 height 21
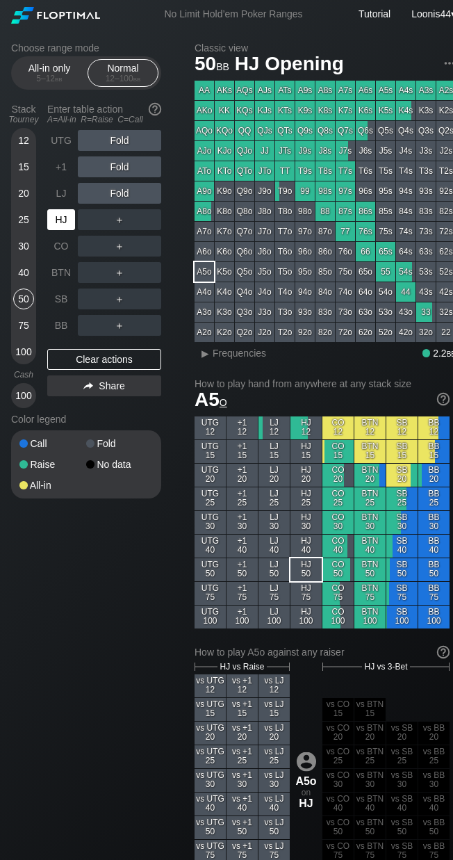
click at [64, 216] on div "HJ" at bounding box center [61, 219] width 28 height 21
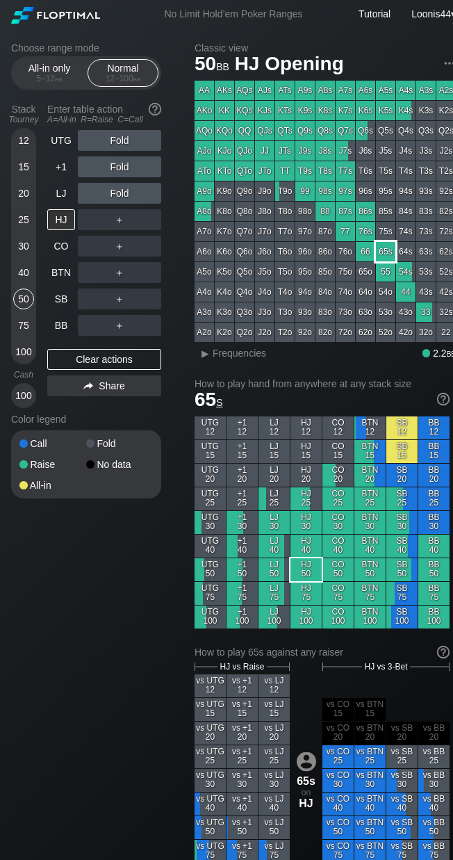
click at [388, 256] on div "65s" at bounding box center [385, 251] width 19 height 19
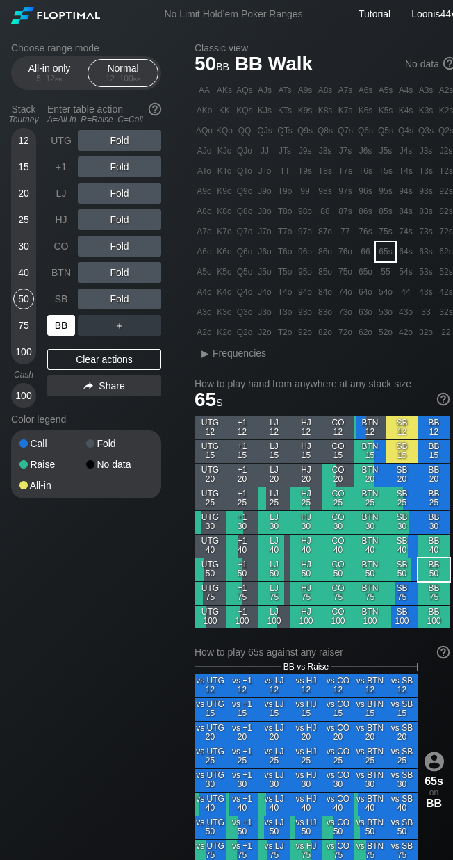
click at [62, 325] on div "BB" at bounding box center [61, 325] width 28 height 21
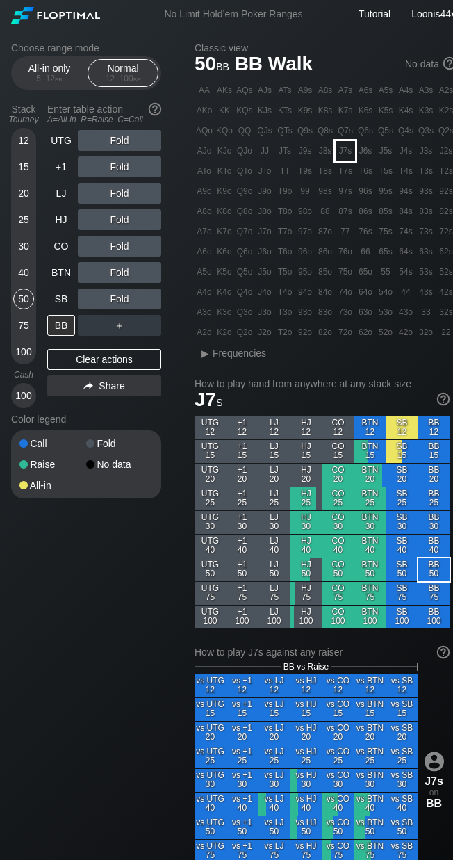
click at [351, 156] on div "J7s" at bounding box center [345, 150] width 19 height 19
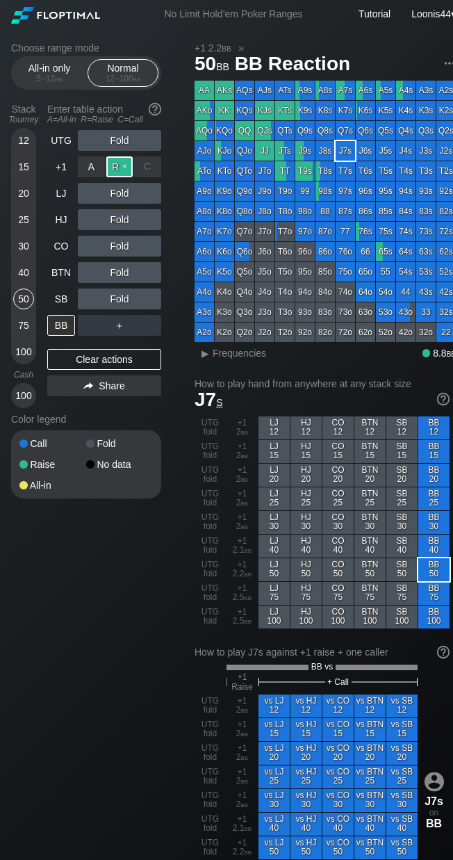
click at [118, 167] on div "R ✕" at bounding box center [119, 166] width 27 height 21
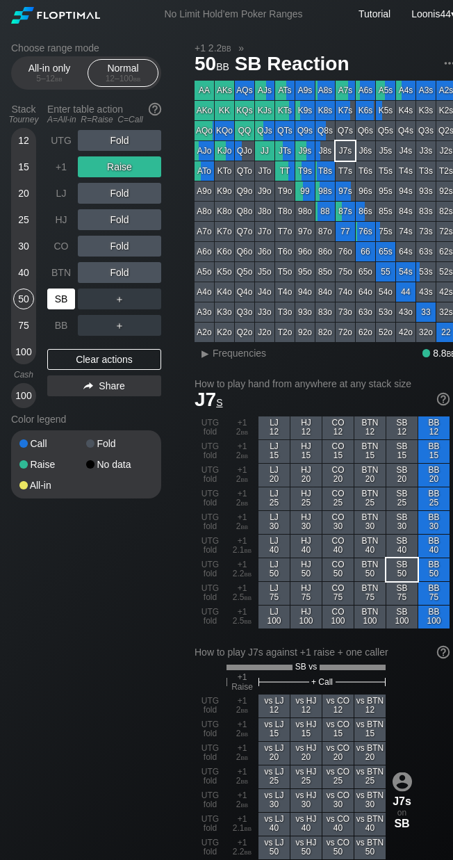
click at [54, 304] on div "SB" at bounding box center [61, 298] width 28 height 21
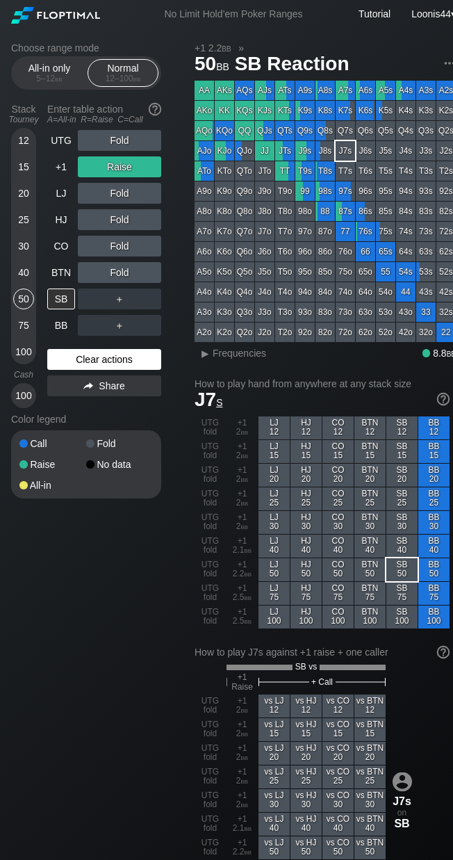
click at [105, 360] on div "Clear actions" at bounding box center [104, 359] width 114 height 21
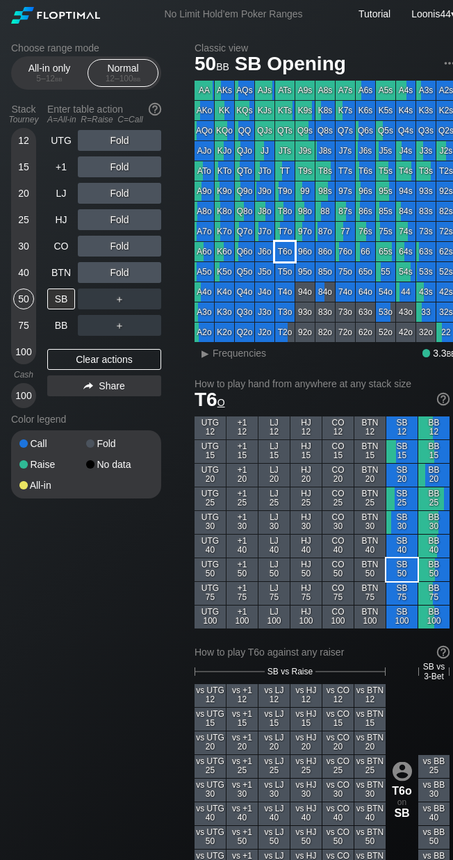
click at [286, 258] on div "T6o" at bounding box center [284, 251] width 19 height 19
click at [70, 268] on div "BTN" at bounding box center [61, 272] width 28 height 21
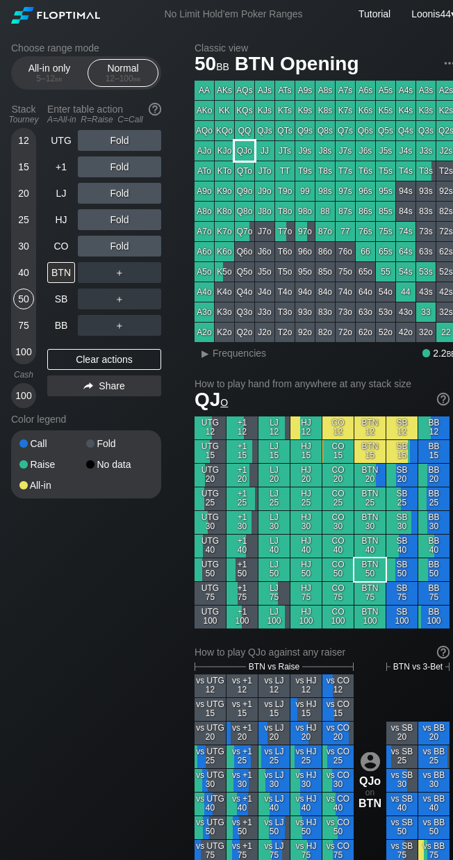
click at [247, 152] on div "QJo" at bounding box center [244, 150] width 19 height 19
click at [11, 215] on div "12 15 20 25 30 40 50 75 100" at bounding box center [23, 246] width 25 height 236
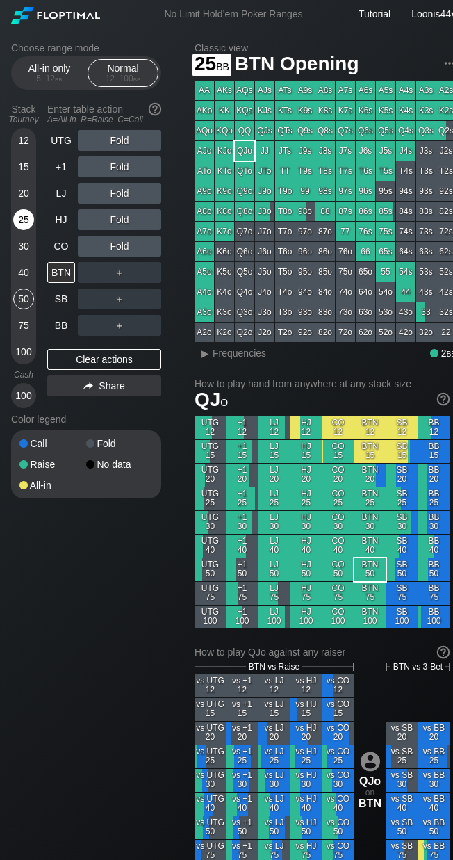
click at [19, 220] on div "25" at bounding box center [23, 219] width 21 height 21
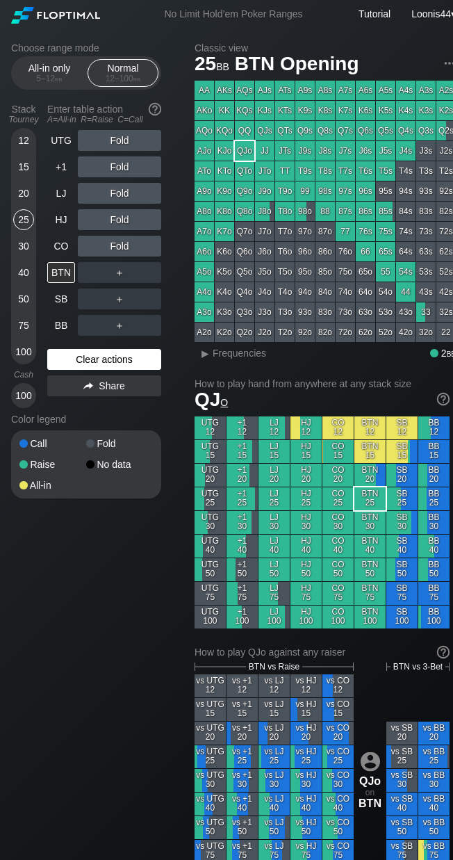
click at [86, 357] on div "Clear actions" at bounding box center [104, 359] width 114 height 21
click at [28, 143] on div "12" at bounding box center [23, 140] width 21 height 21
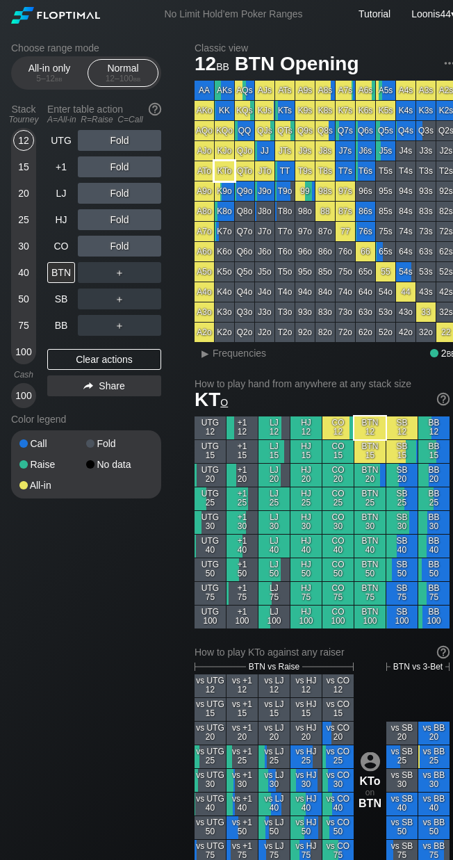
click at [226, 170] on div "KTo" at bounding box center [224, 170] width 19 height 19
